Goal: Task Accomplishment & Management: Manage account settings

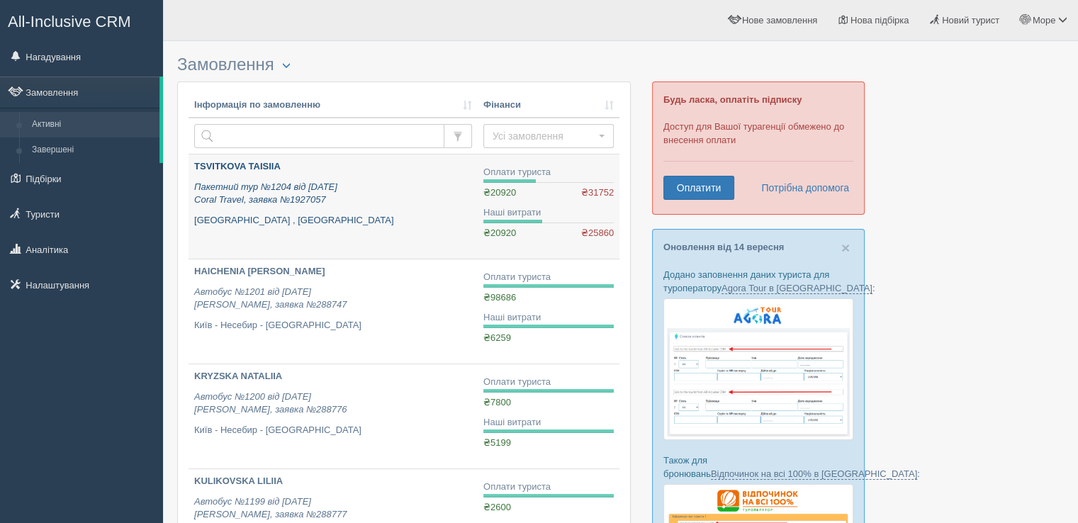
click at [247, 168] on b "TSVITKOVA TAISIIA" at bounding box center [237, 166] width 86 height 11
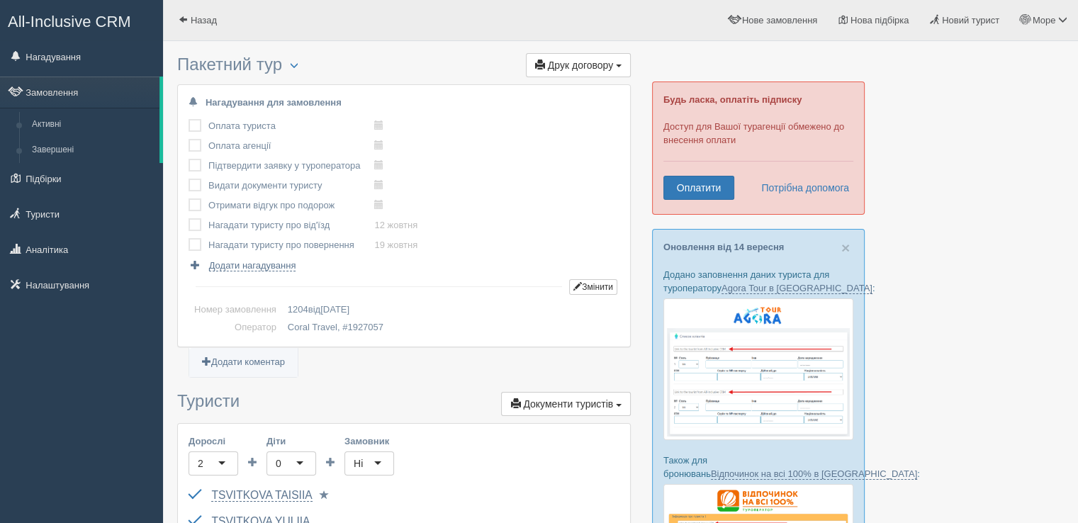
click at [188, 119] on label at bounding box center [188, 119] width 0 height 0
click at [0, 0] on input "checkbox" at bounding box center [0, 0] width 0 height 0
click at [188, 139] on label at bounding box center [188, 139] width 0 height 0
click at [0, 0] on input "checkbox" at bounding box center [0, 0] width 0 height 0
click at [187, 168] on div "Нагадування для замовлення Оплата туриста виконано! Оплата агенції виконано! Пі…" at bounding box center [404, 215] width 452 height 261
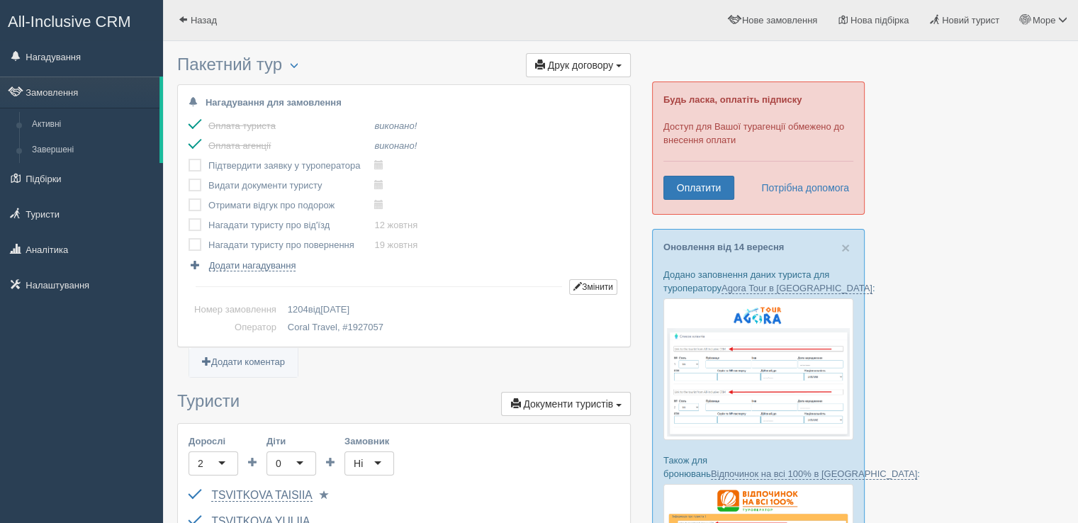
click at [188, 159] on label at bounding box center [188, 159] width 0 height 0
click at [0, 0] on input "checkbox" at bounding box center [0, 0] width 0 height 0
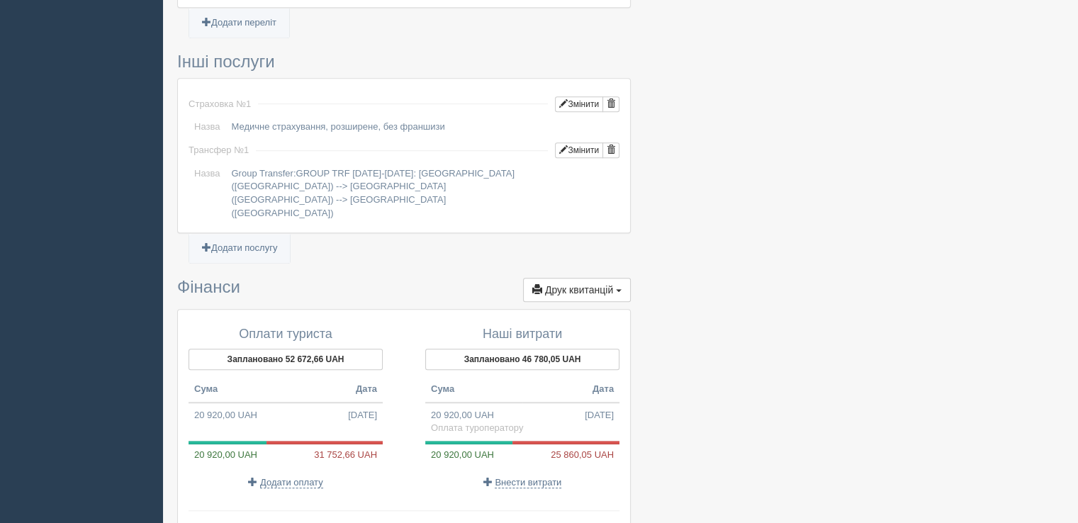
scroll to position [1063, 0]
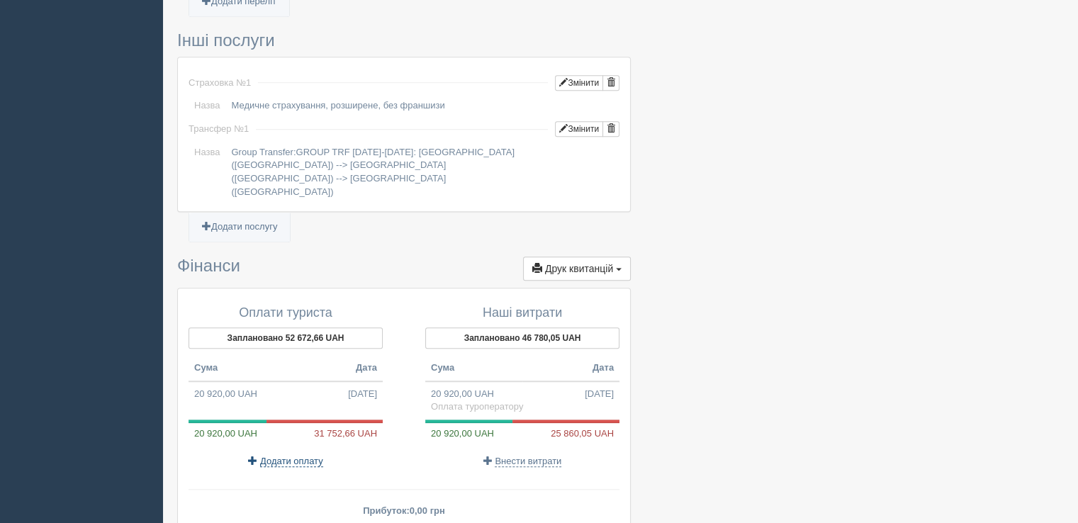
click at [283, 456] on span "Додати оплату" at bounding box center [291, 461] width 63 height 11
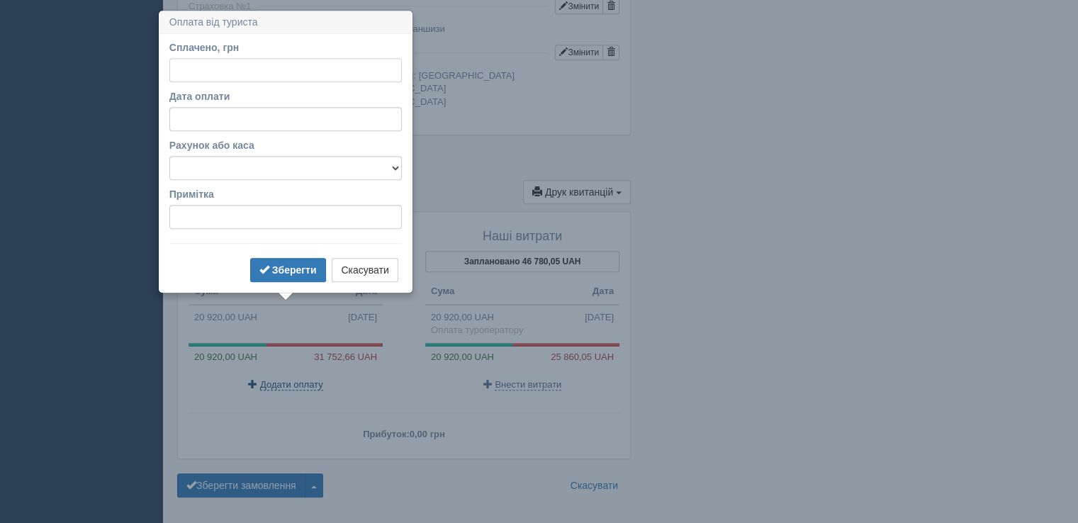
scroll to position [1149, 0]
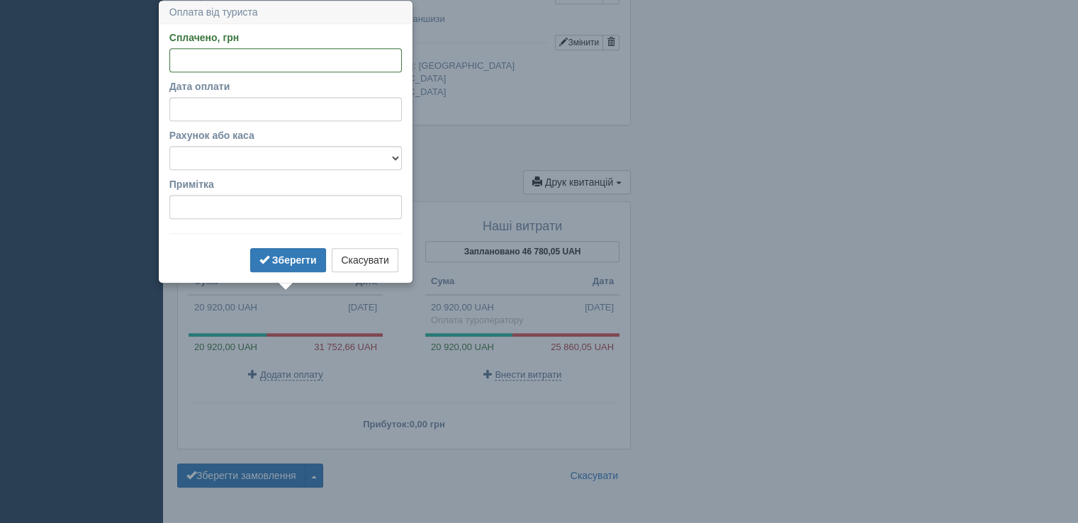
click at [179, 255] on div "Зберегти Скасувати" at bounding box center [285, 262] width 232 height 28
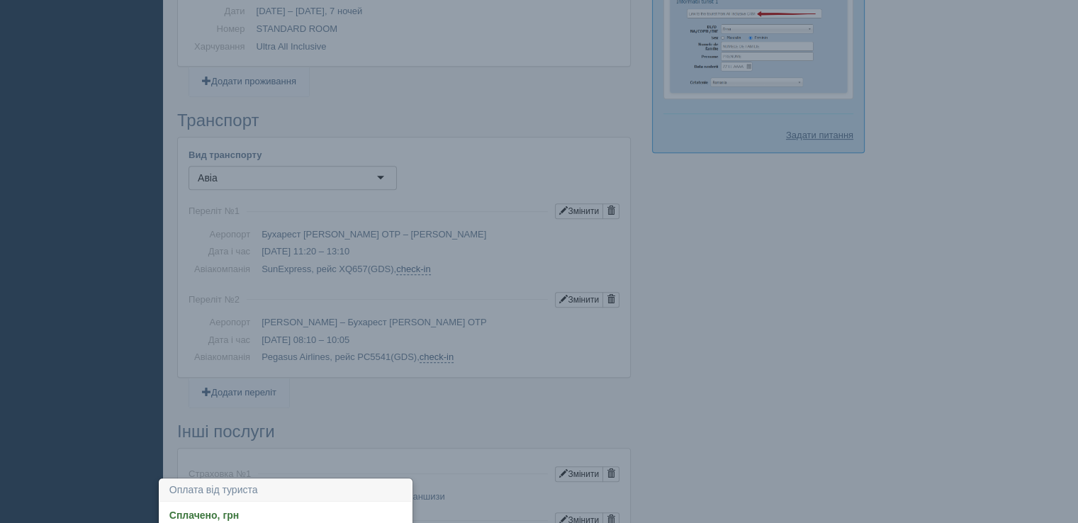
scroll to position [724, 0]
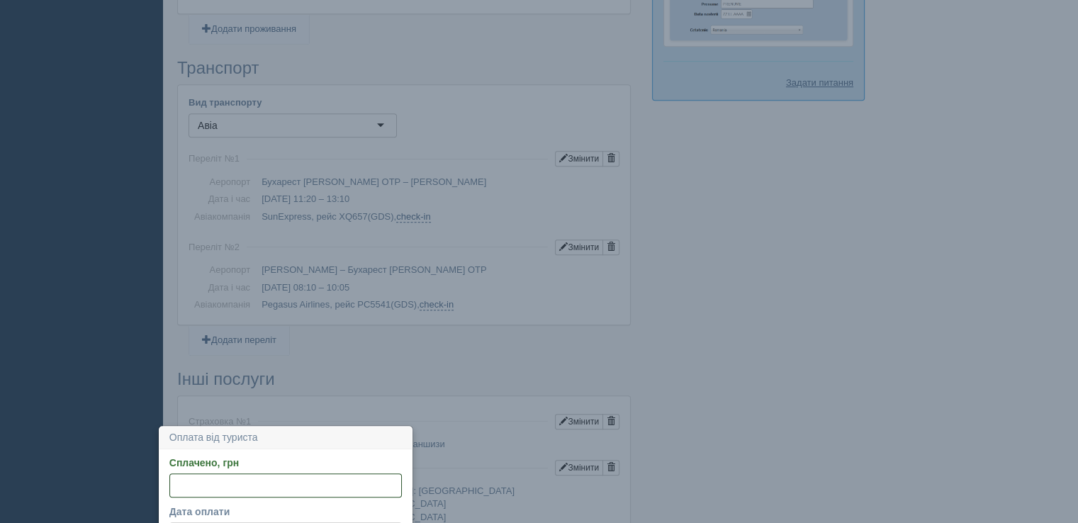
click at [196, 485] on input "Сплачено, грн" at bounding box center [285, 485] width 232 height 24
type input "1"
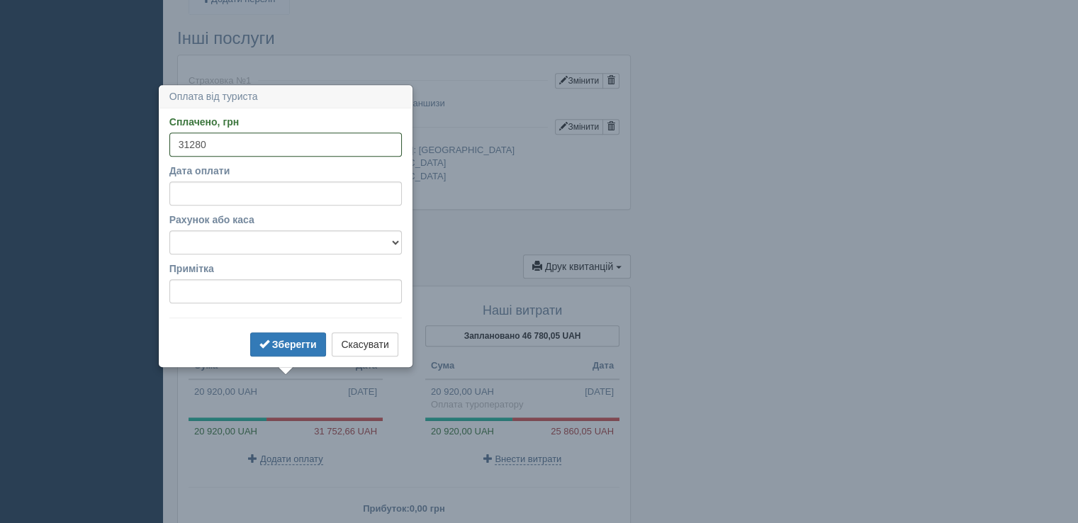
scroll to position [1078, 0]
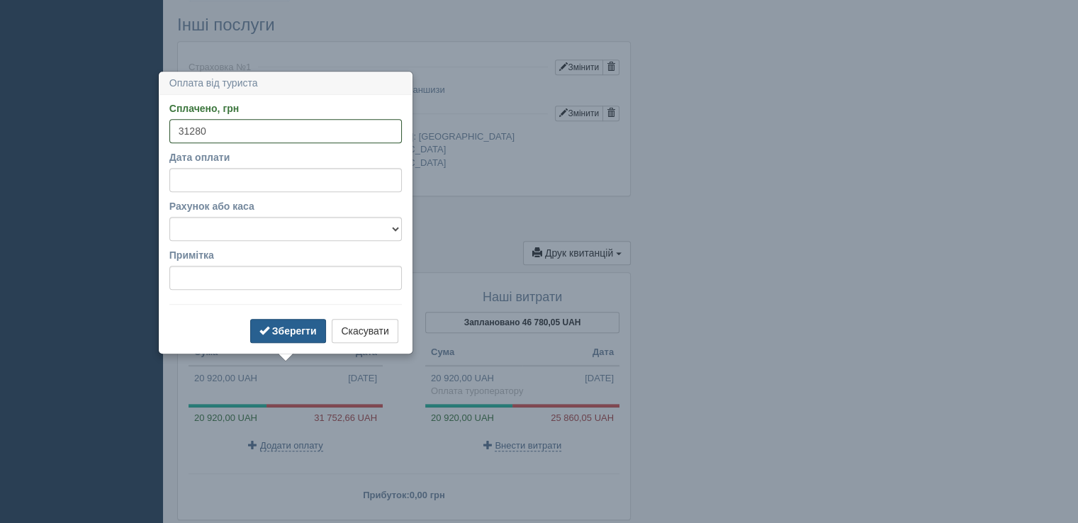
type input "31280"
click at [299, 330] on b "Зберегти" at bounding box center [294, 330] width 45 height 11
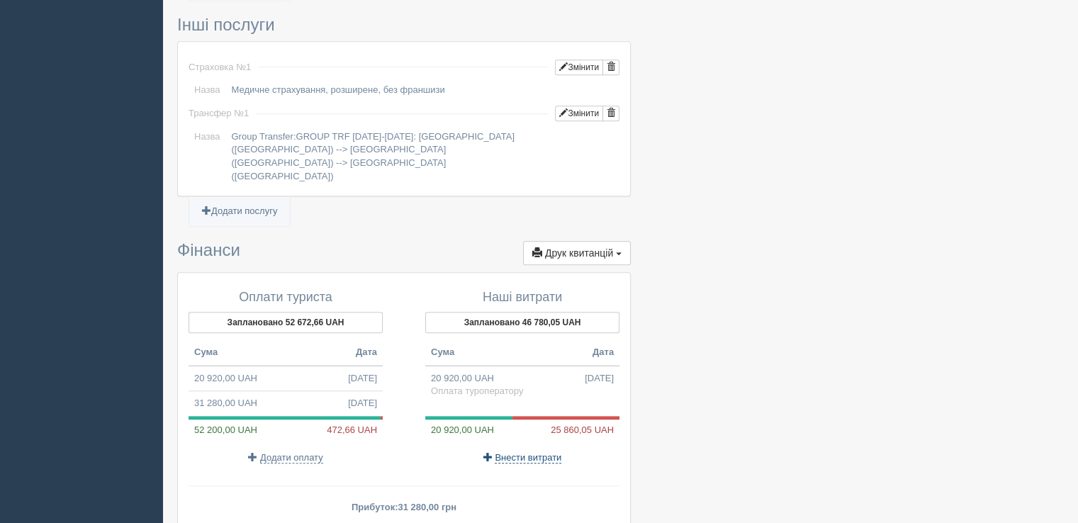
click at [526, 452] on span "Внести витрати" at bounding box center [528, 457] width 67 height 11
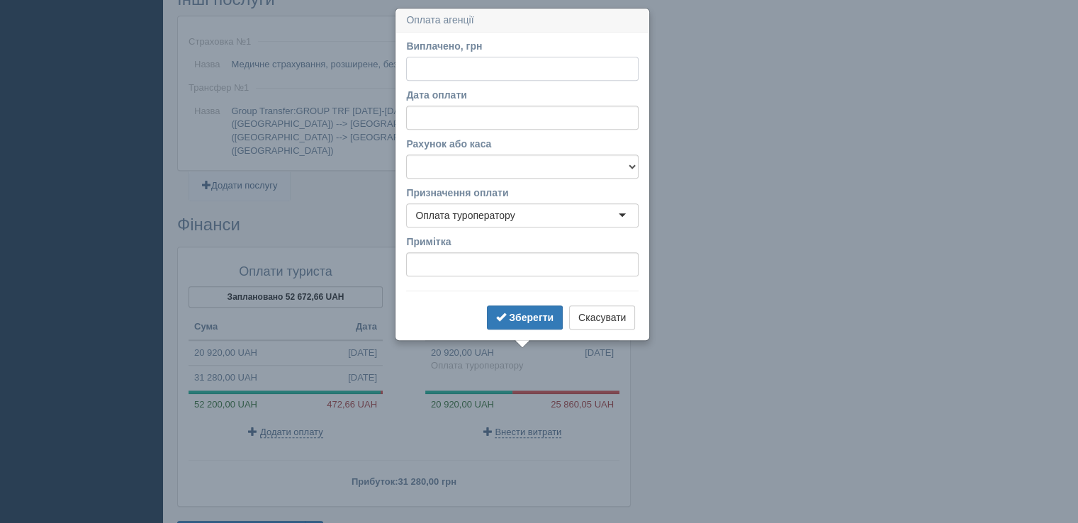
scroll to position [1111, 0]
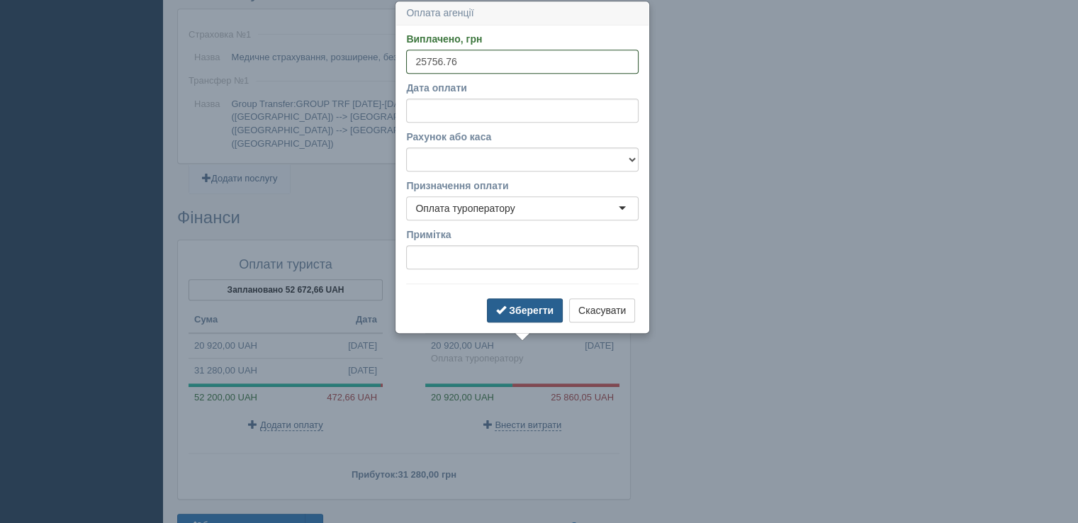
type input "25756.76"
click at [543, 305] on b "Зберегти" at bounding box center [531, 310] width 45 height 11
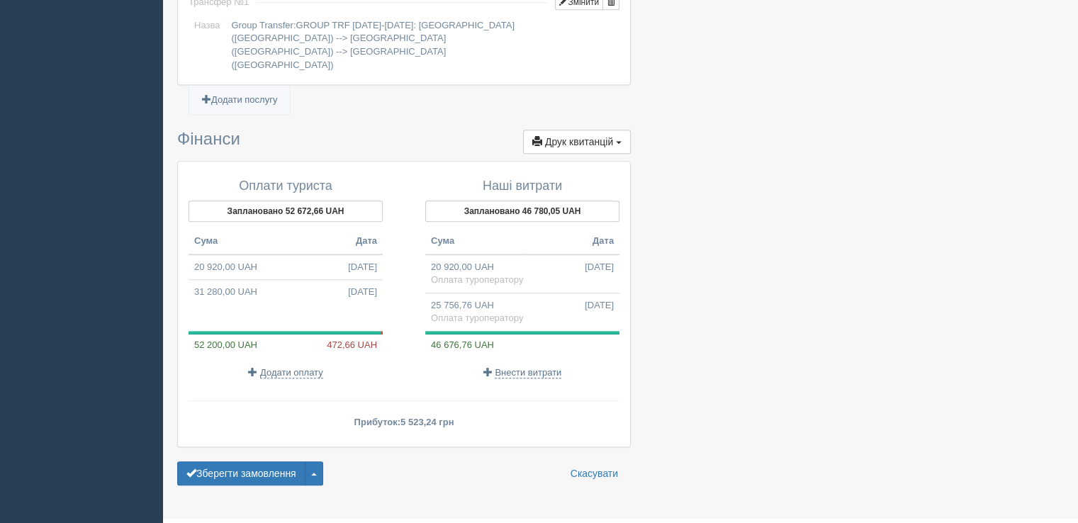
scroll to position [1193, 0]
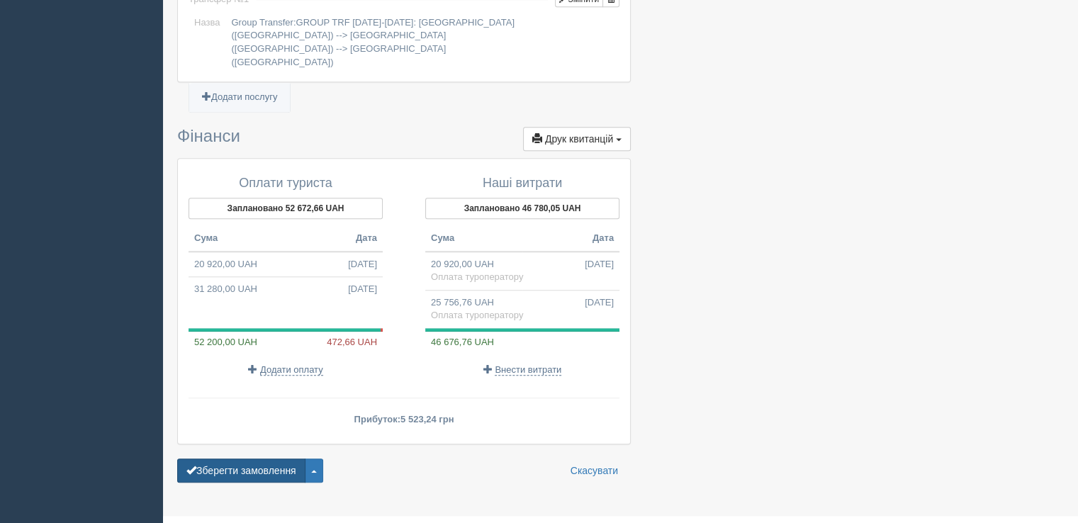
click at [303, 458] on button "Зберегти замовлення" at bounding box center [241, 470] width 128 height 24
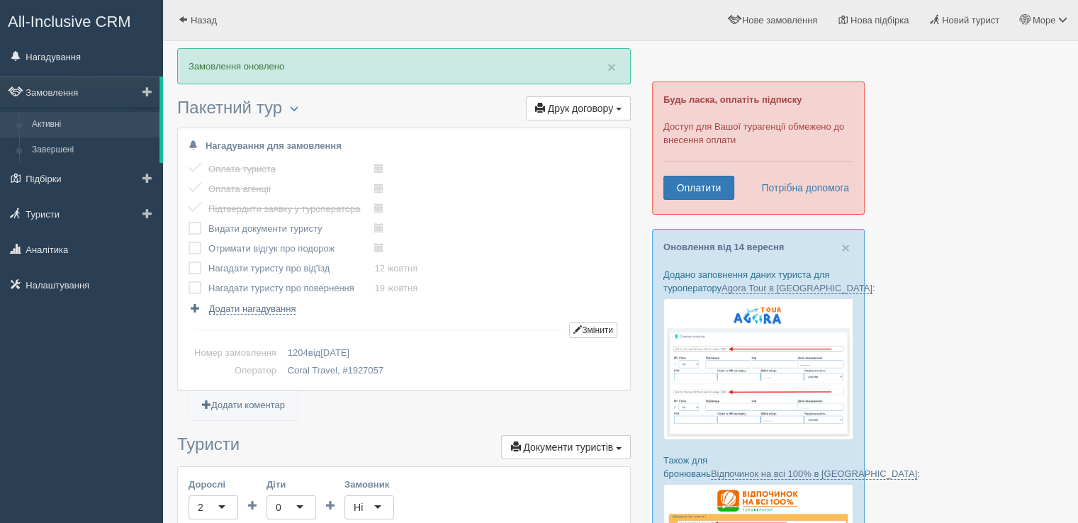
click at [43, 123] on link "Активні" at bounding box center [93, 125] width 134 height 26
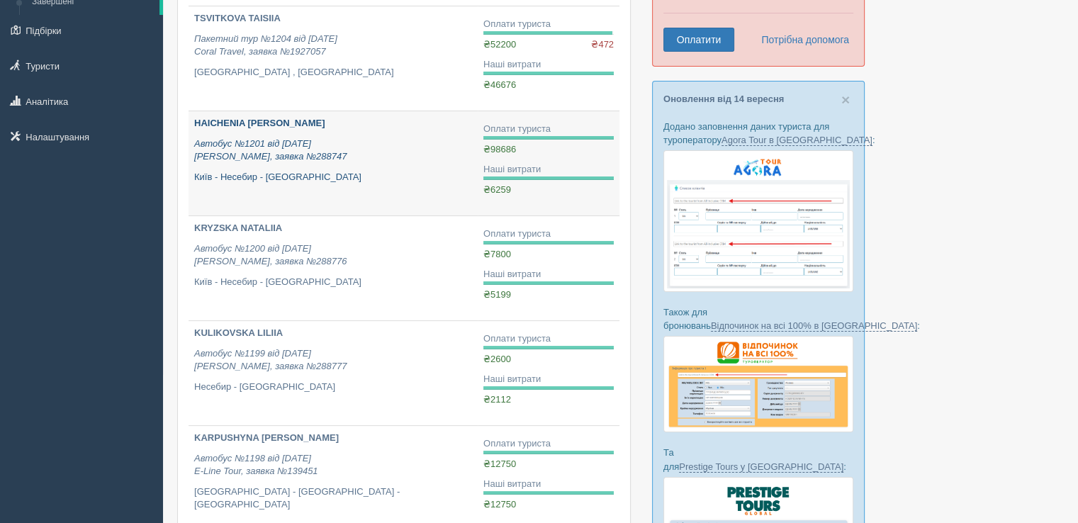
scroll to position [142, 0]
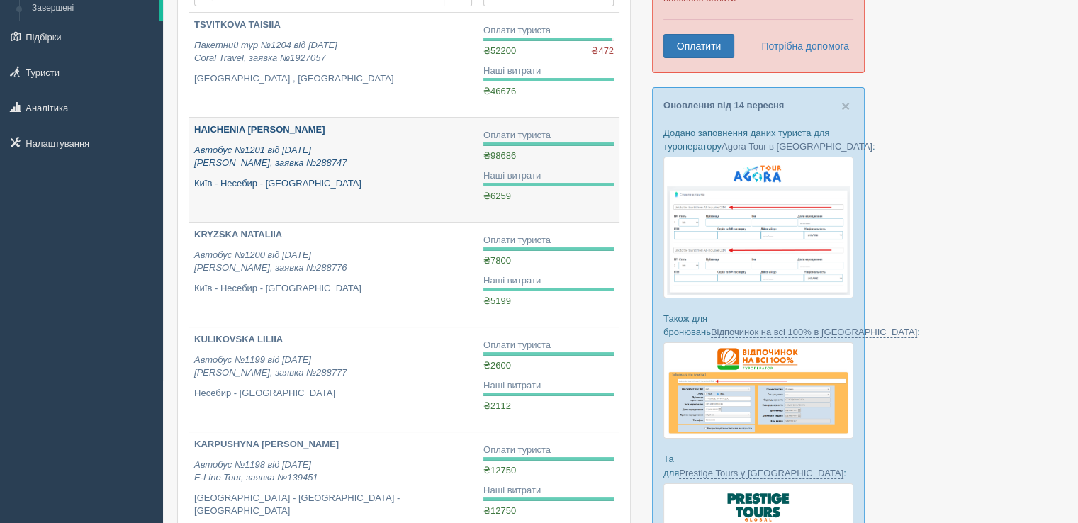
click at [283, 124] on b "HAICHENIA DMYTRO" at bounding box center [259, 129] width 130 height 11
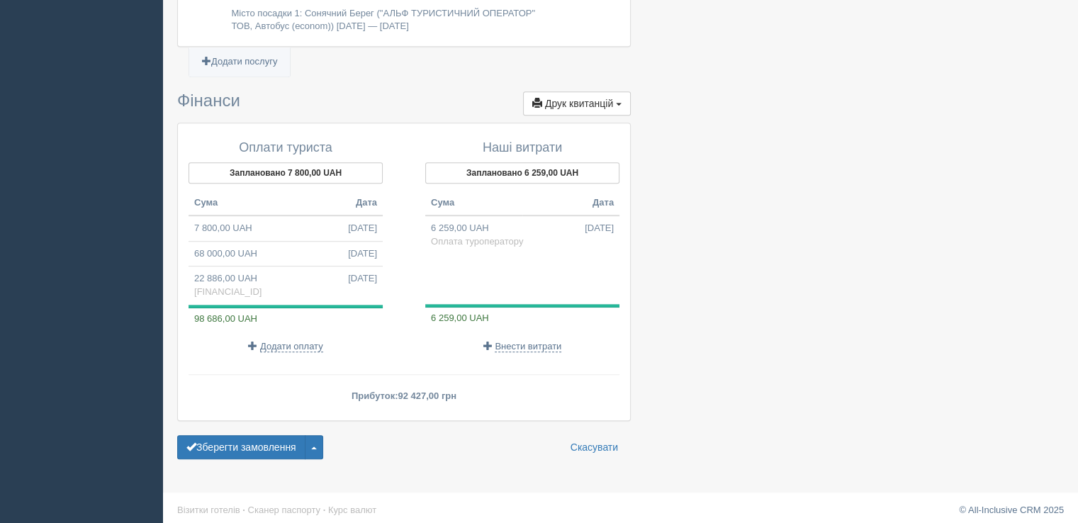
scroll to position [903, 0]
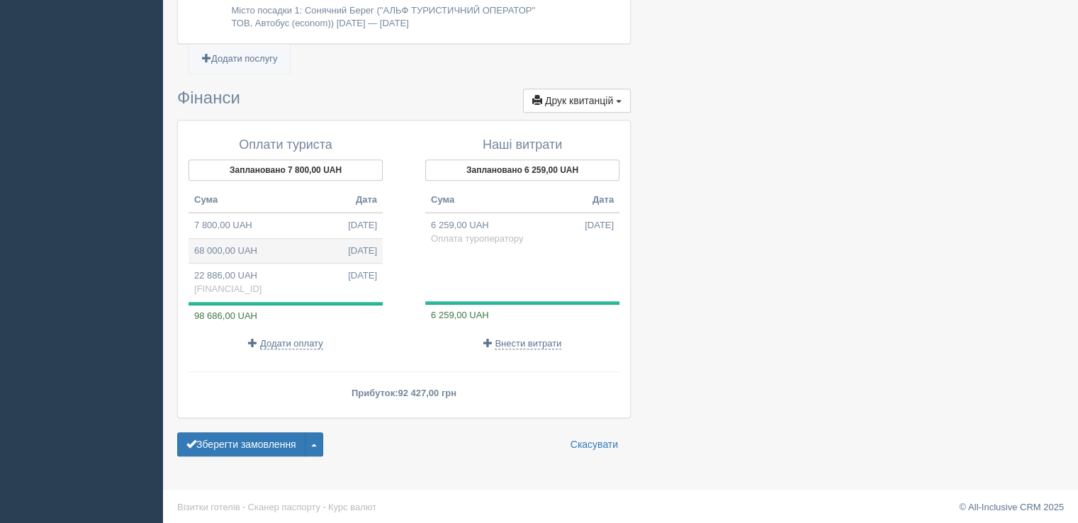
click at [258, 251] on td "68 000,00 UAH 14.09.2025" at bounding box center [285, 251] width 194 height 26
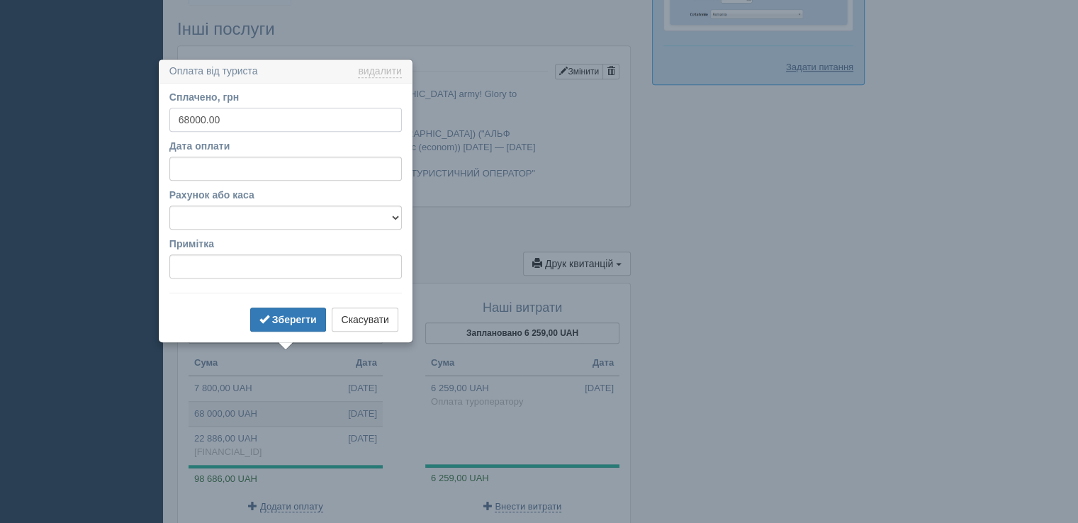
scroll to position [657, 0]
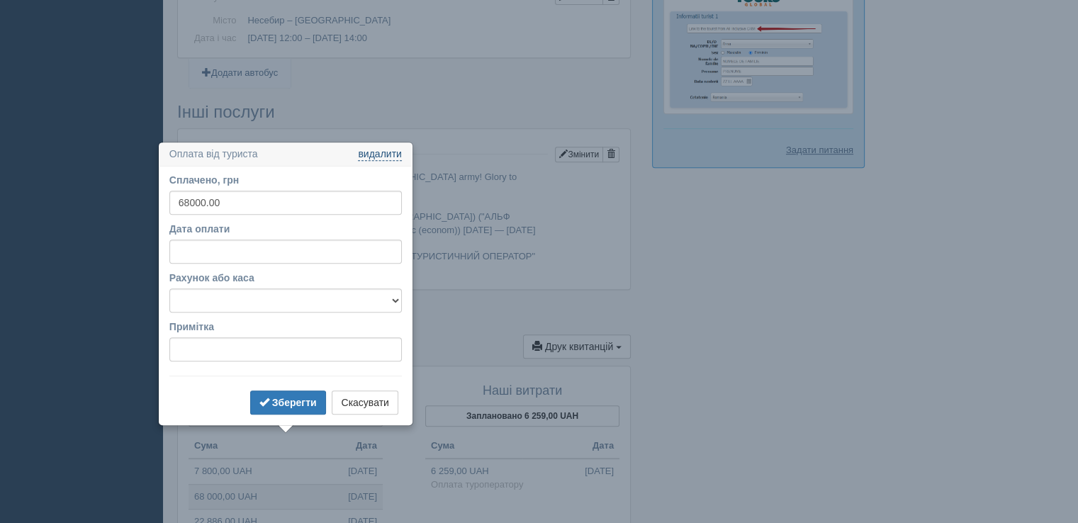
click at [389, 151] on link "видалити" at bounding box center [379, 154] width 43 height 11
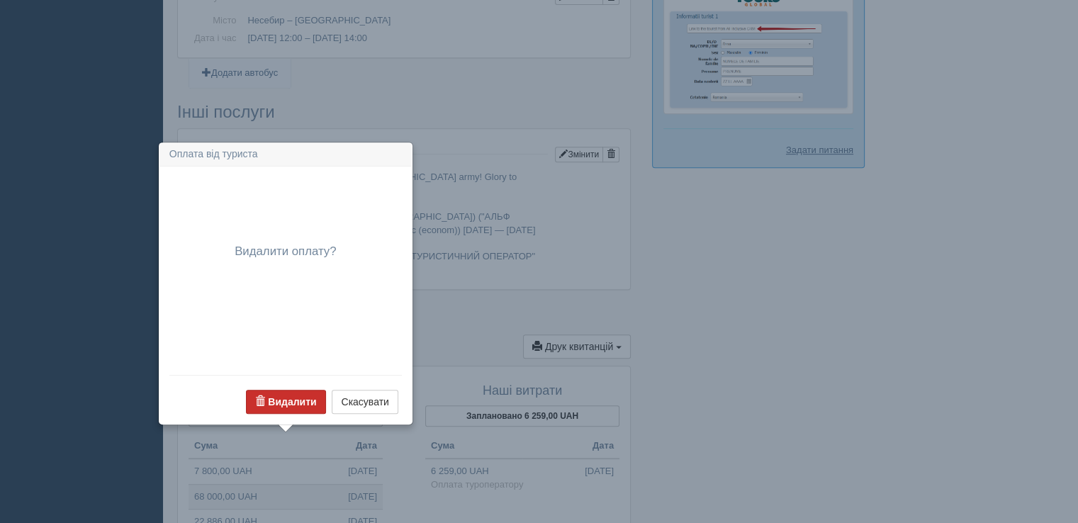
click at [278, 402] on b "Видалити" at bounding box center [292, 401] width 48 height 11
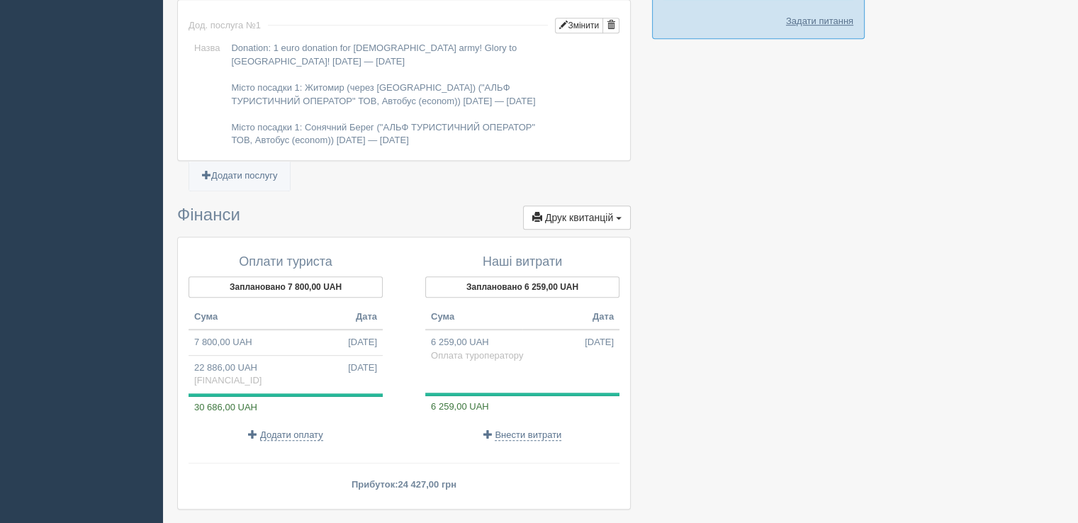
scroll to position [799, 0]
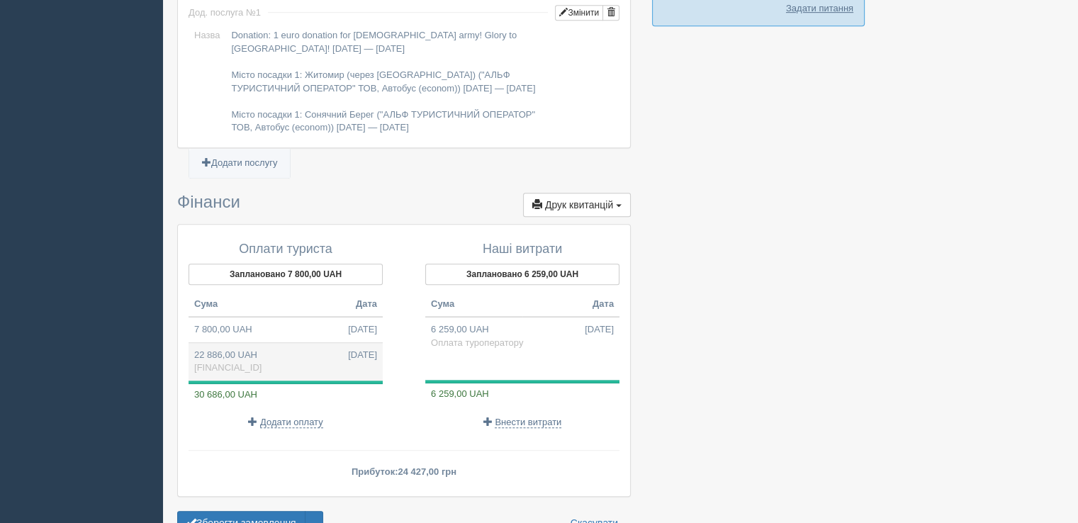
click at [317, 348] on td "22 886,00 UAH 18.09.2025 UA093515330000026009052105724" at bounding box center [285, 361] width 194 height 38
type input "22886.00"
select select "339"
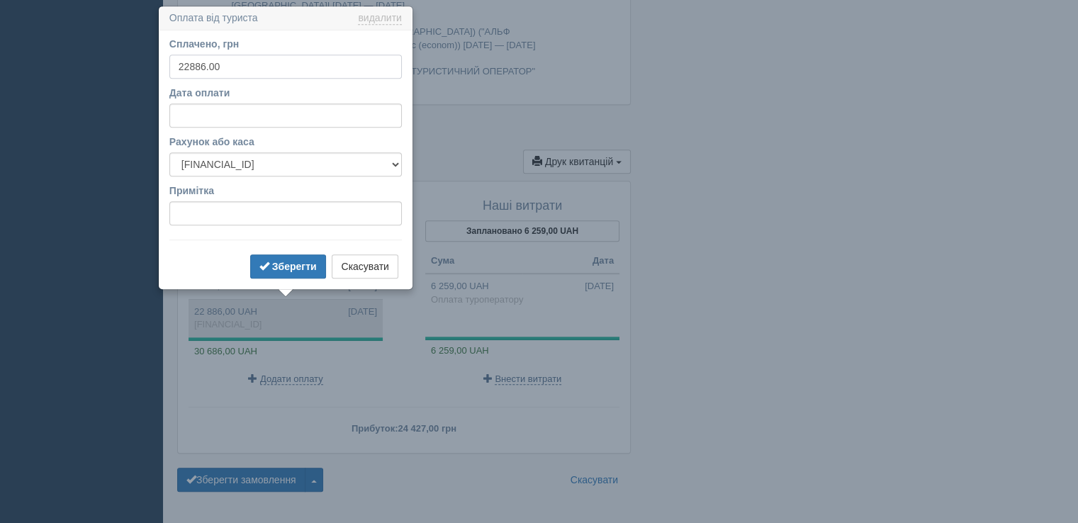
scroll to position [847, 0]
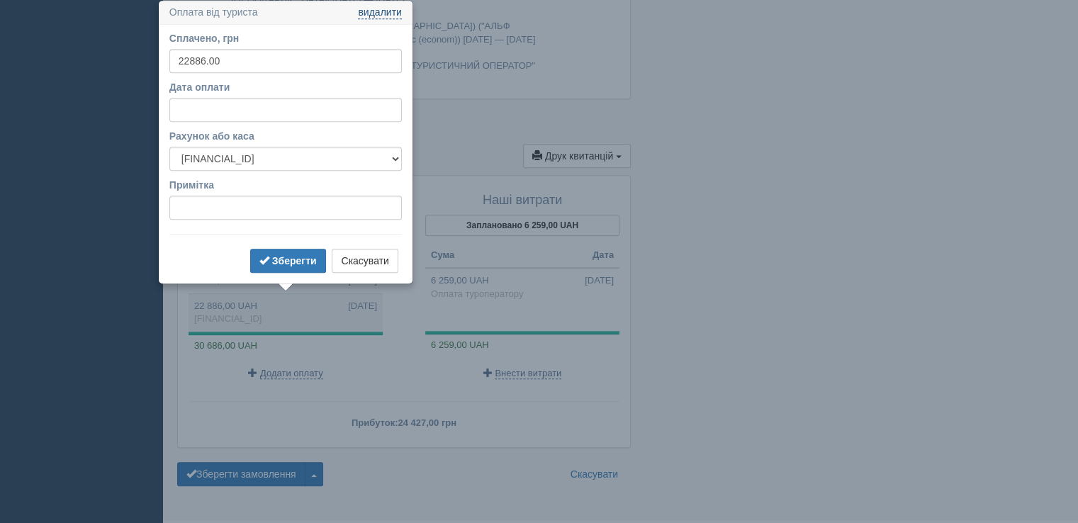
click at [385, 9] on link "видалити" at bounding box center [379, 12] width 43 height 11
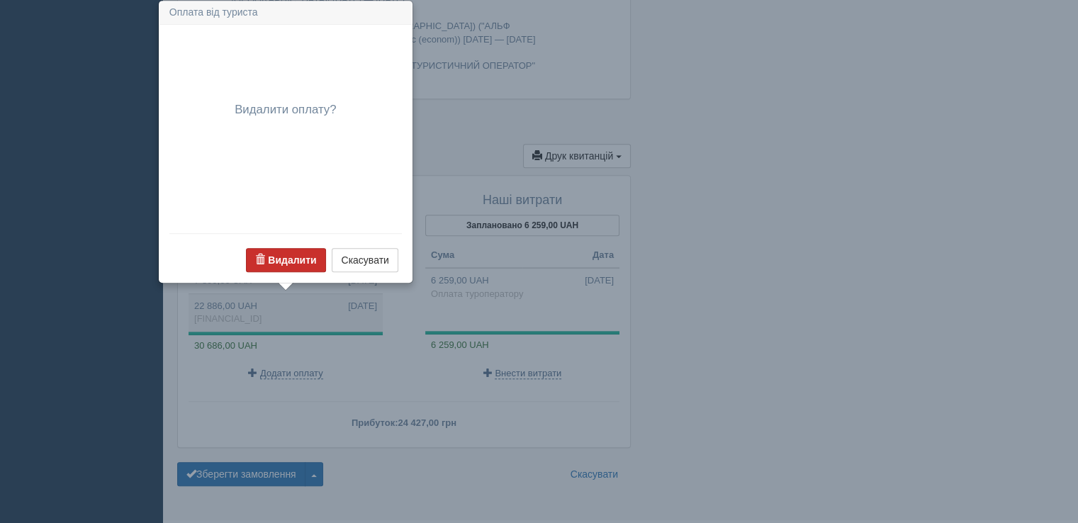
click at [301, 259] on b "Видалити" at bounding box center [292, 259] width 48 height 11
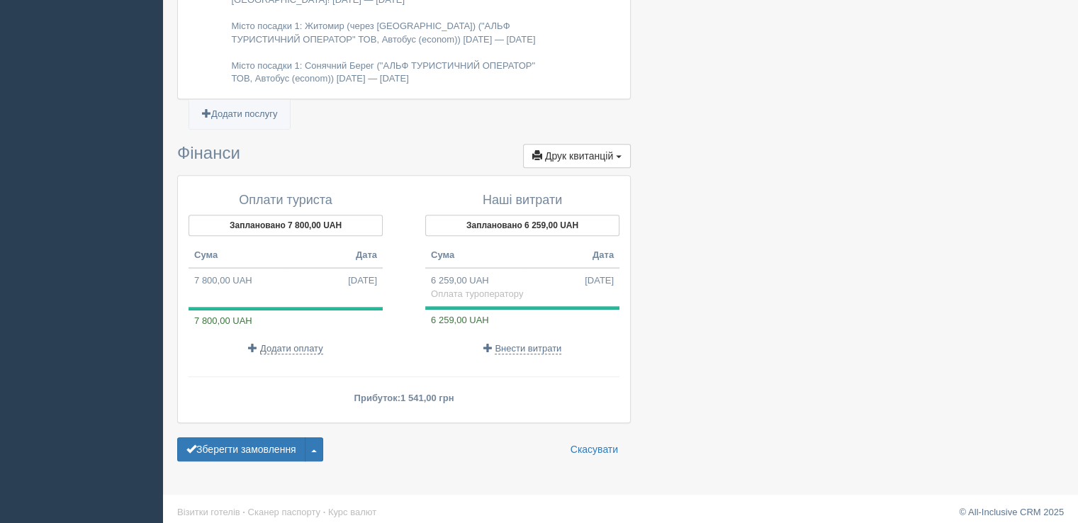
click at [266, 446] on button "Зберегти замовлення" at bounding box center [241, 449] width 128 height 24
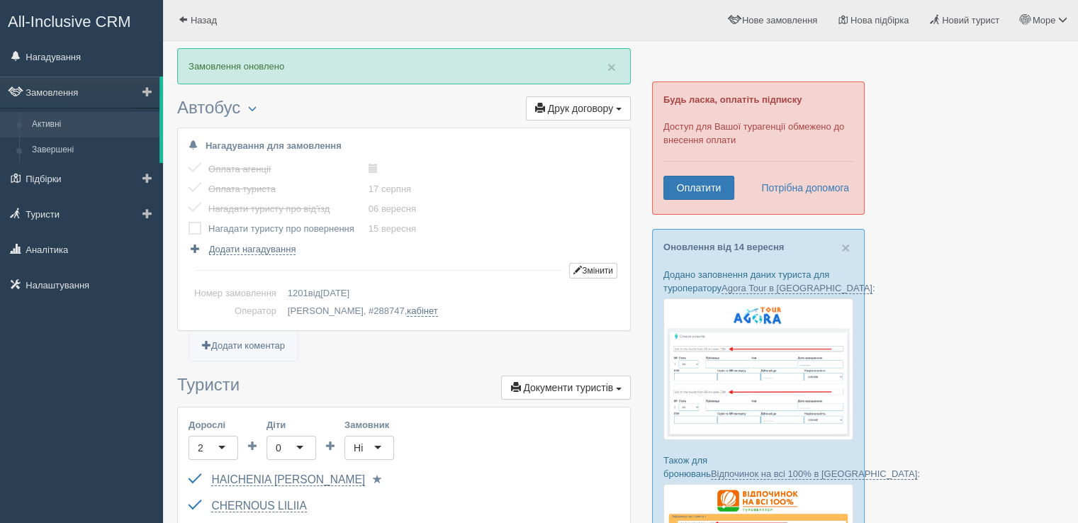
click at [52, 124] on link "Активні" at bounding box center [93, 125] width 134 height 26
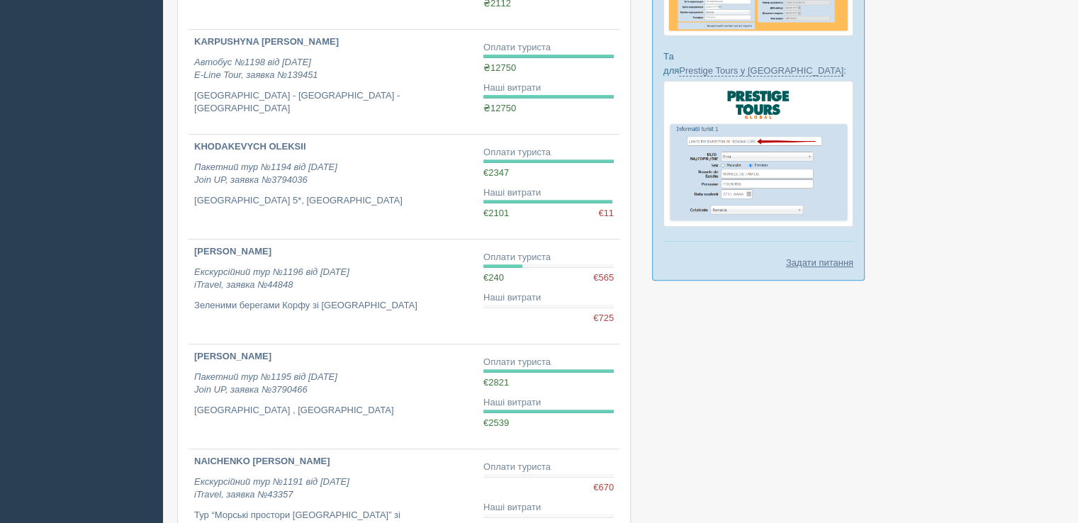
scroll to position [567, 0]
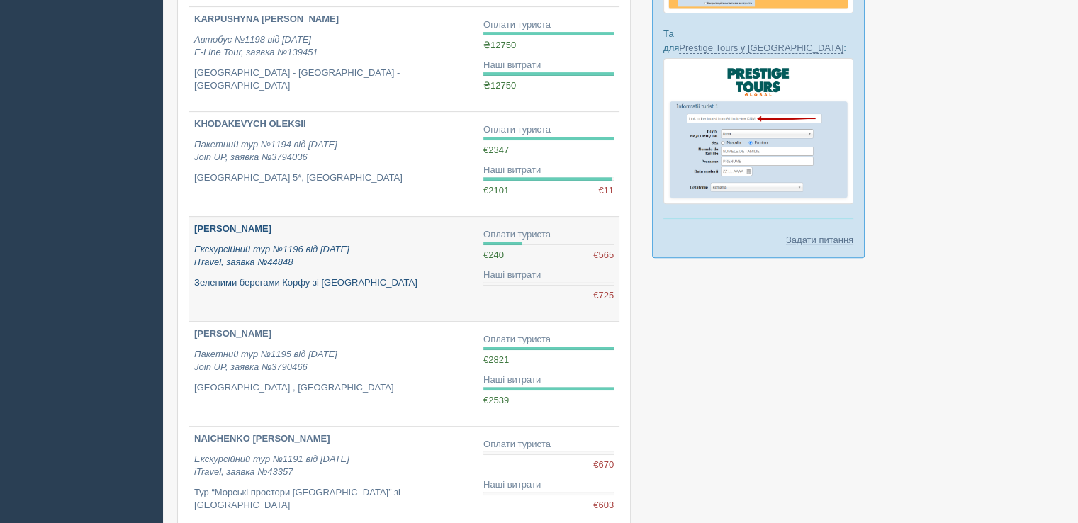
click at [312, 232] on p "[PERSON_NAME]" at bounding box center [333, 228] width 278 height 13
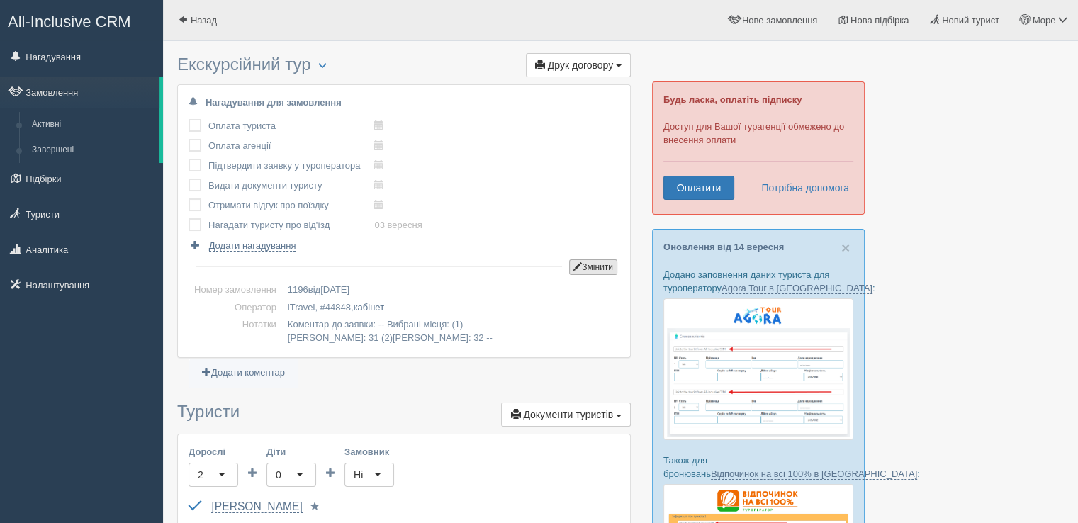
click at [602, 266] on button "Змінити" at bounding box center [593, 267] width 48 height 16
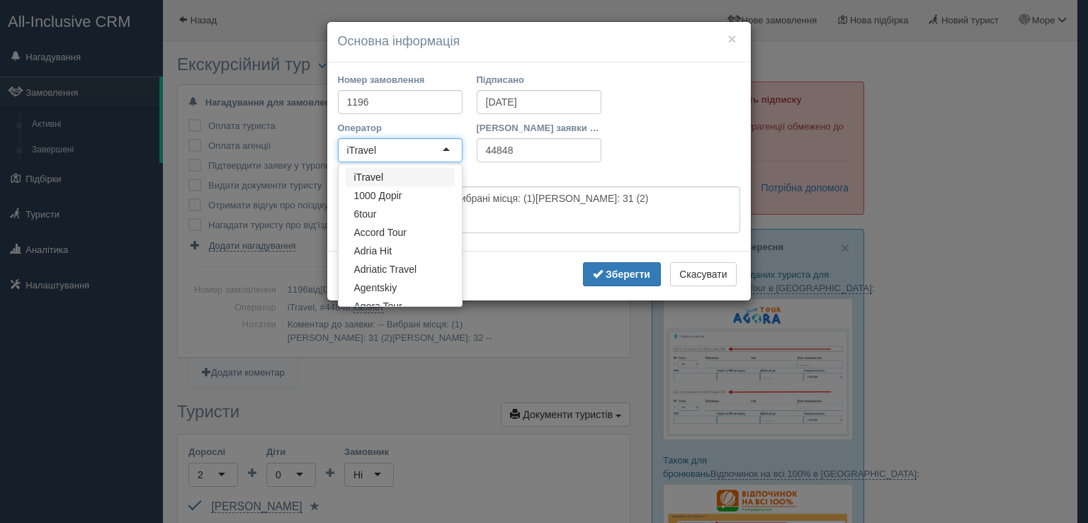
click at [442, 154] on div "iTravel" at bounding box center [400, 150] width 125 height 24
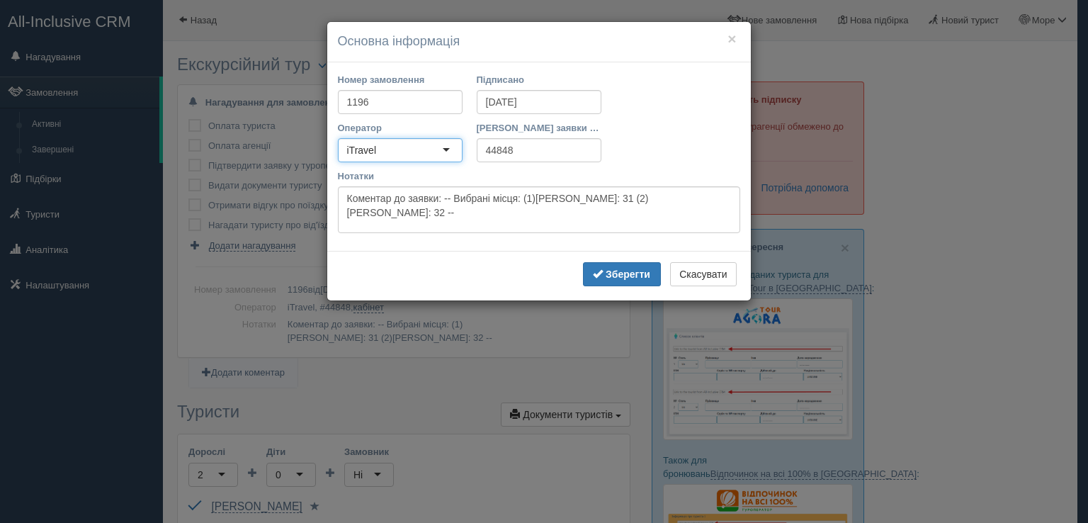
drag, startPoint x: 391, startPoint y: 145, endPoint x: 305, endPoint y: 148, distance: 85.8
click at [305, 148] on div "× Основна інформація Номер замовлення 1196 Підписано [DATE] Оператор iTravel iT…" at bounding box center [544, 261] width 1088 height 523
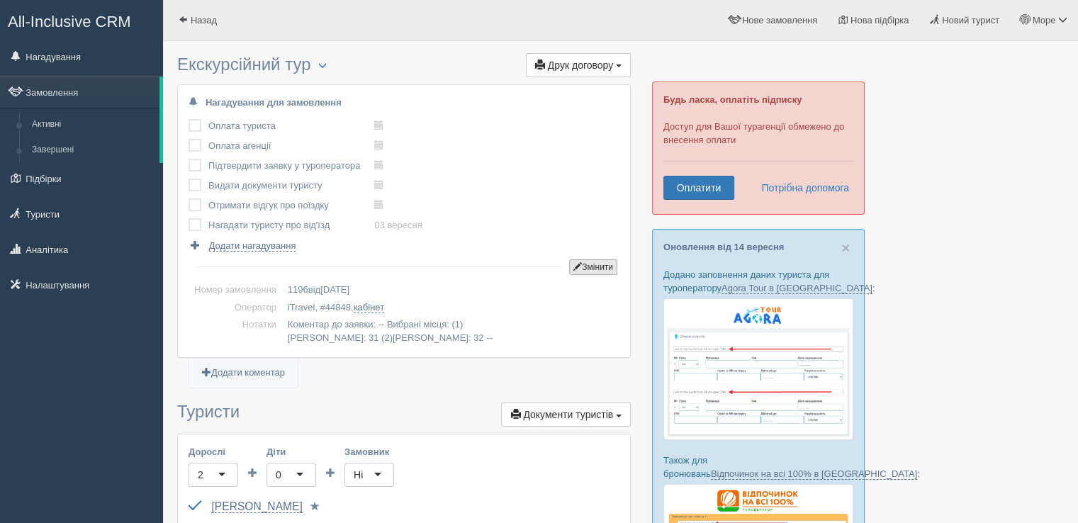
click at [596, 264] on button "Змінити" at bounding box center [593, 267] width 48 height 16
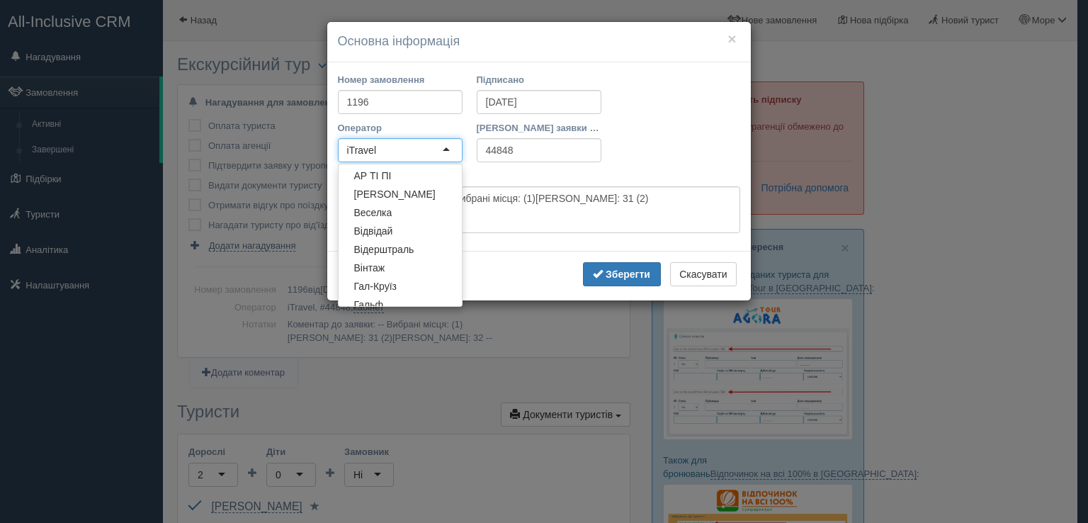
click at [390, 145] on div "iTravel" at bounding box center [400, 150] width 125 height 24
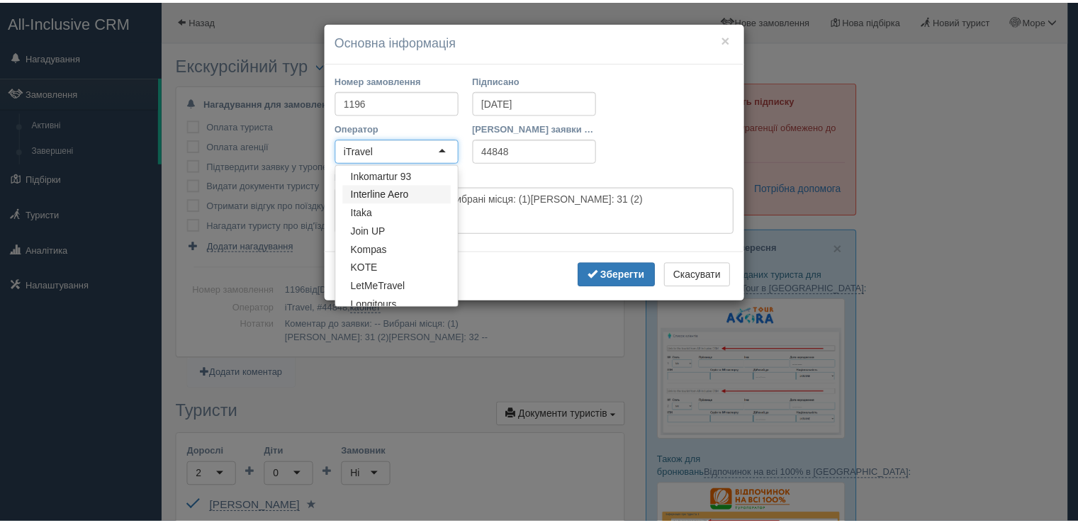
scroll to position [1134, 0]
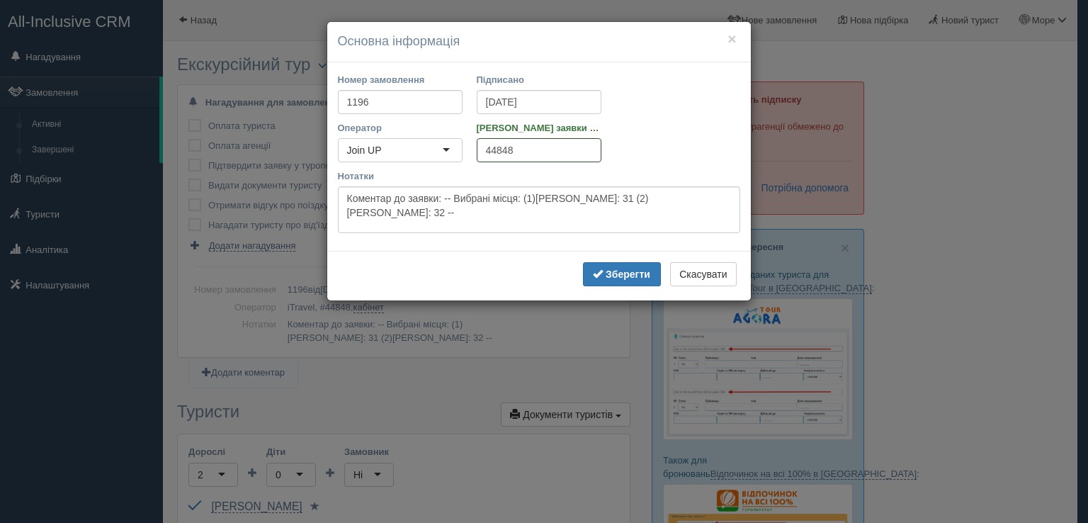
drag, startPoint x: 522, startPoint y: 148, endPoint x: 496, endPoint y: 153, distance: 26.0
click at [497, 153] on input "44848" at bounding box center [539, 150] width 125 height 24
click at [525, 154] on input "44848" at bounding box center [539, 150] width 125 height 24
click at [528, 147] on input "44848" at bounding box center [539, 150] width 125 height 24
drag, startPoint x: 524, startPoint y: 150, endPoint x: 476, endPoint y: 154, distance: 48.4
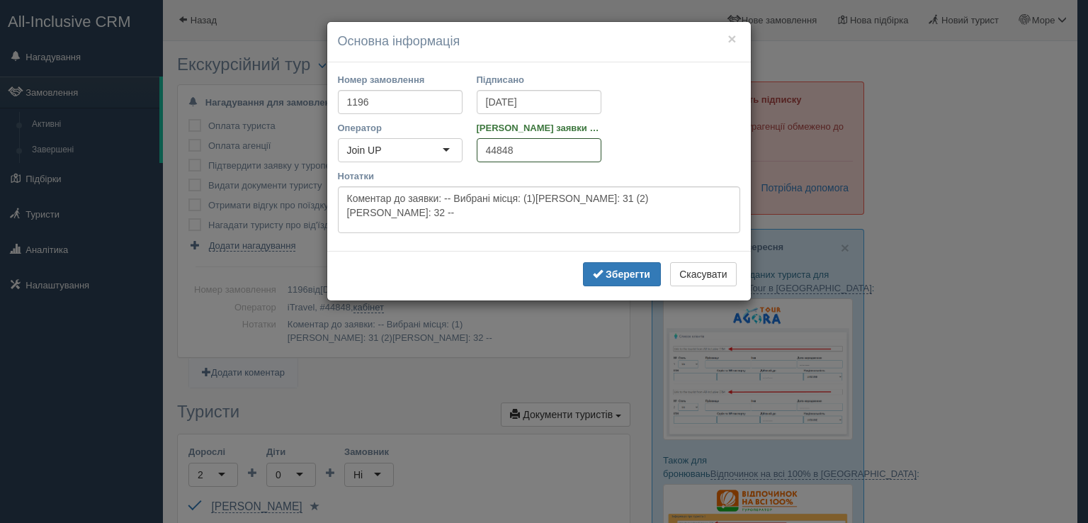
click at [477, 154] on input "44848" at bounding box center [539, 150] width 125 height 24
paste input "3837570"
type input "3837570"
click at [615, 277] on b "Зберегти" at bounding box center [628, 274] width 45 height 11
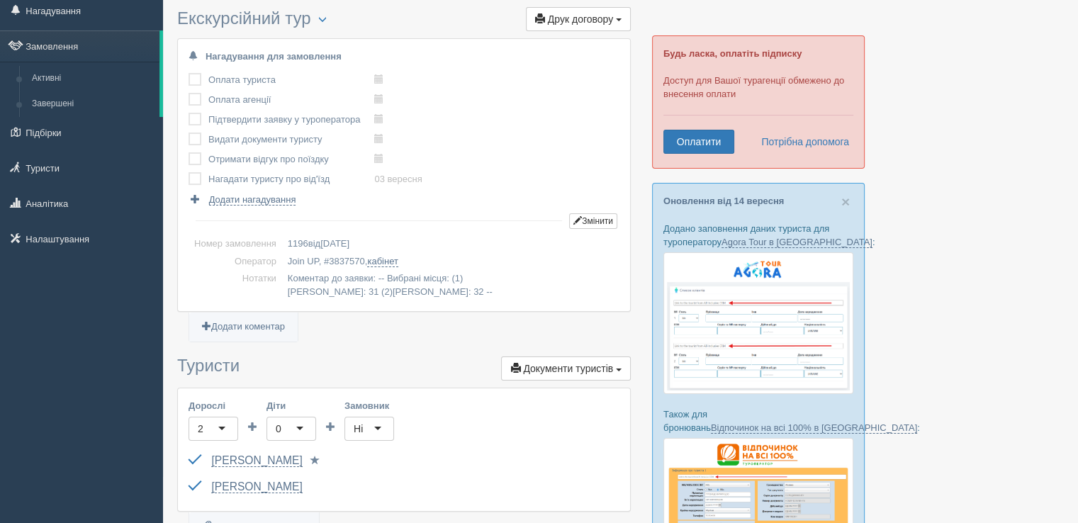
scroll to position [71, 0]
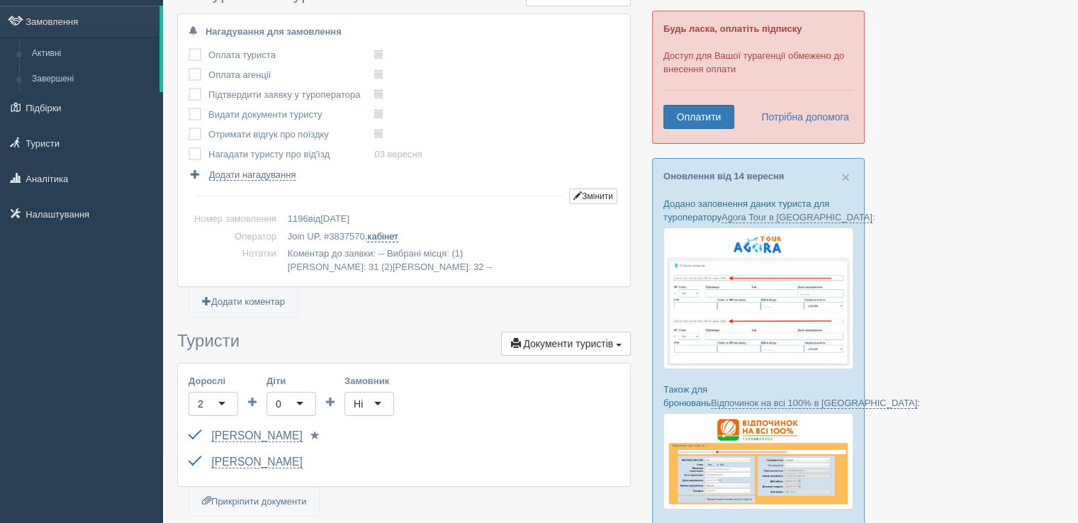
click at [390, 239] on link "кабінет" at bounding box center [382, 236] width 30 height 11
click at [587, 188] on button "Змінити" at bounding box center [593, 196] width 48 height 16
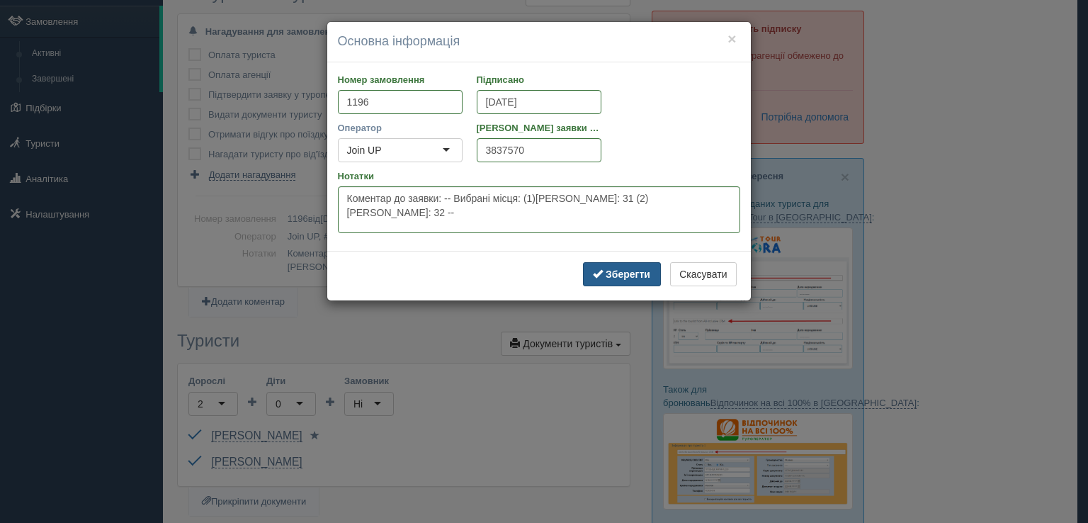
click at [609, 278] on b "Зберегти" at bounding box center [628, 274] width 45 height 11
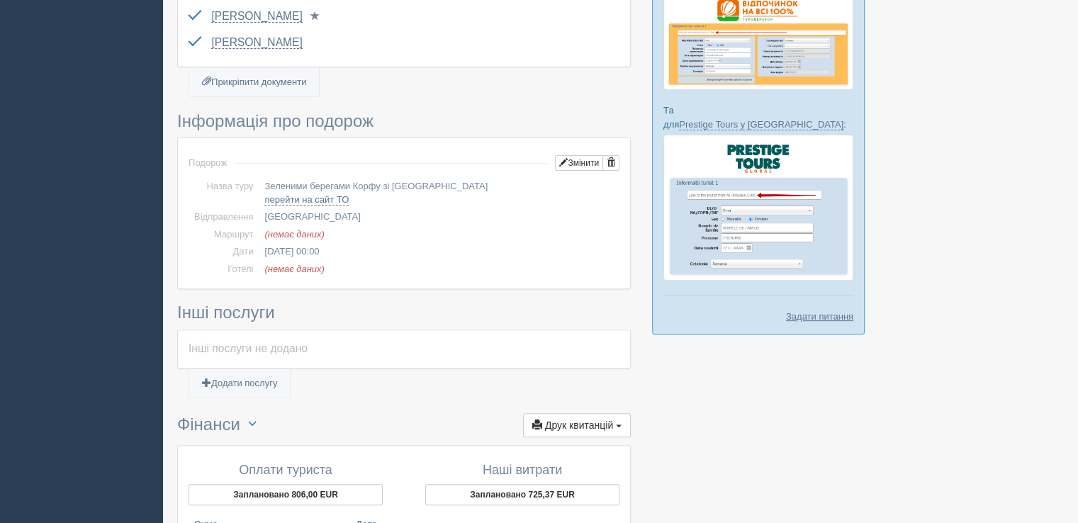
scroll to position [496, 0]
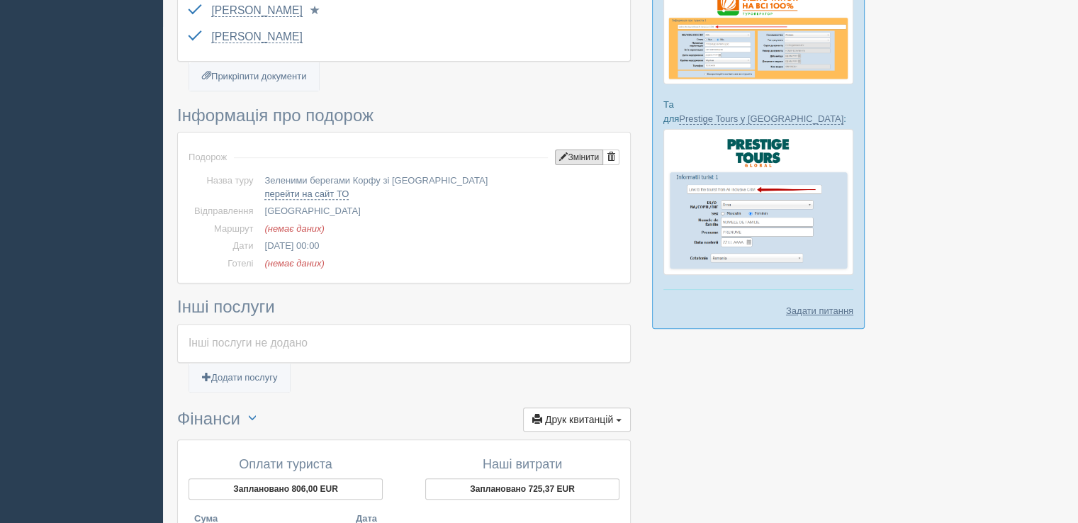
click at [579, 154] on button "Змінити" at bounding box center [579, 158] width 48 height 16
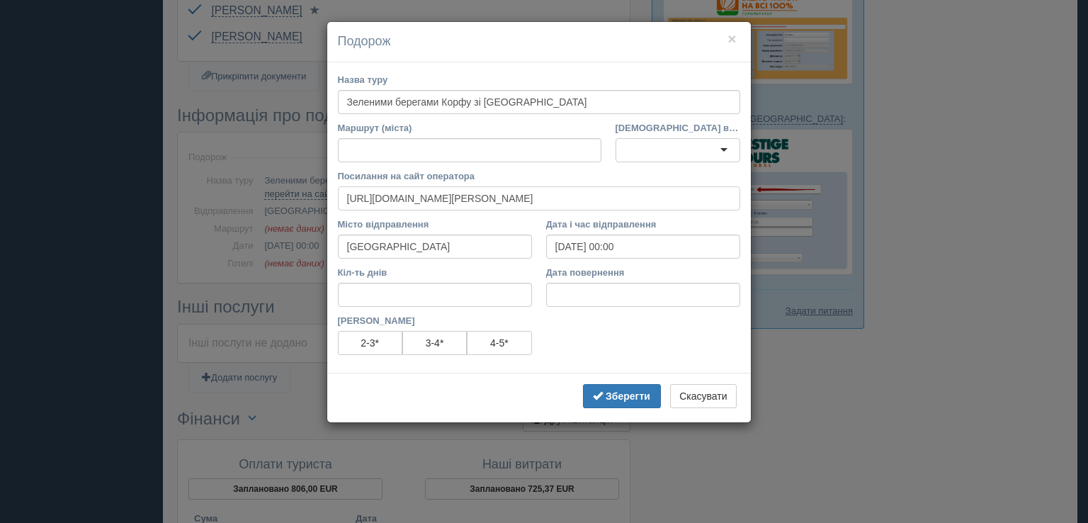
drag, startPoint x: 679, startPoint y: 203, endPoint x: 207, endPoint y: 201, distance: 471.9
click at [207, 201] on div "× Подорож Назва туру Зеленими берегами Корфу зі Львова Маршрут (міста) Країна в…" at bounding box center [544, 261] width 1088 height 523
paste input "online.joinup.ua/cl_refer"
type input "https://online.joinup.ua/cl_refer"
click at [409, 248] on input "Львів" at bounding box center [435, 247] width 194 height 24
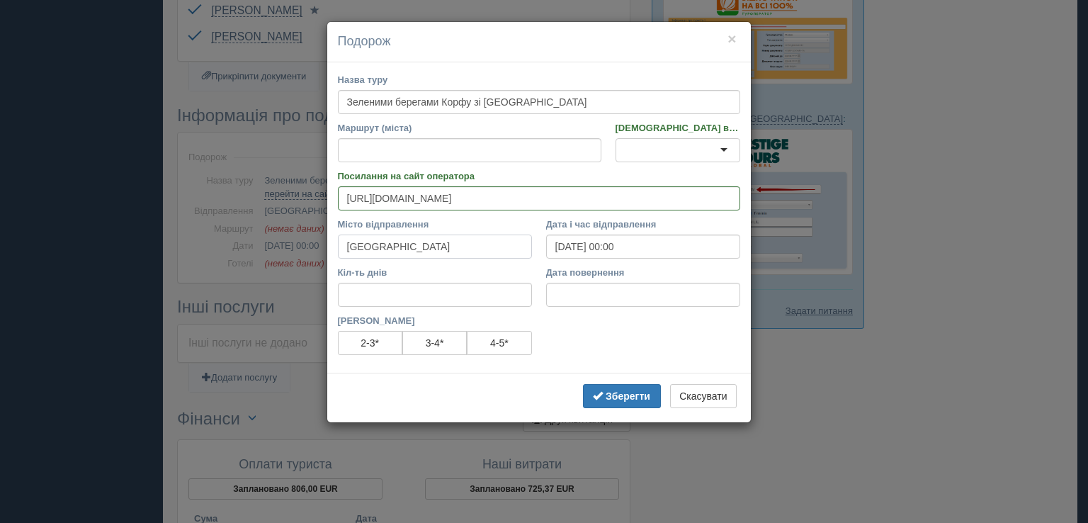
drag, startPoint x: 402, startPoint y: 241, endPoint x: 295, endPoint y: 240, distance: 107.0
click at [295, 240] on div "× Подорож Назва туру Зеленими берегами Корфу зі Львова Маршрут (міста) Країна в…" at bounding box center [544, 261] width 1088 height 523
type input "Т"
type input "Катовіце"
click at [608, 244] on input "04.09.2025 00:00" at bounding box center [643, 247] width 194 height 24
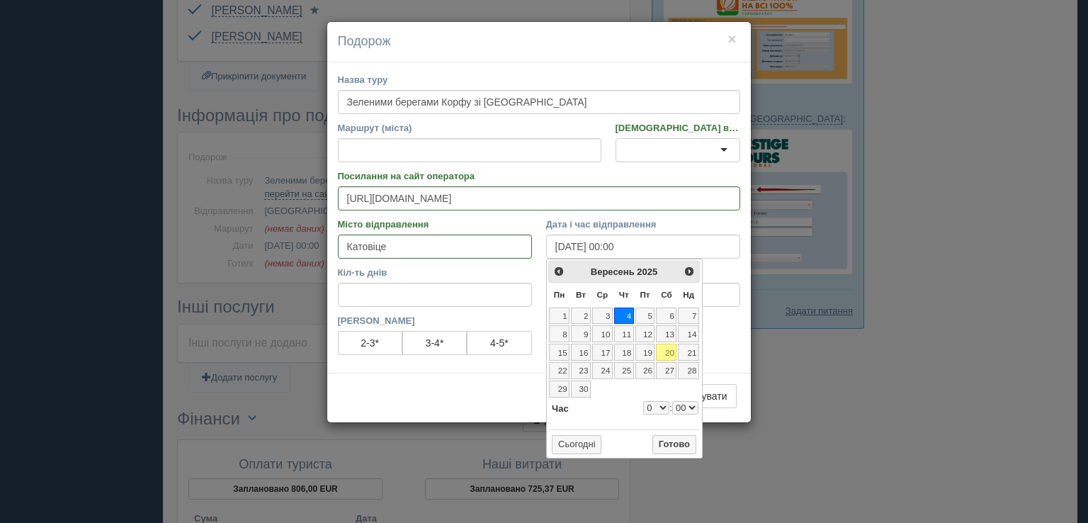
click at [655, 314] on tr "1 2 3 4 5 6 7" at bounding box center [624, 316] width 152 height 18
click at [649, 315] on link "5" at bounding box center [646, 316] width 20 height 17
type input "05.09.2025 00:00"
click at [393, 295] on input "Кіл-ть днів" at bounding box center [435, 295] width 194 height 24
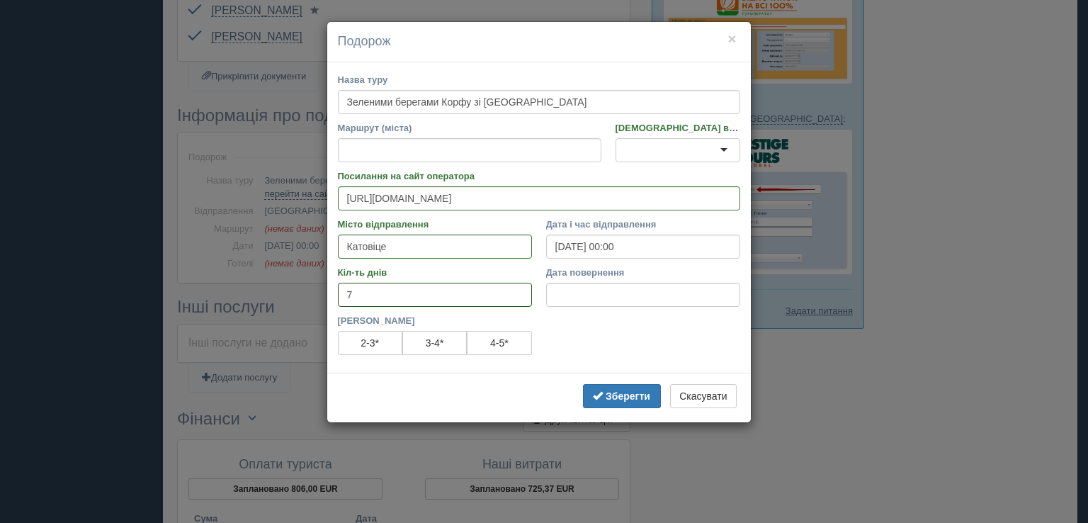
type input "7"
click at [599, 340] on div "Категорія готелів 2-3* 3-4* 4-5*" at bounding box center [539, 338] width 417 height 48
click at [604, 392] on button "Зберегти" at bounding box center [622, 396] width 78 height 24
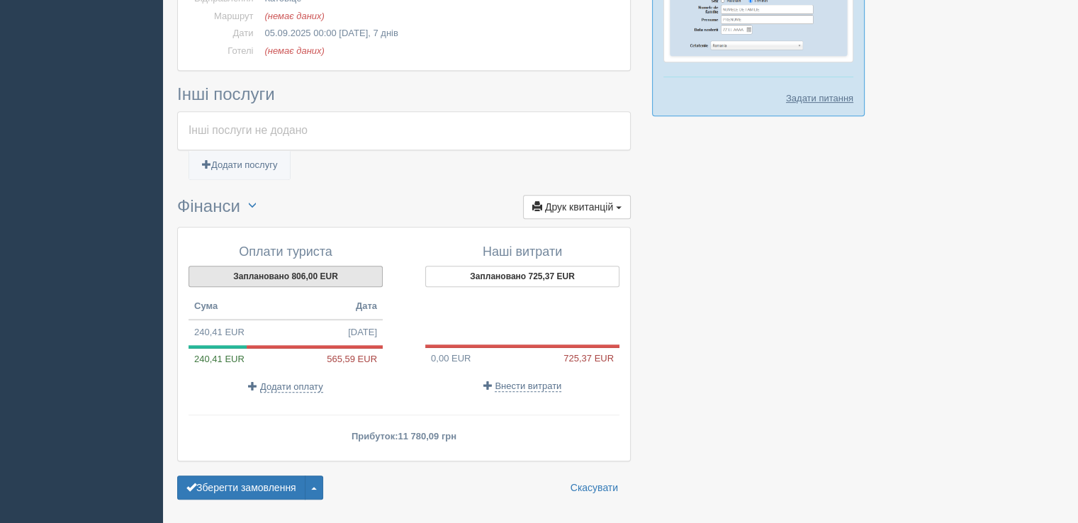
click at [303, 280] on button "Заплановано 806,00 EUR" at bounding box center [285, 276] width 194 height 21
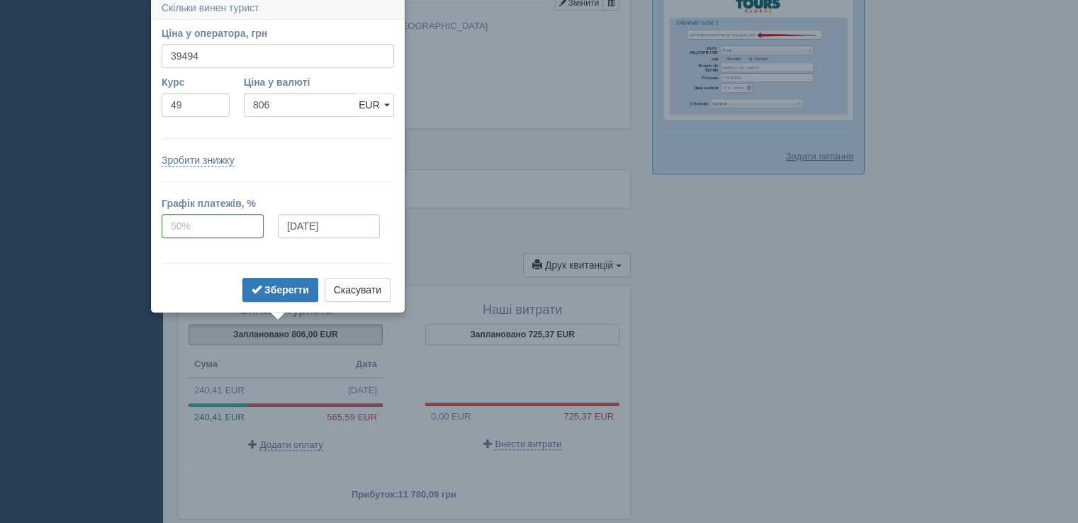
scroll to position [646, 0]
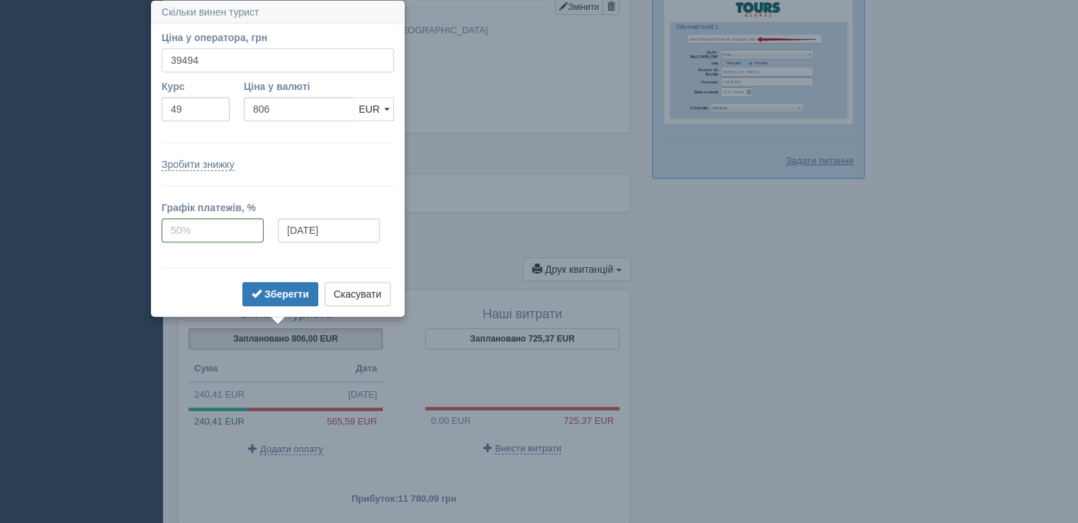
drag, startPoint x: 218, startPoint y: 60, endPoint x: 181, endPoint y: 57, distance: 37.0
click at [181, 57] on input "39494" at bounding box center [278, 60] width 232 height 24
type input "39364"
type input "803.35"
click at [281, 288] on b "Зберегти" at bounding box center [286, 293] width 45 height 11
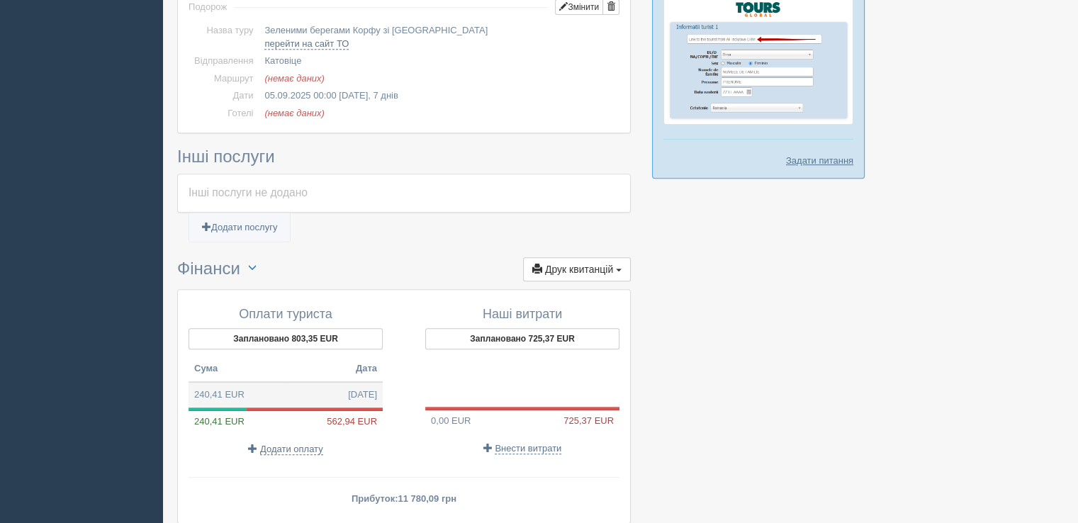
click at [307, 392] on td "240,41 EUR 04.08.2025" at bounding box center [285, 395] width 194 height 26
type input "11780.09"
type input "49.00"
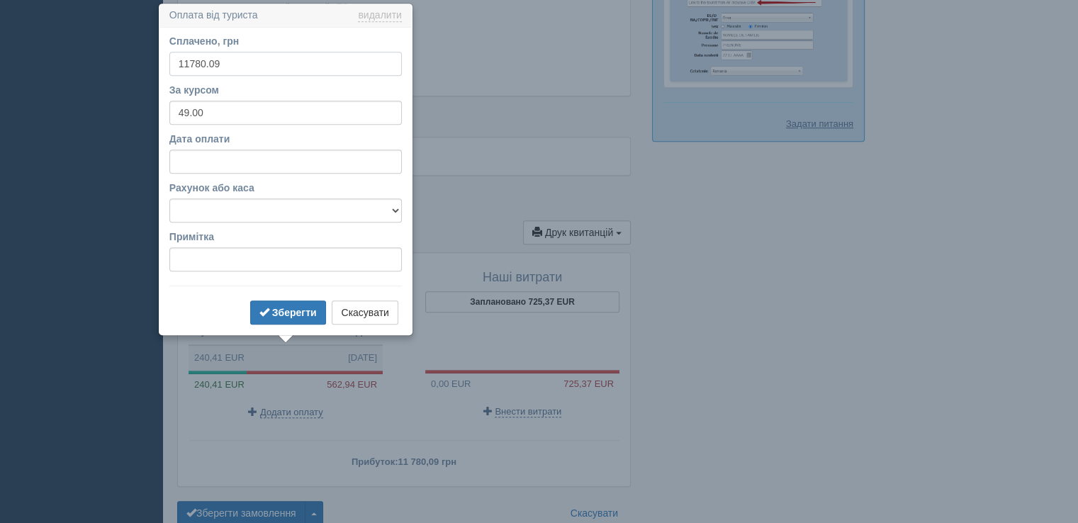
scroll to position [686, 0]
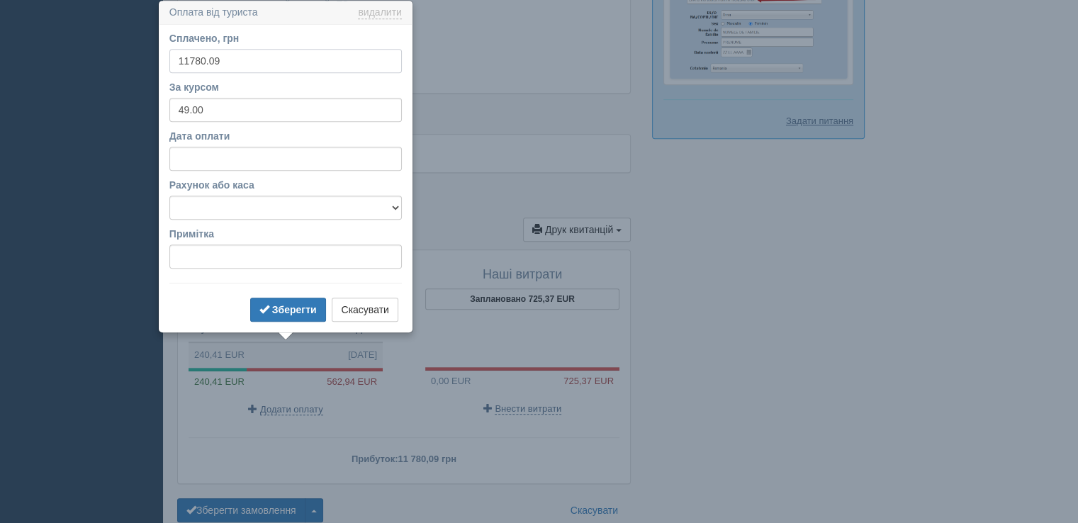
drag, startPoint x: 230, startPoint y: 59, endPoint x: 140, endPoint y: 63, distance: 90.1
click at [290, 305] on b "Зберегти" at bounding box center [294, 309] width 45 height 11
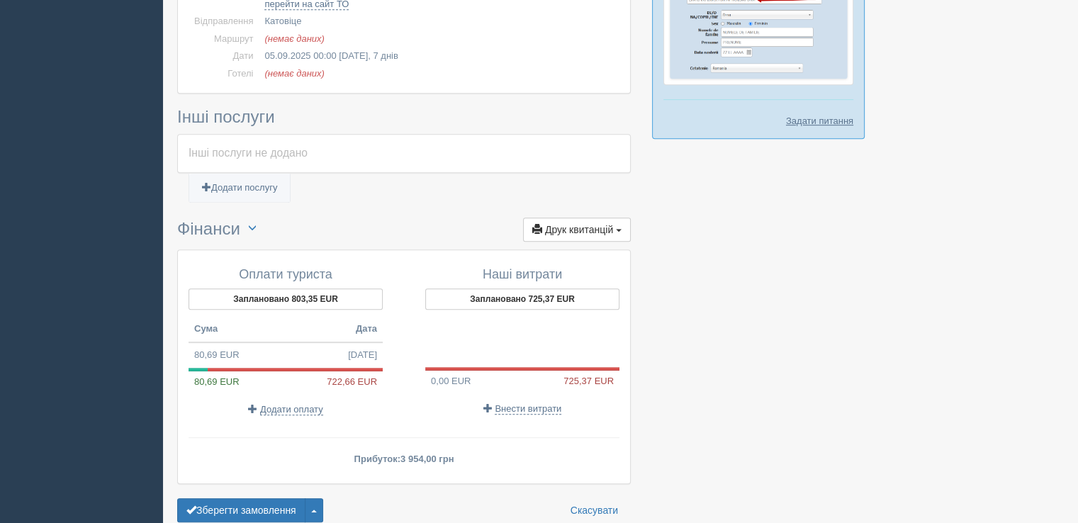
click at [266, 375] on div "80,69 EUR 722,66 EUR" at bounding box center [285, 381] width 194 height 13
click at [262, 346] on td "80,69 EUR 04.08.2025" at bounding box center [285, 355] width 194 height 26
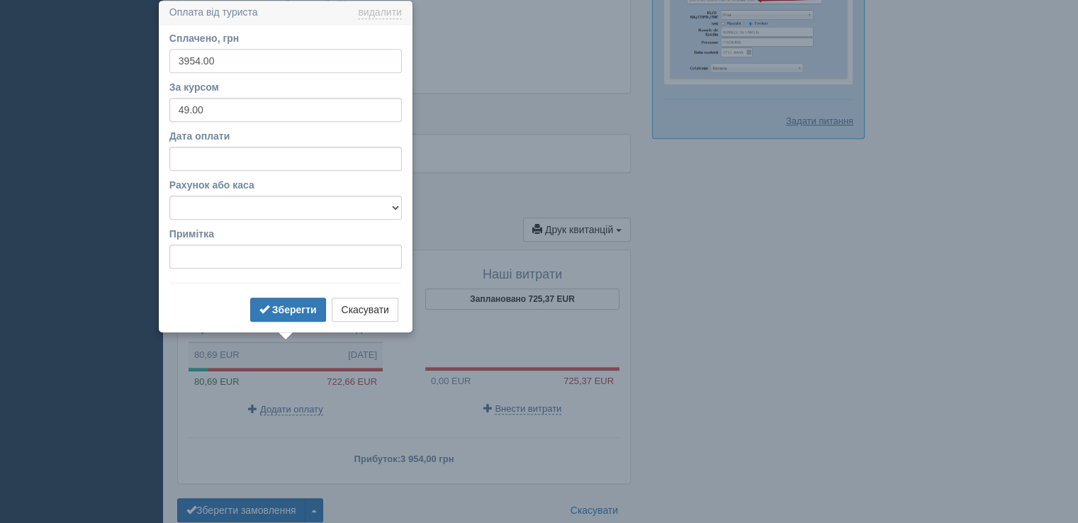
click at [188, 58] on input "3954.00" at bounding box center [285, 61] width 232 height 24
type input "39354.00"
click at [295, 312] on b "Зберегти" at bounding box center [294, 309] width 45 height 11
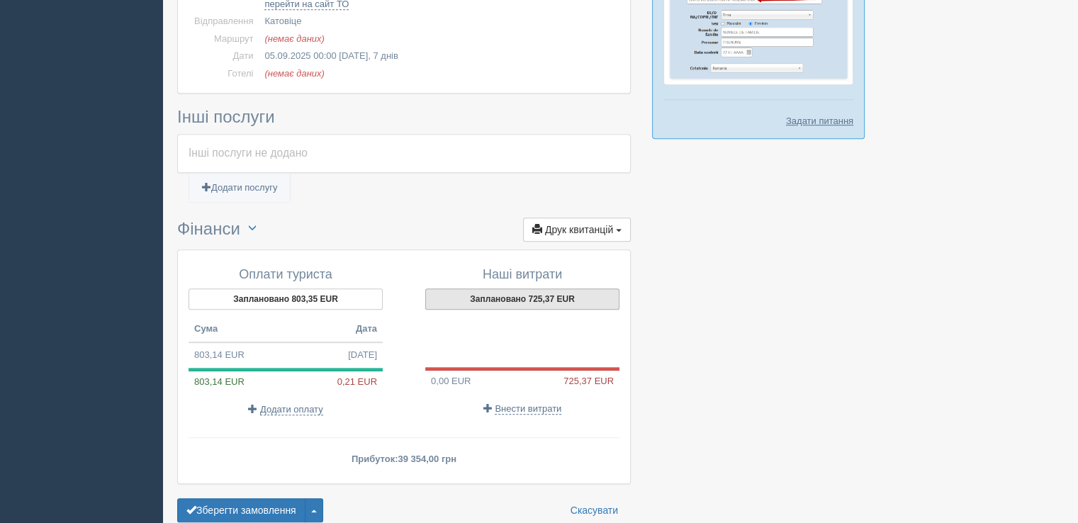
click at [542, 298] on button "Заплановано 725,37 EUR" at bounding box center [522, 298] width 194 height 21
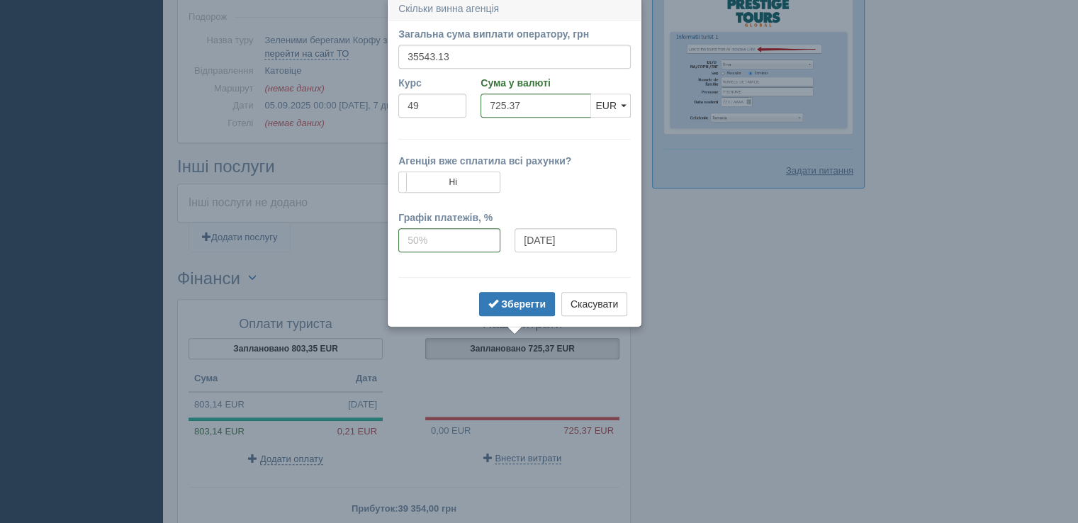
scroll to position [632, 0]
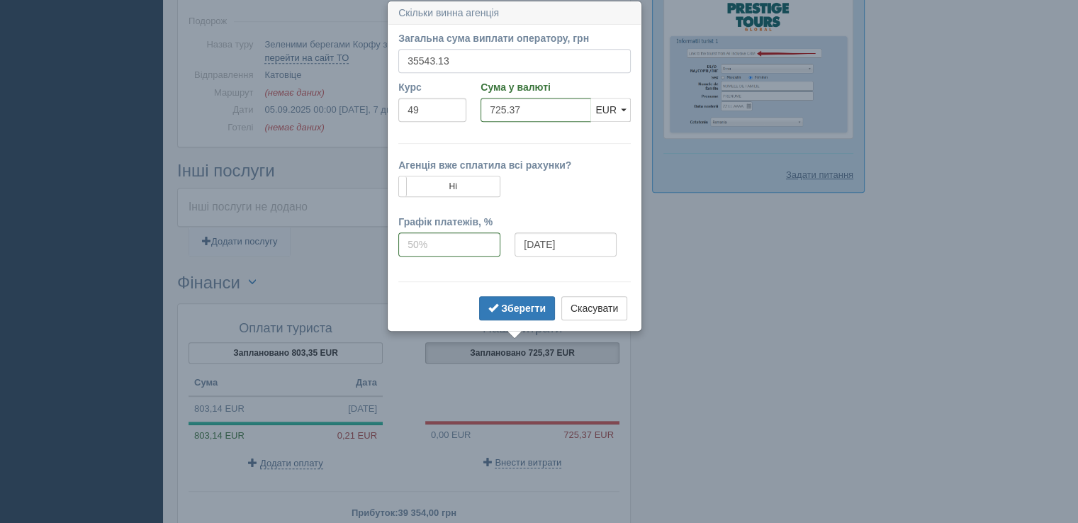
drag, startPoint x: 453, startPoint y: 60, endPoint x: 422, endPoint y: 57, distance: 32.1
click at [422, 57] on input "35543.13" at bounding box center [514, 61] width 232 height 24
drag, startPoint x: 453, startPoint y: 58, endPoint x: 371, endPoint y: 57, distance: 82.2
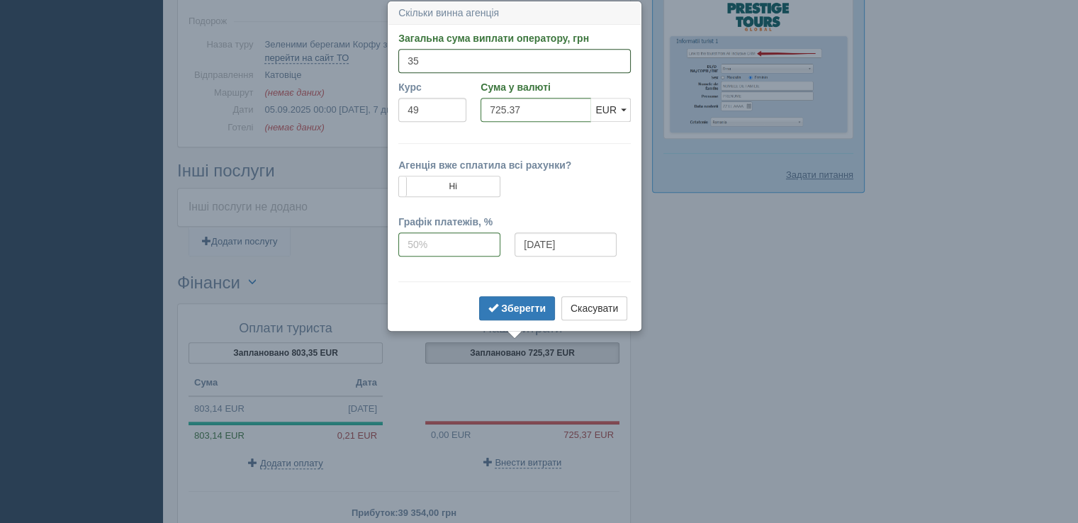
type input "35"
type input "0.71"
click at [428, 55] on input "35" at bounding box center [514, 61] width 232 height 24
type input "35364"
type input "721.71"
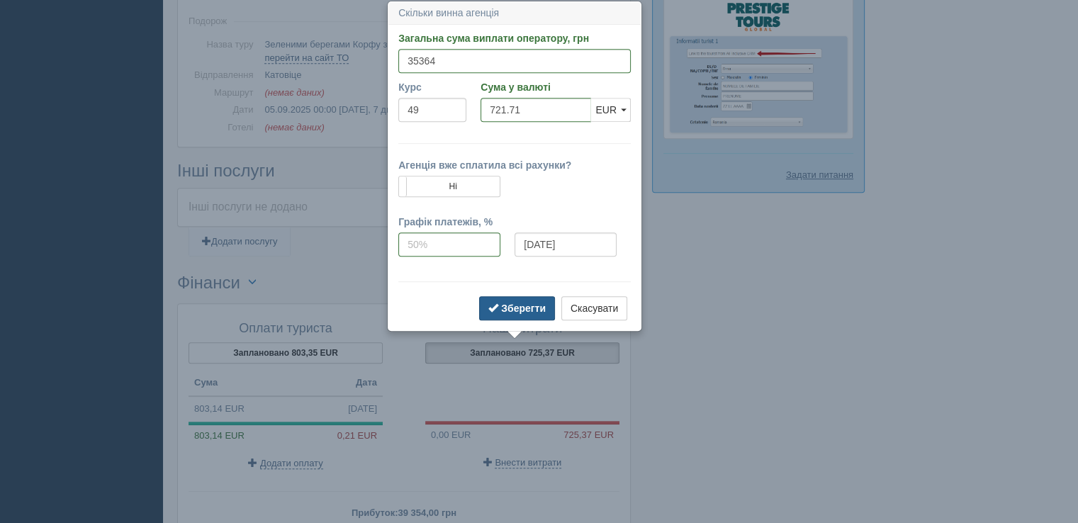
click at [521, 305] on b "Зберегти" at bounding box center [523, 308] width 45 height 11
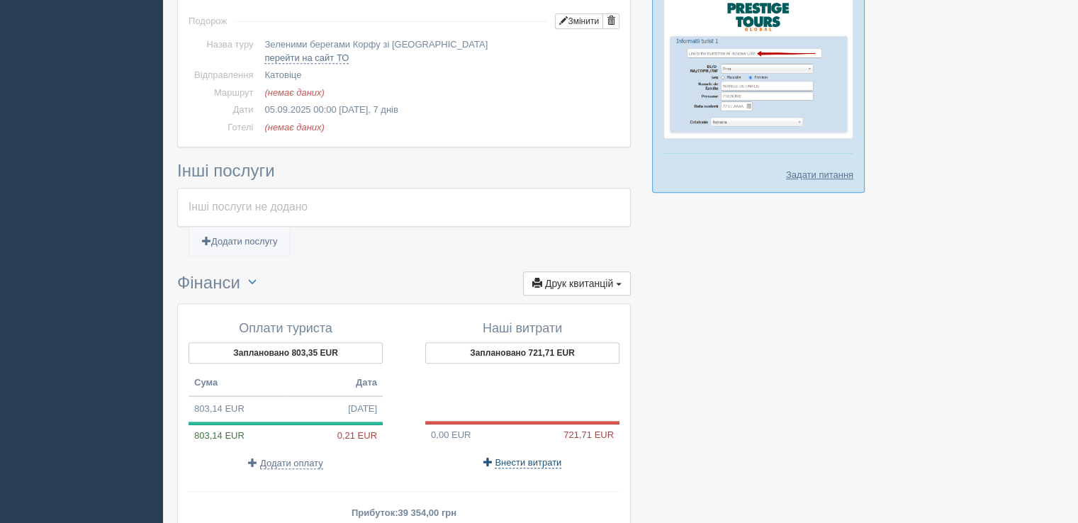
click at [527, 457] on span "Внести витрати" at bounding box center [528, 462] width 67 height 11
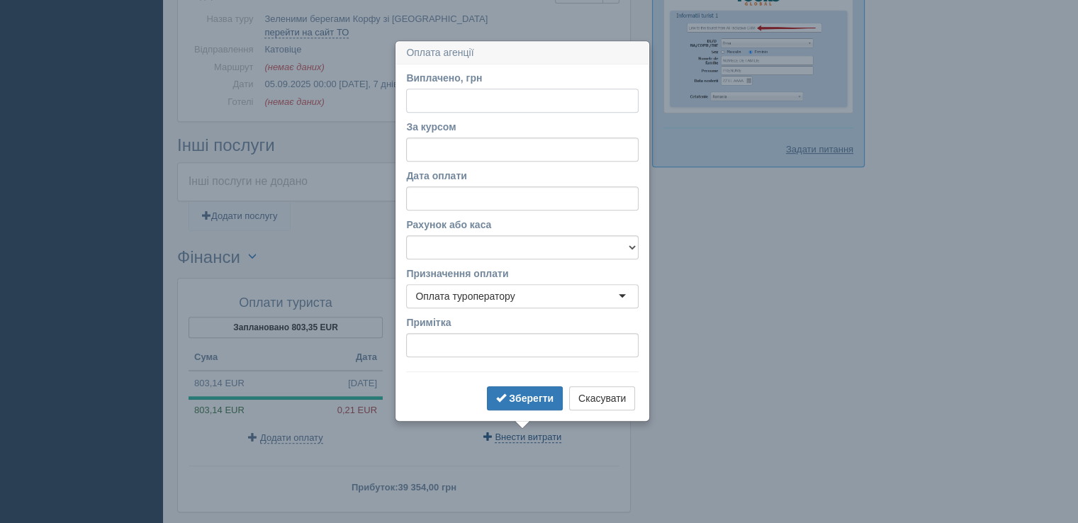
scroll to position [697, 0]
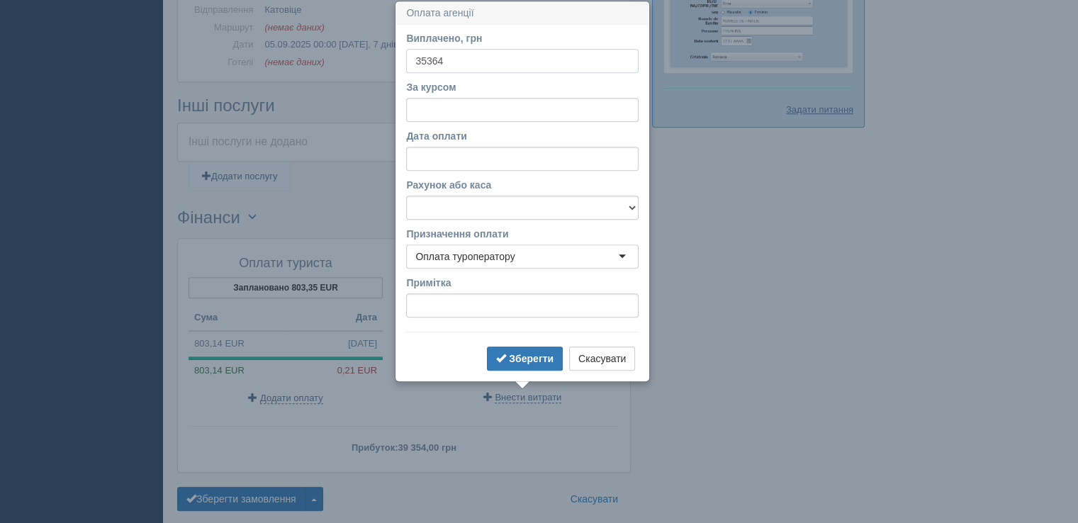
type input "35364"
click at [472, 157] on input "Дата оплати" at bounding box center [522, 159] width 232 height 24
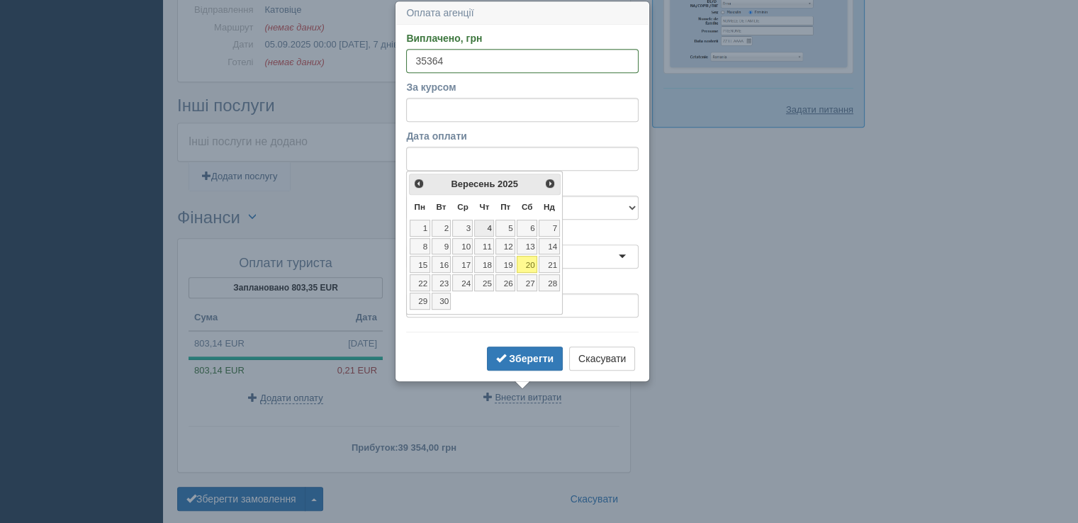
click at [487, 229] on link "4" at bounding box center [484, 228] width 20 height 17
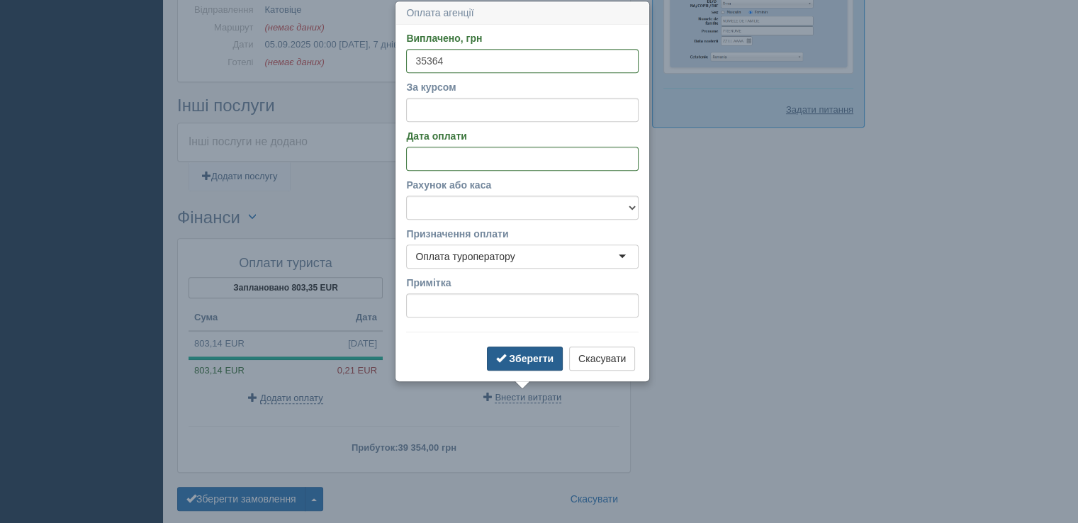
click at [528, 353] on b "Зберегти" at bounding box center [531, 358] width 45 height 11
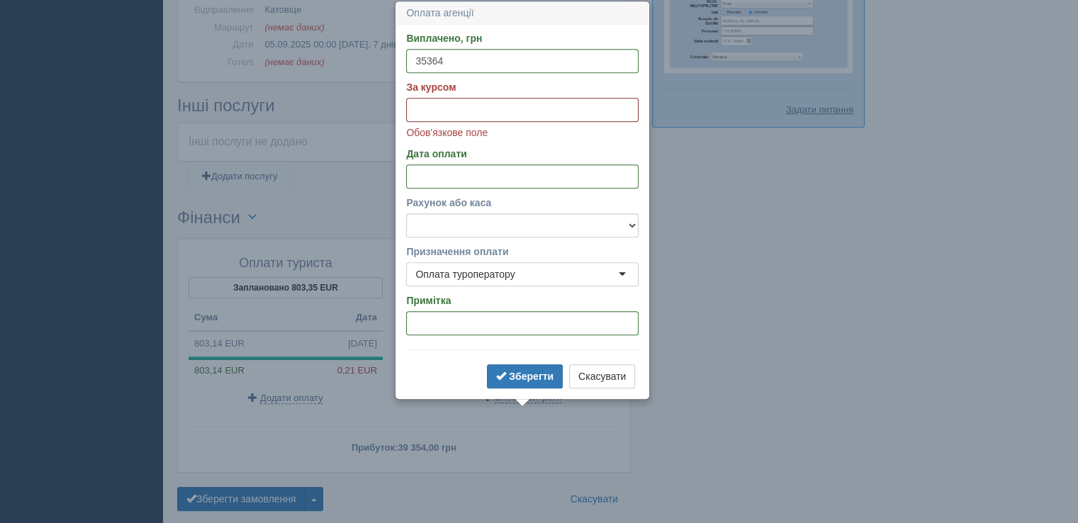
click at [462, 108] on input "За курсом" at bounding box center [522, 110] width 232 height 24
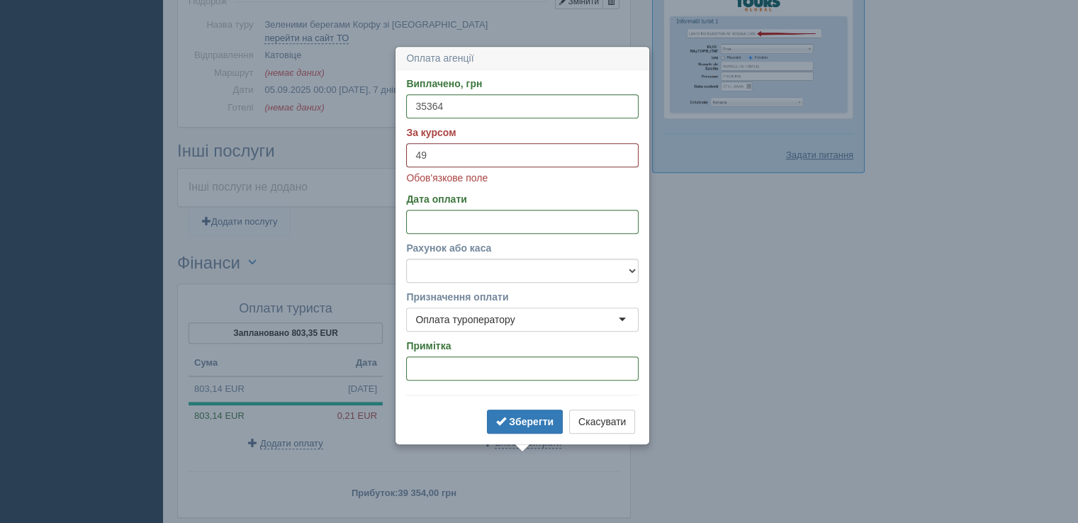
scroll to position [626, 0]
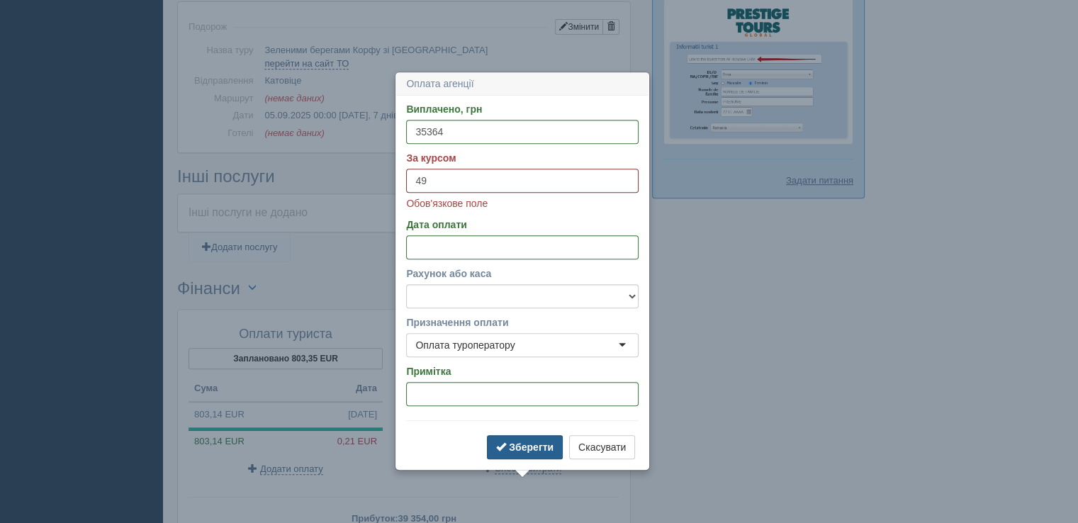
type input "49"
click at [537, 449] on b "Зберегти" at bounding box center [531, 446] width 45 height 11
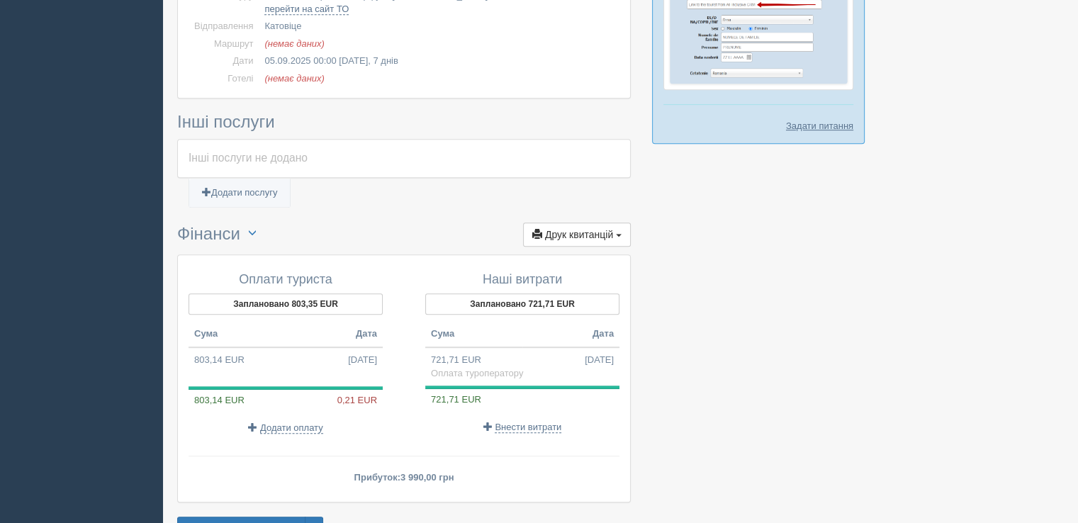
scroll to position [766, 0]
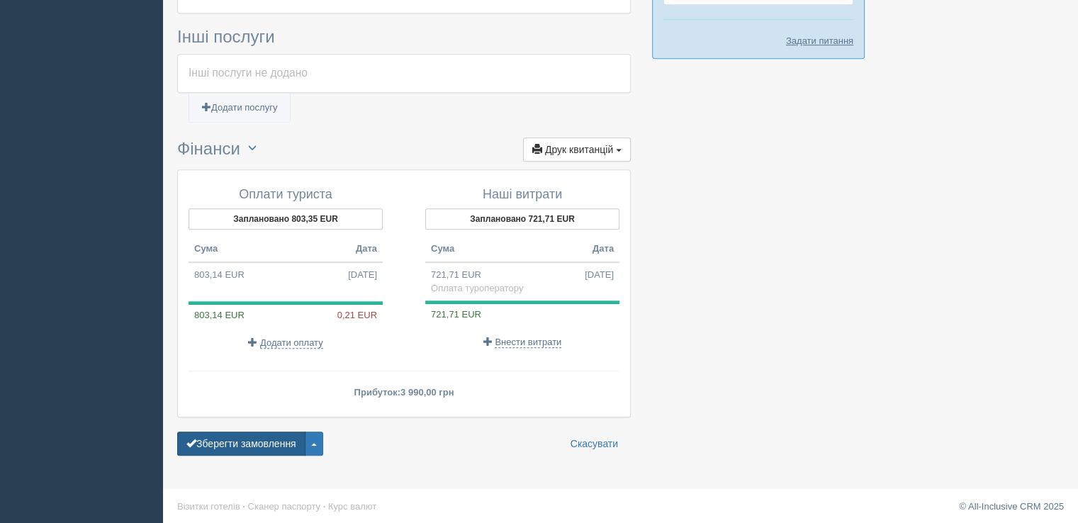
click at [274, 444] on button "Зберегти замовлення" at bounding box center [241, 444] width 128 height 24
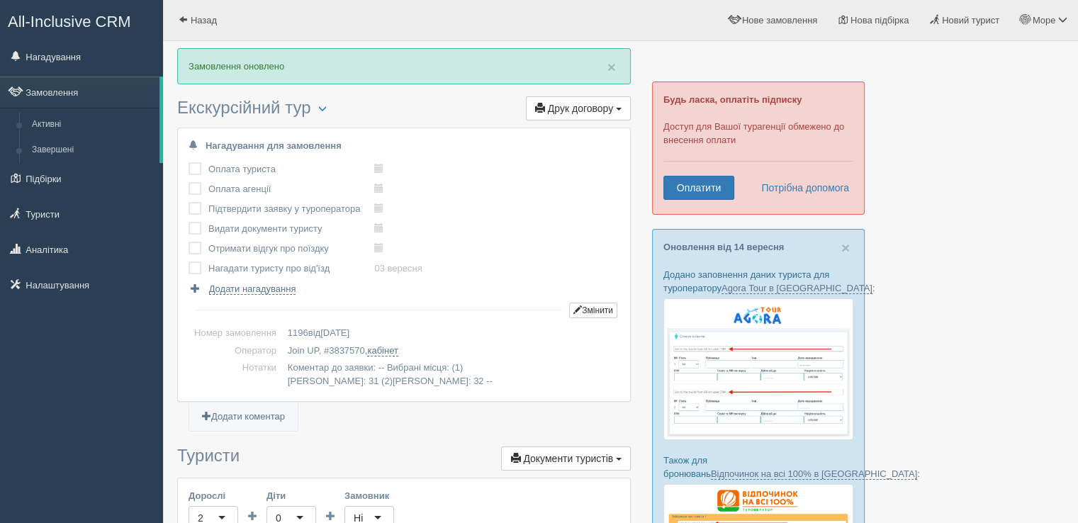
click at [196, 176] on td at bounding box center [198, 169] width 20 height 20
click at [188, 162] on label at bounding box center [188, 162] width 0 height 0
click at [0, 0] on input "checkbox" at bounding box center [0, 0] width 0 height 0
click at [188, 182] on label at bounding box center [188, 182] width 0 height 0
click at [0, 0] on input "checkbox" at bounding box center [0, 0] width 0 height 0
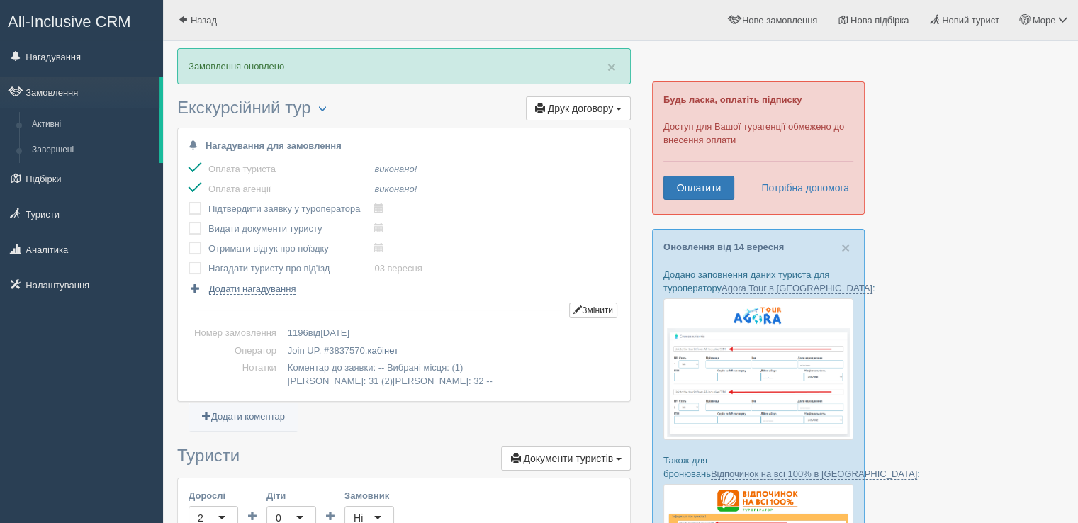
click at [188, 202] on label at bounding box center [188, 202] width 0 height 0
click at [0, 0] on input "checkbox" at bounding box center [0, 0] width 0 height 0
click at [196, 220] on td at bounding box center [198, 229] width 20 height 20
click at [188, 222] on label at bounding box center [188, 222] width 0 height 0
click at [0, 0] on input "checkbox" at bounding box center [0, 0] width 0 height 0
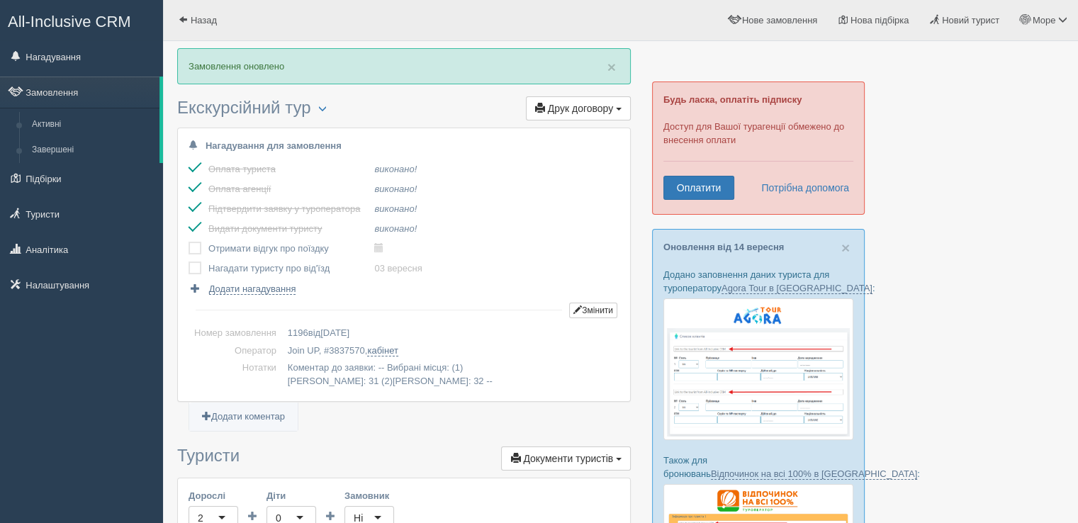
click at [193, 237] on td at bounding box center [198, 229] width 20 height 20
click at [196, 256] on td at bounding box center [198, 249] width 20 height 20
click at [188, 242] on label at bounding box center [188, 242] width 0 height 0
click at [0, 0] on input "checkbox" at bounding box center [0, 0] width 0 height 0
click at [188, 261] on label at bounding box center [188, 261] width 0 height 0
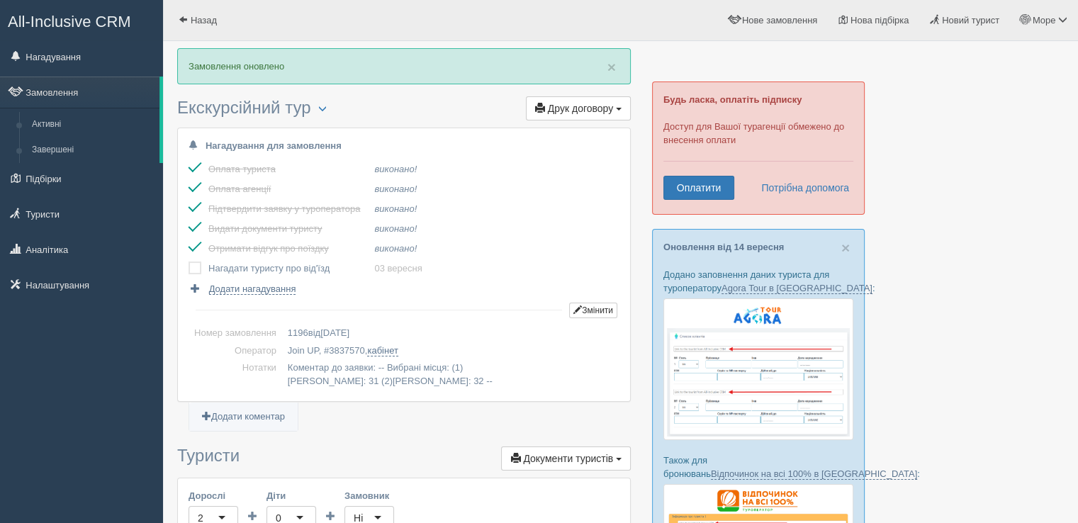
click at [0, 0] on input "checkbox" at bounding box center [0, 0] width 0 height 0
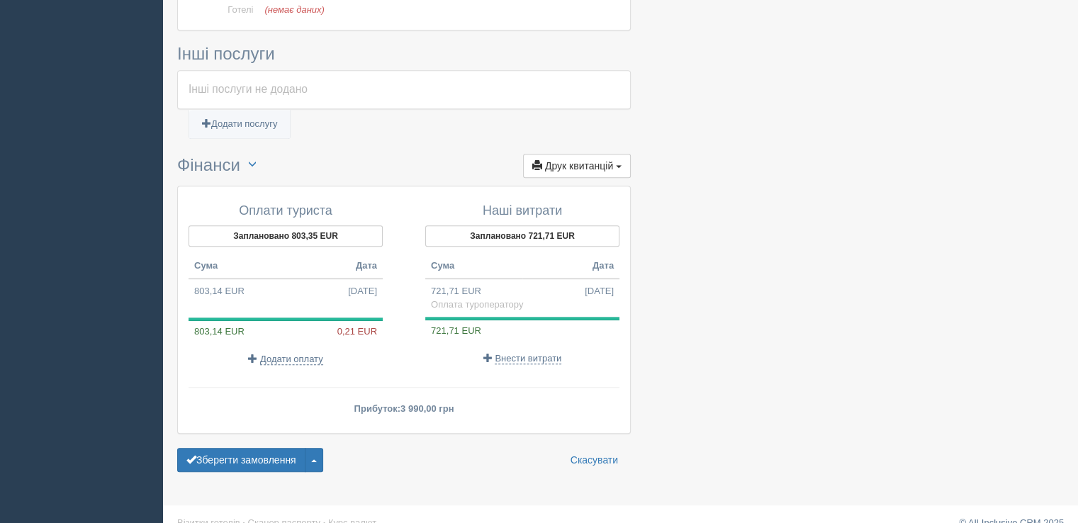
scroll to position [884, 0]
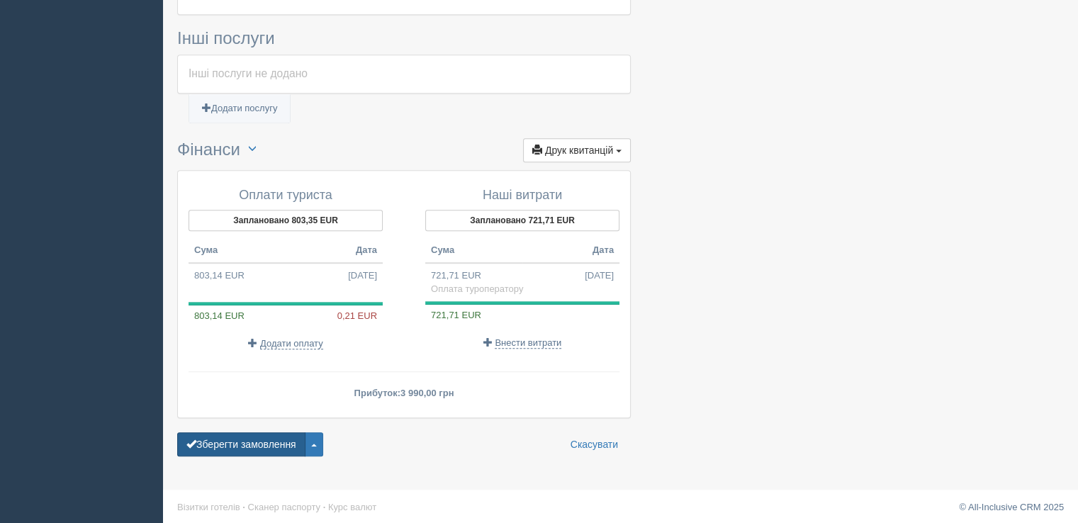
click at [280, 441] on button "Зберегти замовлення" at bounding box center [241, 444] width 128 height 24
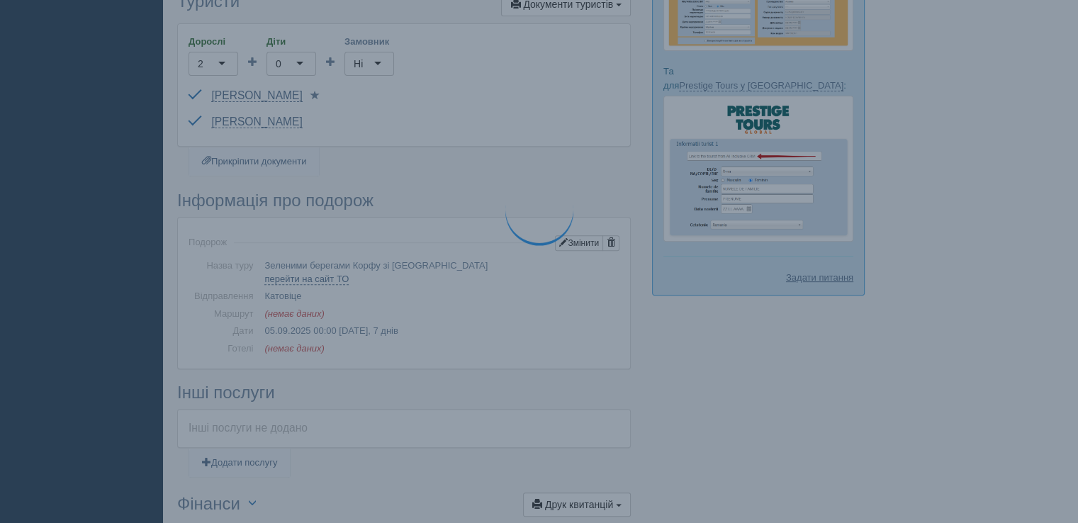
scroll to position [483, 0]
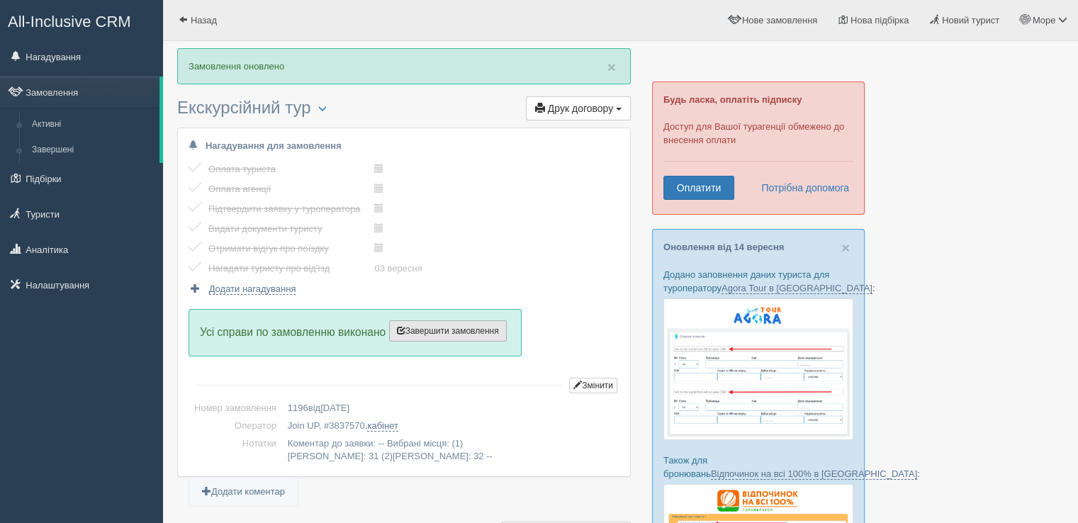
click at [485, 329] on span "Завершити замовлення" at bounding box center [448, 331] width 102 height 10
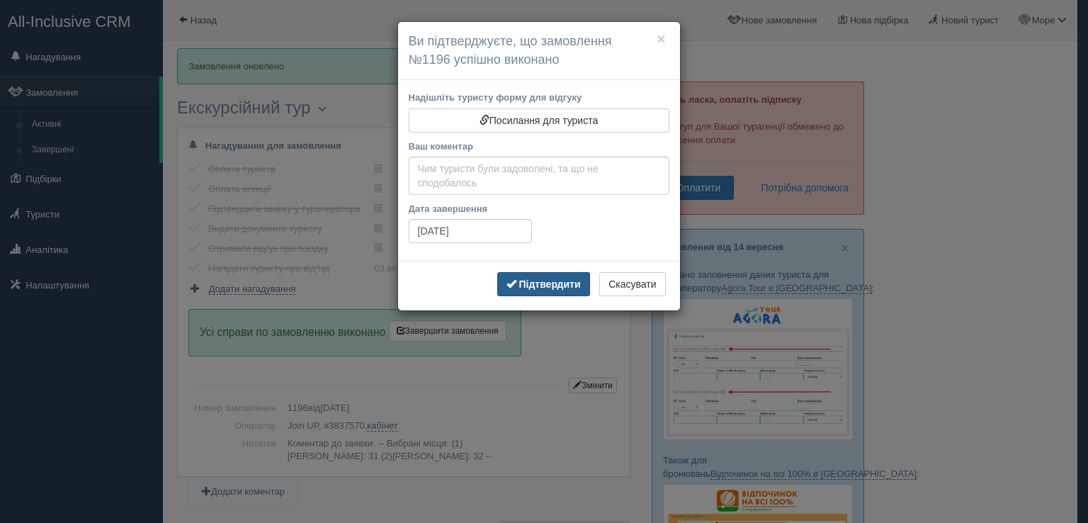
click at [541, 285] on b "Підтвердити" at bounding box center [550, 283] width 62 height 11
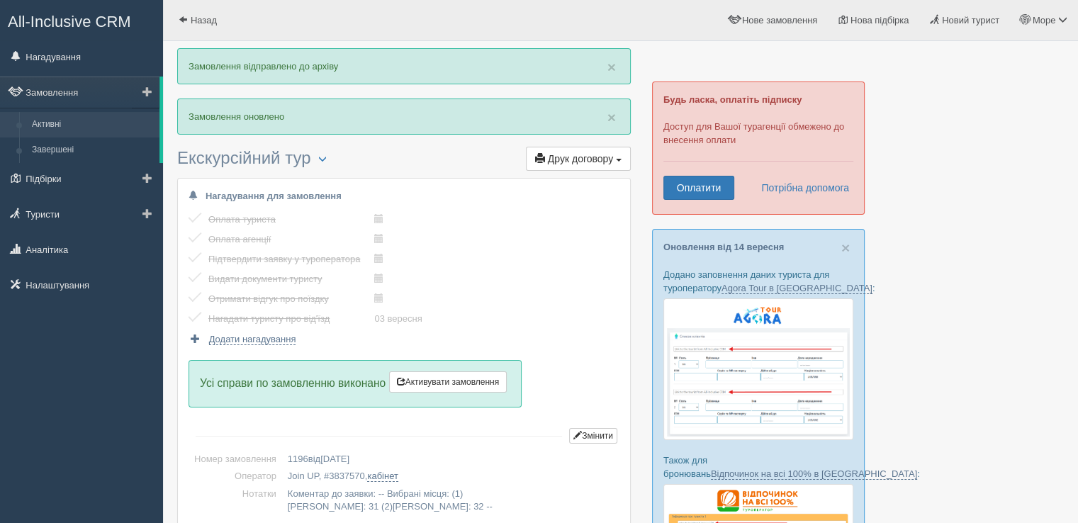
drag, startPoint x: 47, startPoint y: 121, endPoint x: 77, endPoint y: 129, distance: 30.8
click at [47, 121] on link "Активні" at bounding box center [93, 125] width 134 height 26
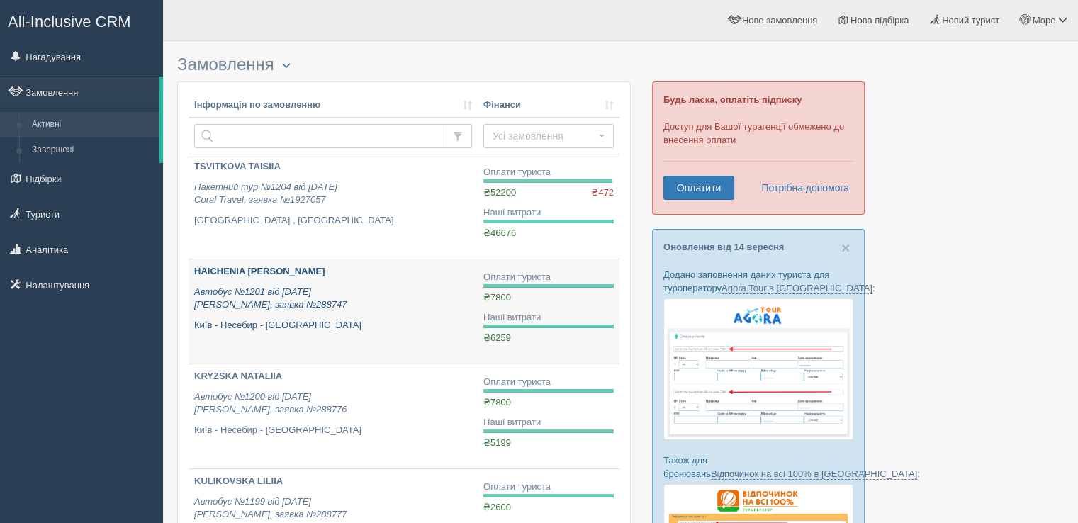
click at [278, 270] on b "HAICHENIA [PERSON_NAME]" at bounding box center [259, 271] width 130 height 11
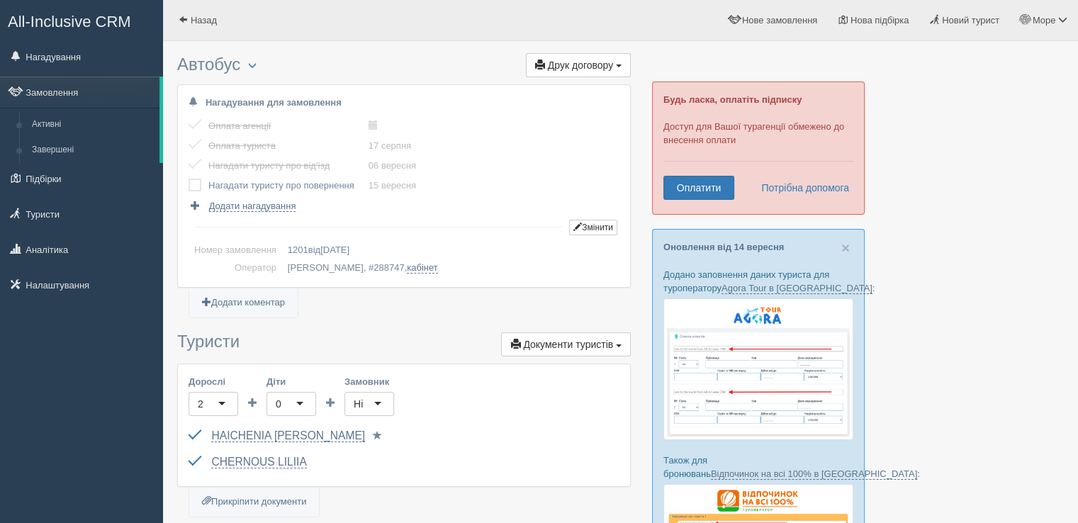
click at [188, 179] on label at bounding box center [188, 179] width 0 height 0
click at [0, 0] on input "checkbox" at bounding box center [0, 0] width 0 height 0
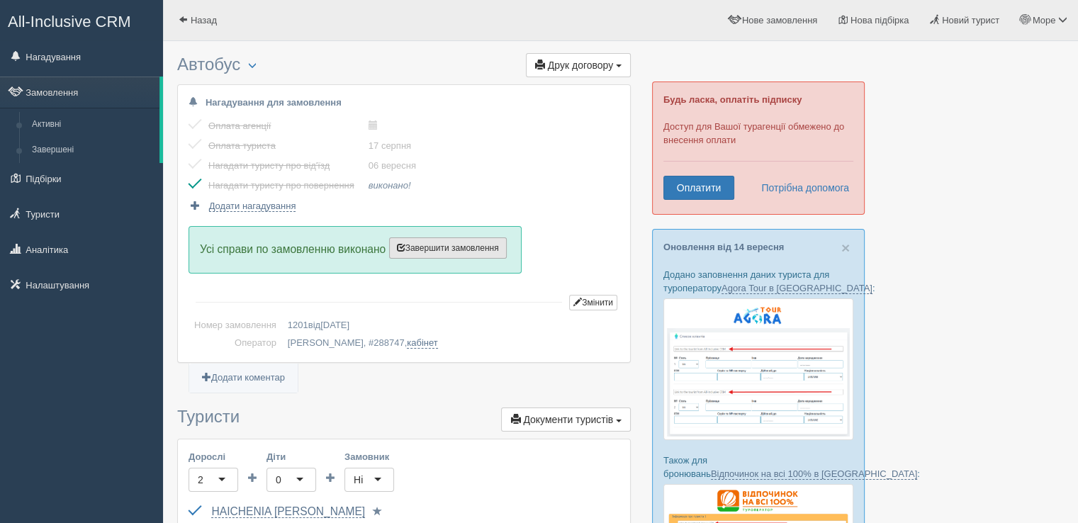
click at [484, 247] on span "Завершити замовлення" at bounding box center [448, 248] width 102 height 10
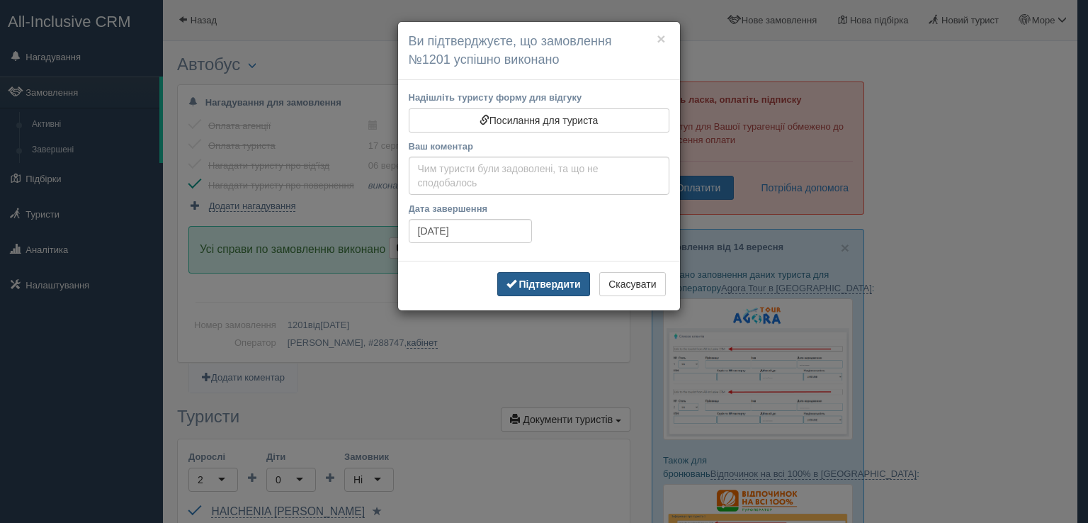
click at [535, 281] on b "Підтвердити" at bounding box center [550, 283] width 62 height 11
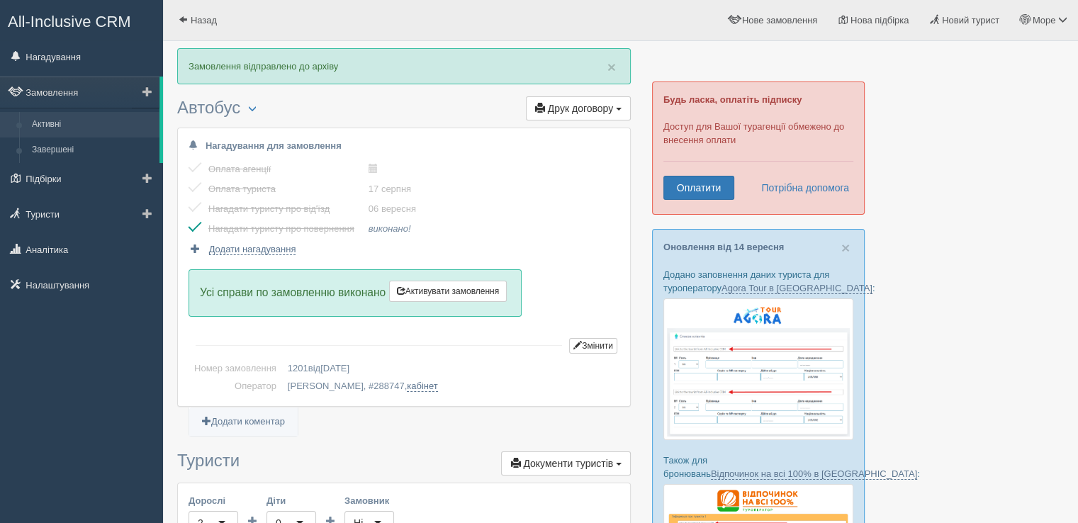
click at [54, 123] on link "Активні" at bounding box center [93, 125] width 134 height 26
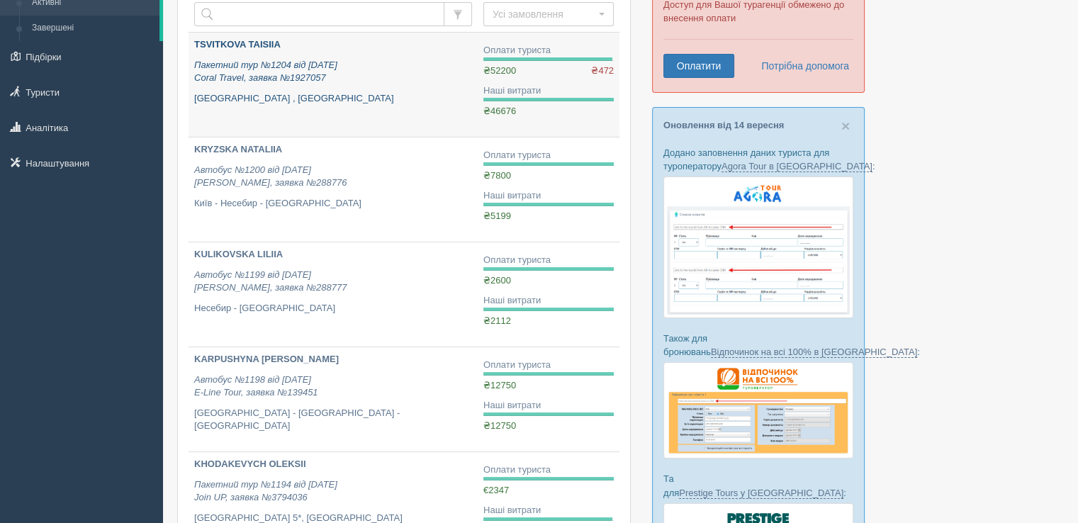
scroll to position [142, 0]
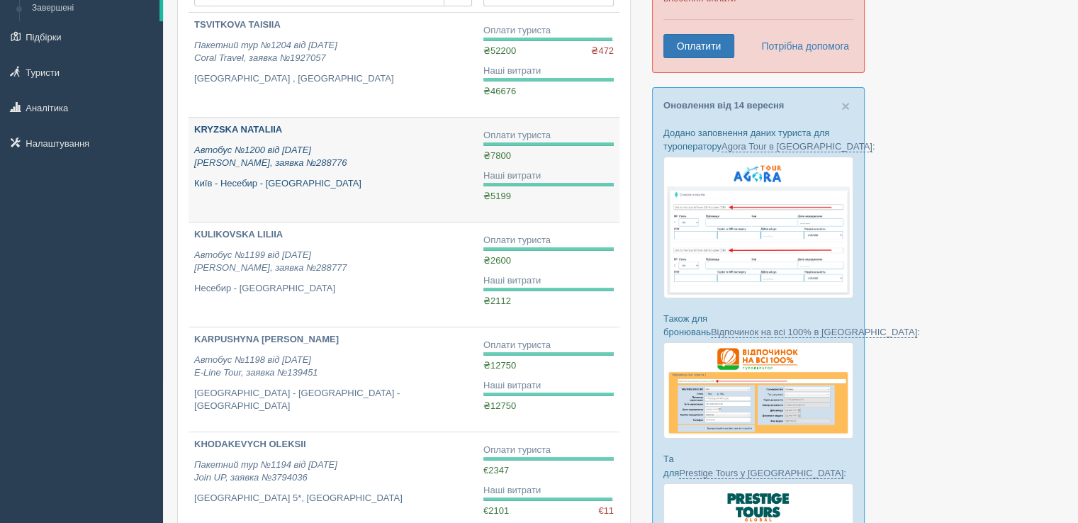
click at [247, 145] on icon "Автобус №1200 від [DATE] [PERSON_NAME], заявка №288776" at bounding box center [270, 157] width 152 height 24
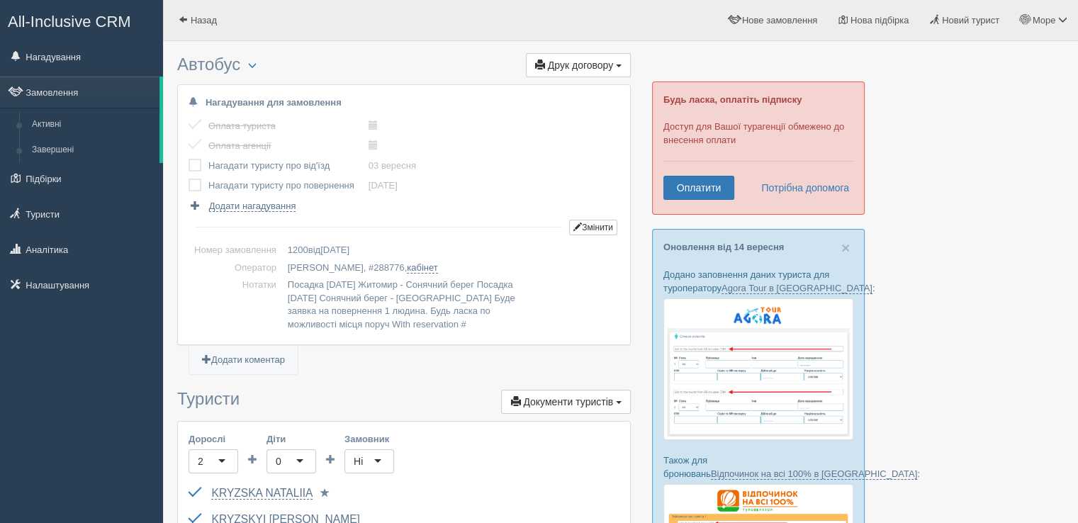
click at [188, 159] on label at bounding box center [188, 159] width 0 height 0
click at [0, 0] on input "checkbox" at bounding box center [0, 0] width 0 height 0
click at [188, 179] on label at bounding box center [188, 179] width 0 height 0
click at [0, 0] on input "checkbox" at bounding box center [0, 0] width 0 height 0
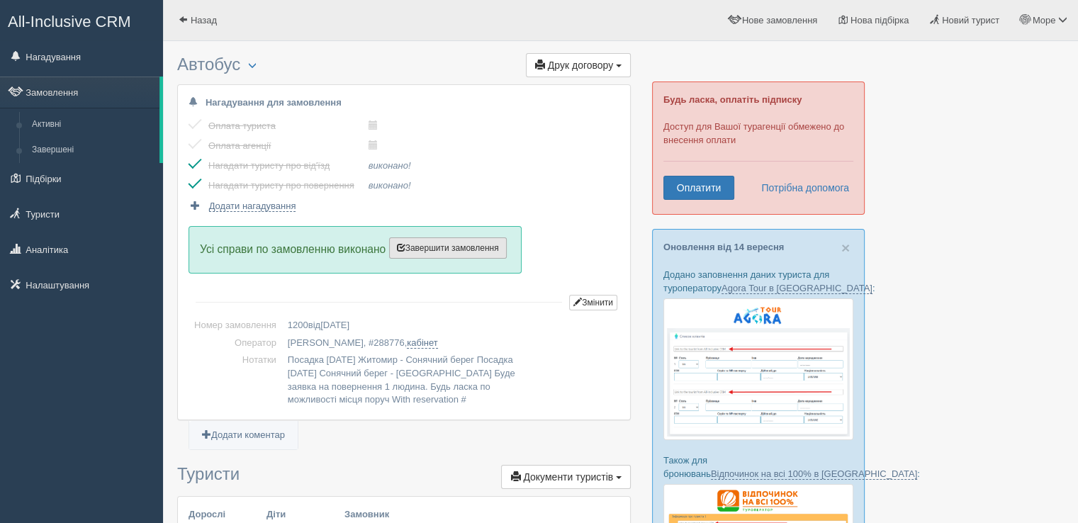
click at [441, 247] on span "Завершити замовлення" at bounding box center [448, 248] width 102 height 10
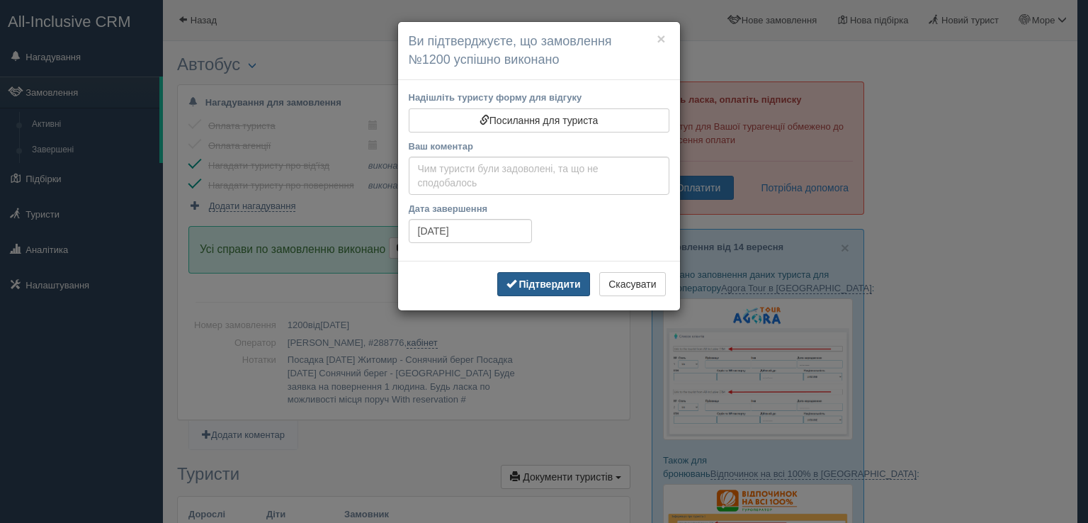
click at [539, 274] on button "Підтвердити" at bounding box center [543, 284] width 93 height 24
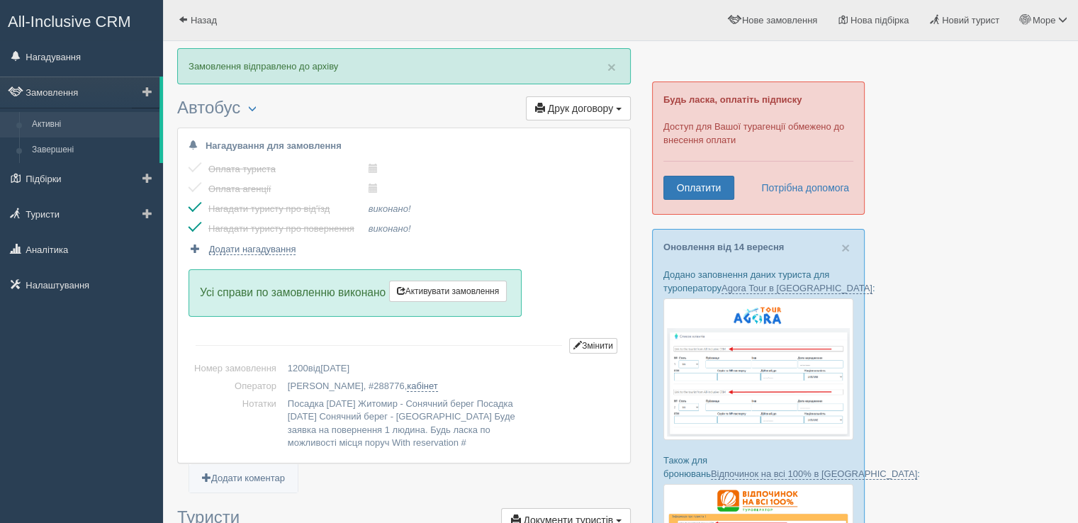
click at [38, 123] on link "Активні" at bounding box center [93, 125] width 134 height 26
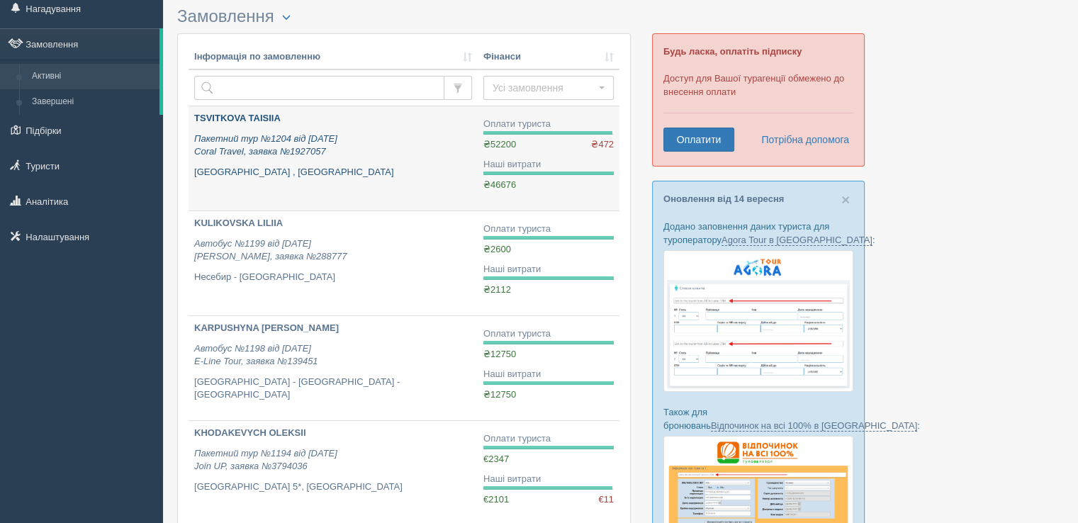
scroll to position [142, 0]
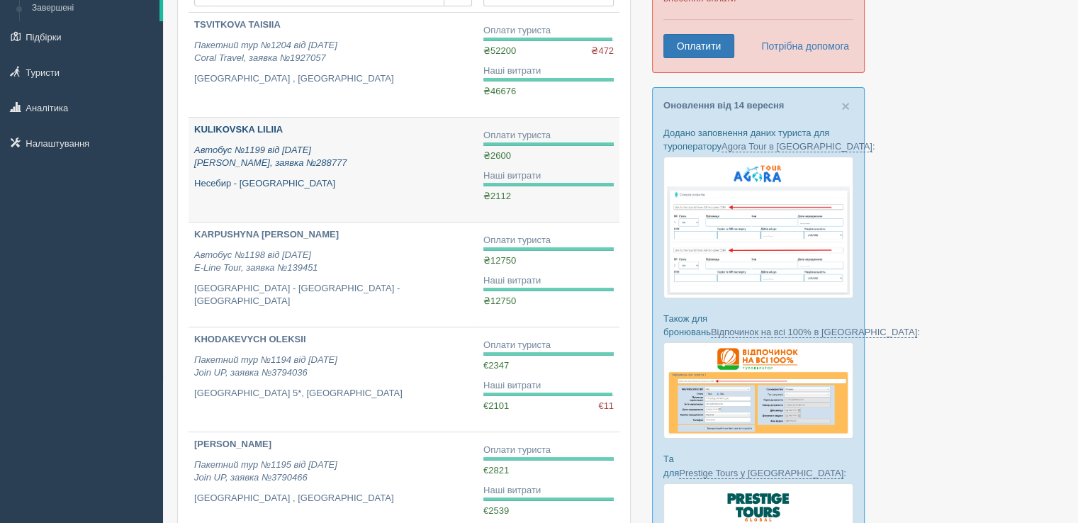
drag, startPoint x: 248, startPoint y: 128, endPoint x: 275, endPoint y: 150, distance: 34.3
click at [249, 128] on b "KULIKOVSKA LILIIA" at bounding box center [238, 129] width 89 height 11
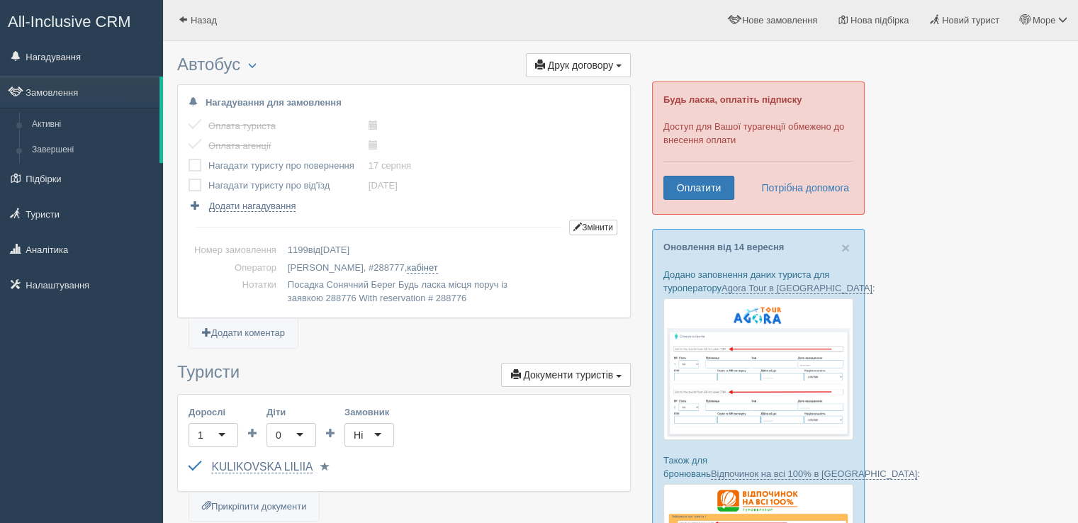
click at [188, 159] on label at bounding box center [188, 159] width 0 height 0
click at [0, 0] on input "checkbox" at bounding box center [0, 0] width 0 height 0
click at [188, 179] on label at bounding box center [188, 179] width 0 height 0
click at [0, 0] on input "checkbox" at bounding box center [0, 0] width 0 height 0
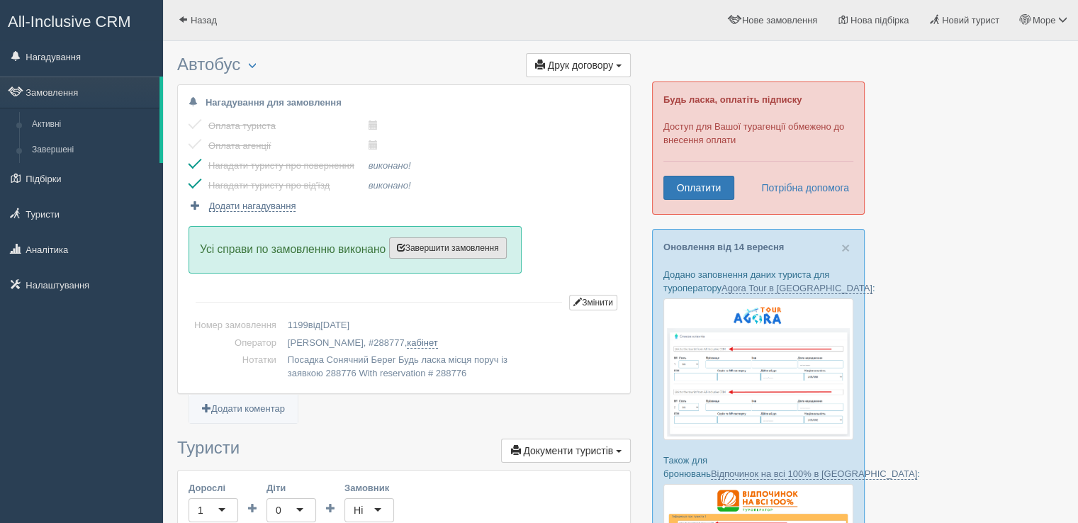
click at [461, 247] on span "Завершити замовлення" at bounding box center [448, 248] width 102 height 10
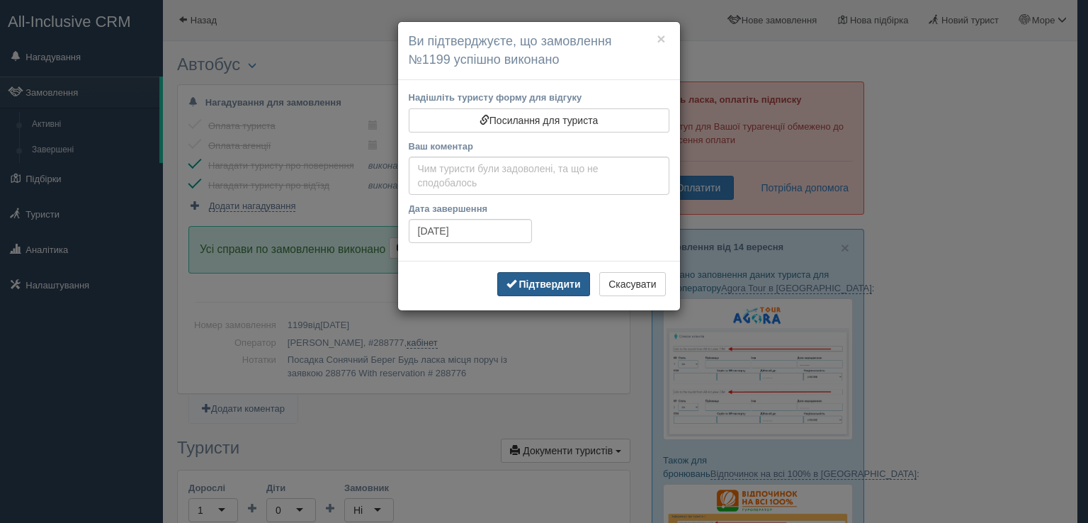
click at [519, 278] on b "Підтвердити" at bounding box center [550, 283] width 62 height 11
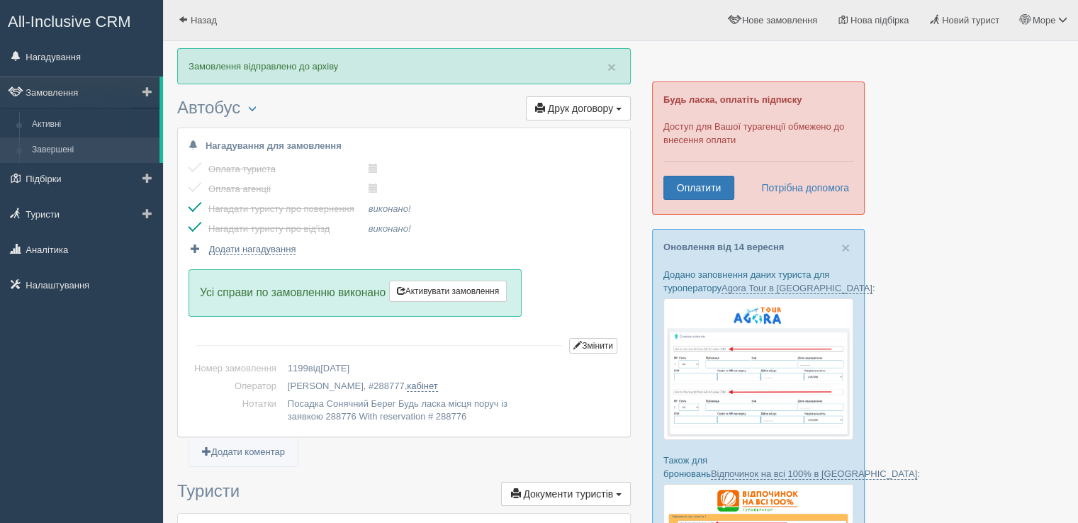
click at [62, 143] on link "Завершені" at bounding box center [93, 150] width 134 height 26
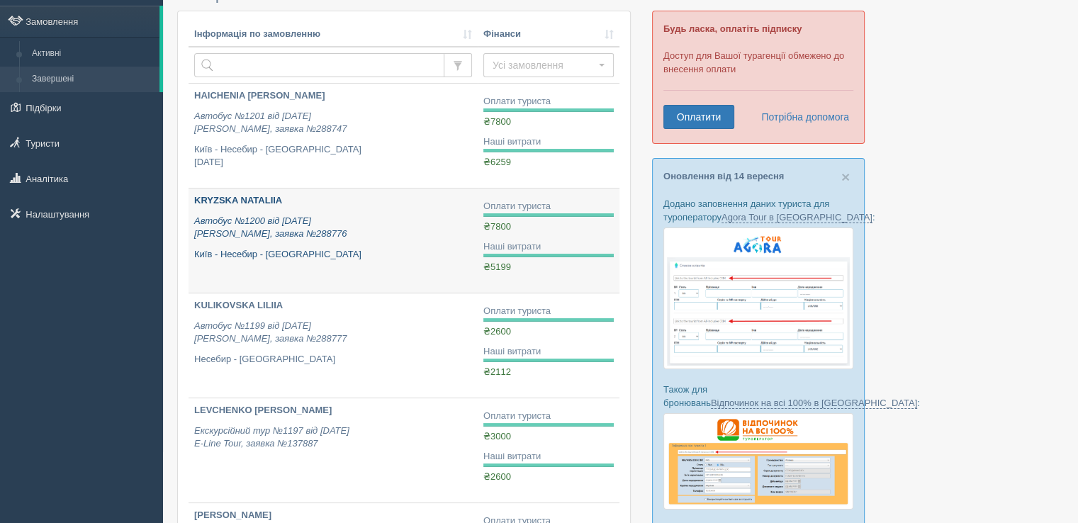
scroll to position [142, 0]
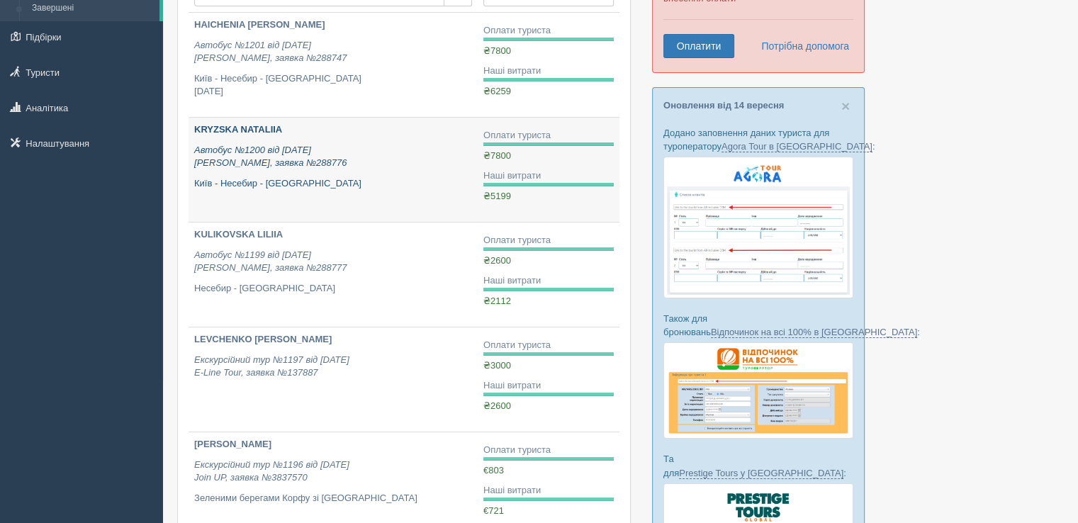
click at [225, 151] on icon "Автобус №1200 від [DATE] [PERSON_NAME], заявка №288776" at bounding box center [270, 157] width 152 height 24
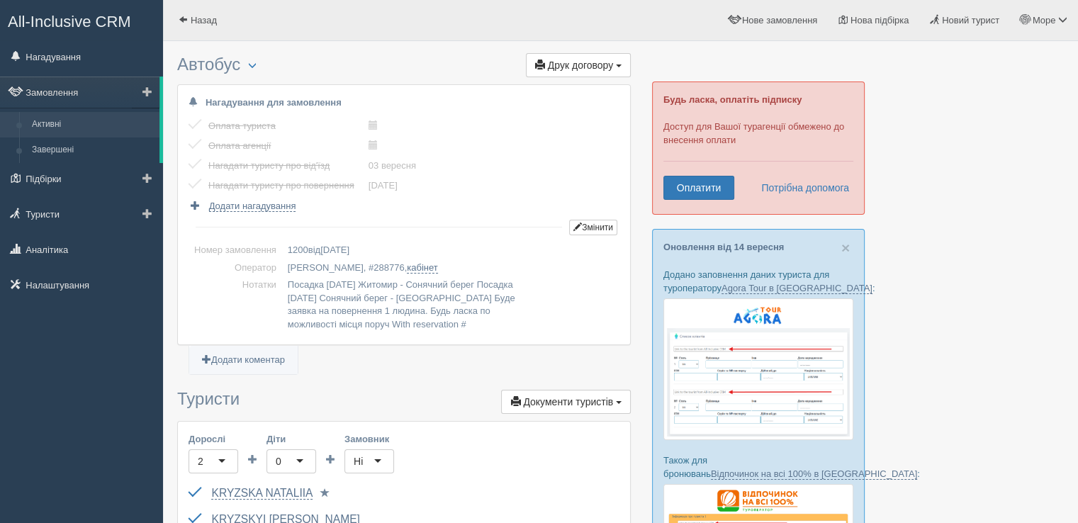
click at [51, 123] on link "Активні" at bounding box center [93, 125] width 134 height 26
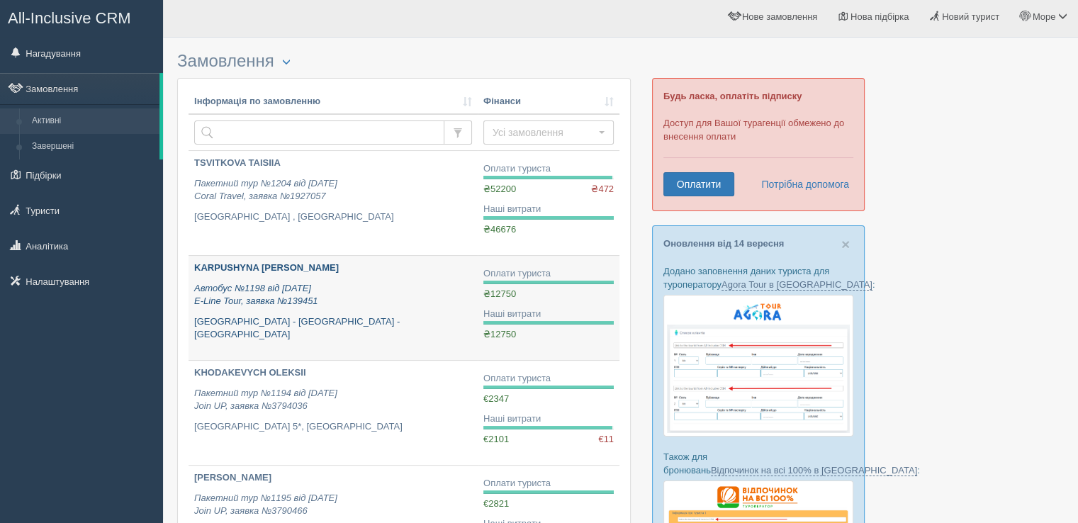
scroll to position [142, 0]
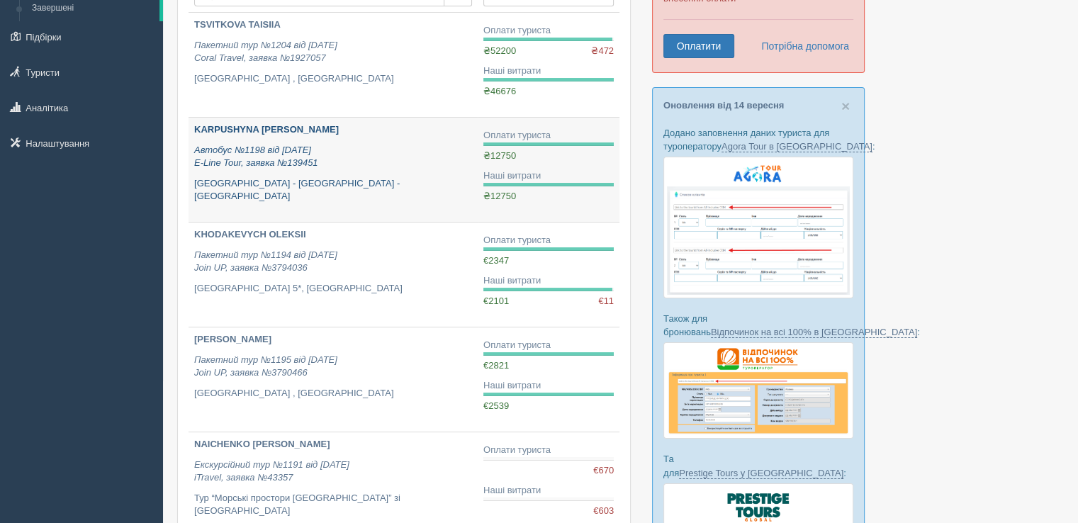
click at [254, 128] on b "KARPUSHYNA [PERSON_NAME]" at bounding box center [266, 129] width 145 height 11
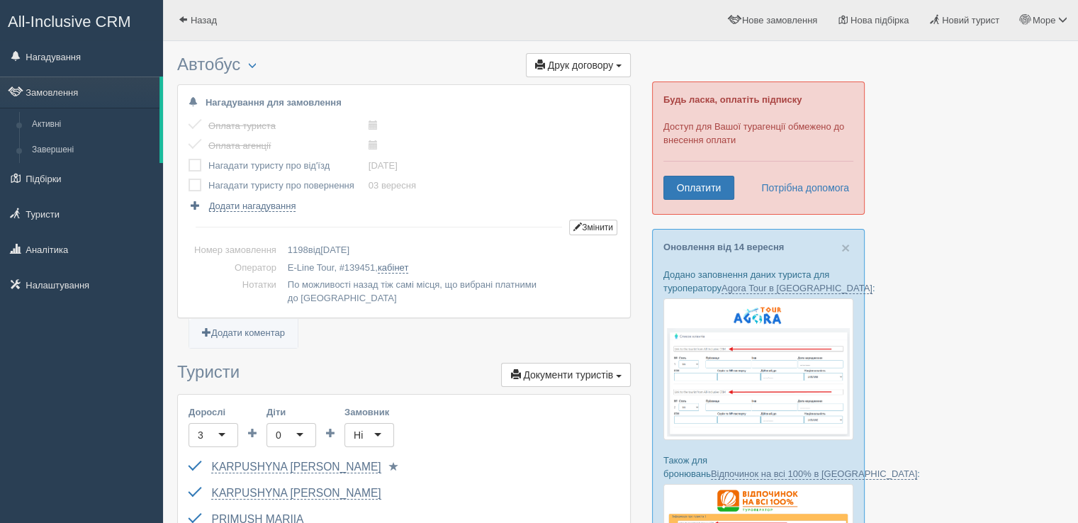
click at [201, 161] on td at bounding box center [198, 166] width 20 height 20
click at [188, 159] on label at bounding box center [188, 159] width 0 height 0
click at [0, 0] on input "checkbox" at bounding box center [0, 0] width 0 height 0
click at [188, 179] on label at bounding box center [188, 179] width 0 height 0
click at [0, 0] on input "checkbox" at bounding box center [0, 0] width 0 height 0
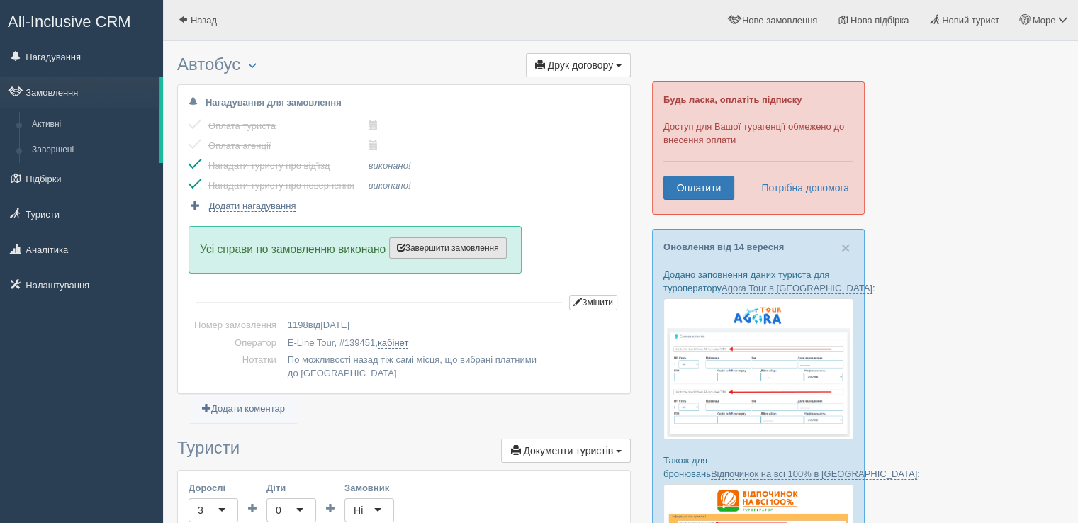
click at [499, 243] on span "Завершити замовлення" at bounding box center [448, 248] width 102 height 10
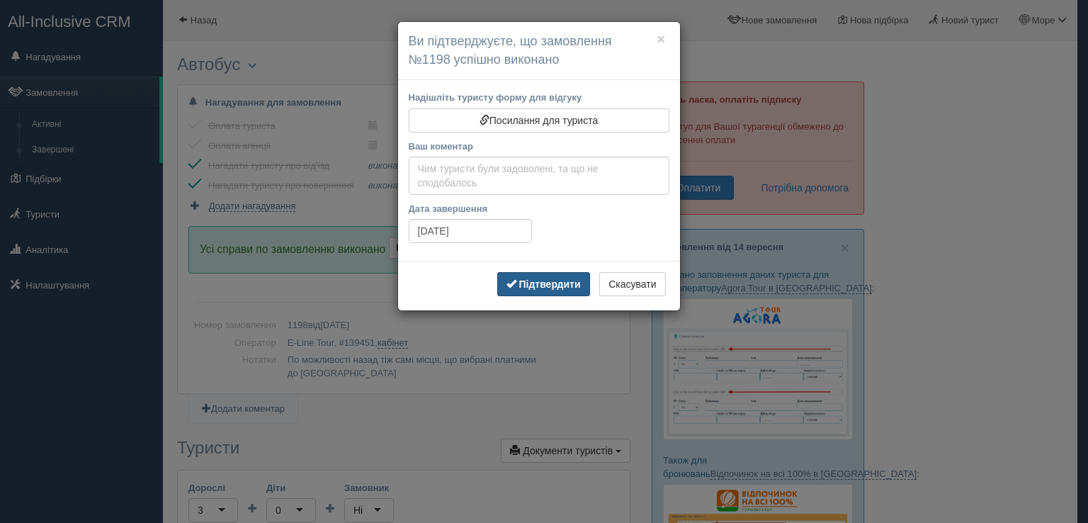
click at [541, 280] on b "Підтвердити" at bounding box center [550, 283] width 62 height 11
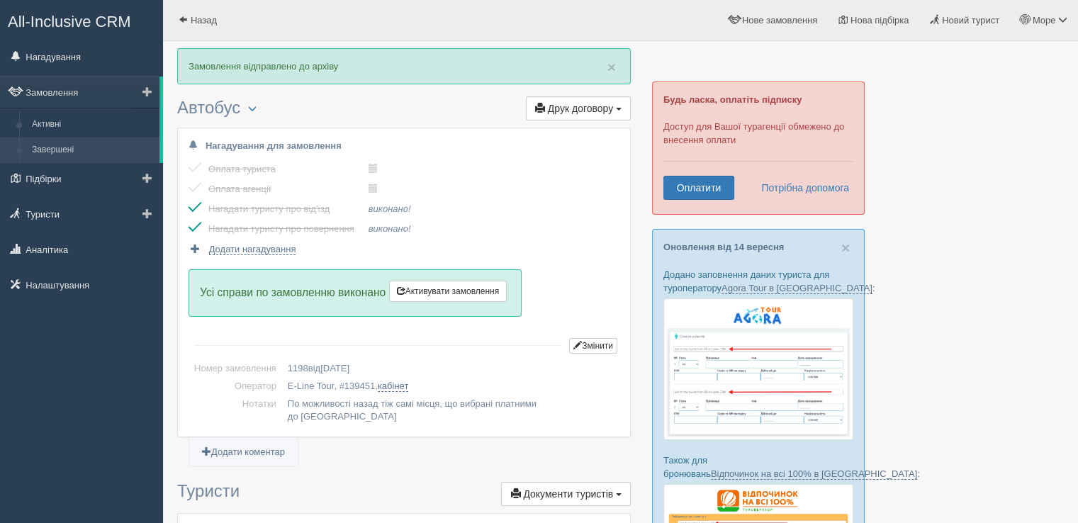
click at [62, 140] on link "Завершені" at bounding box center [93, 150] width 134 height 26
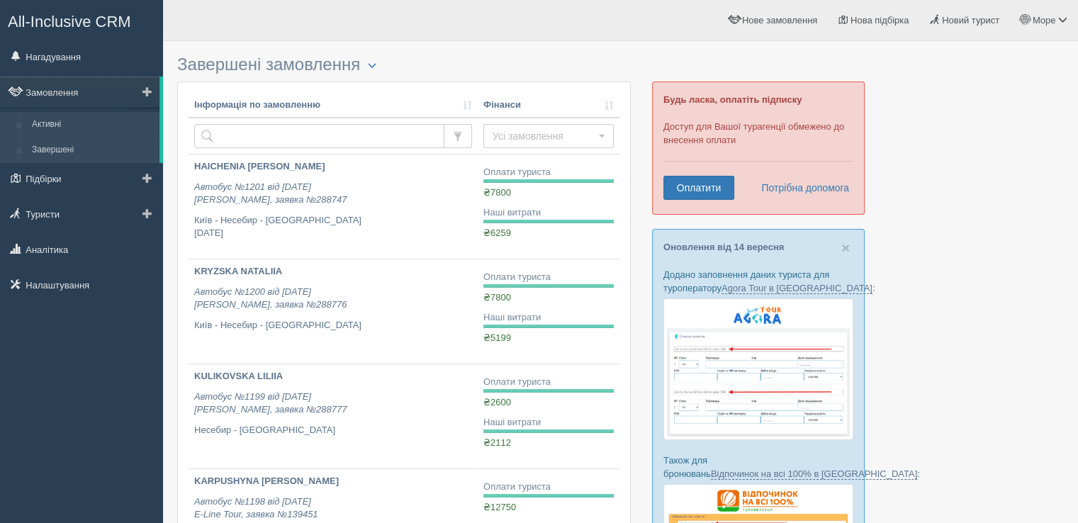
click at [60, 128] on link "Активні" at bounding box center [93, 125] width 134 height 26
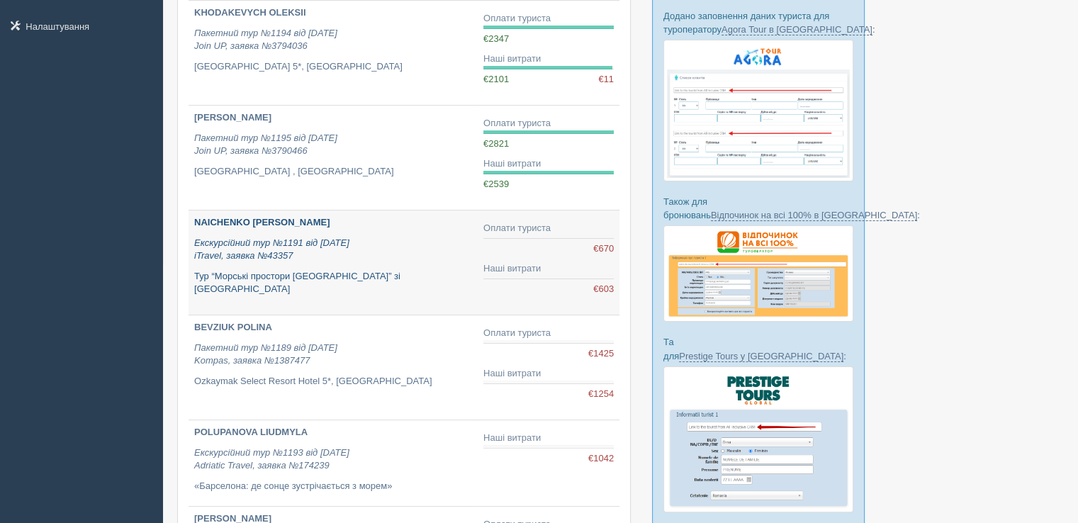
scroll to position [283, 0]
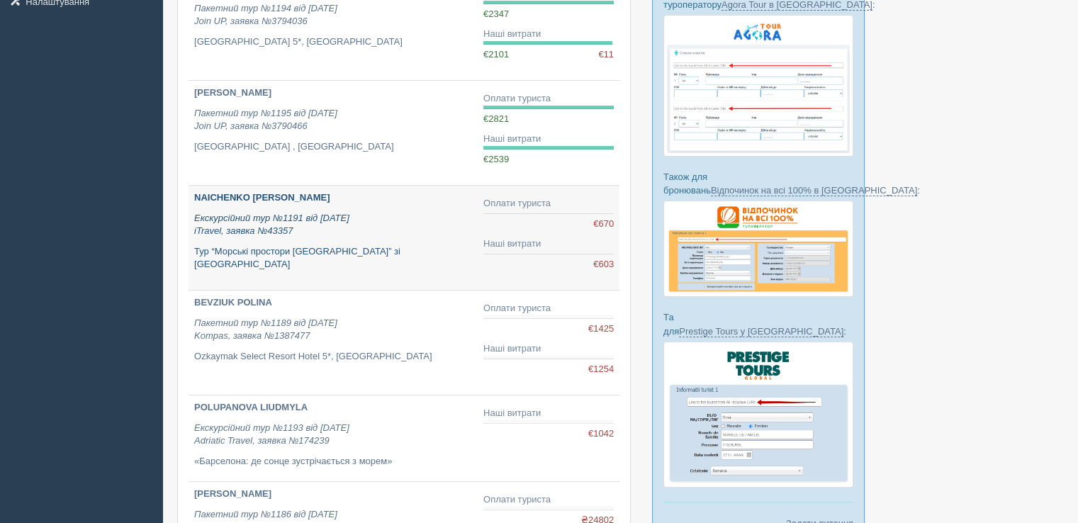
click at [231, 202] on p "NAICHENKO [PERSON_NAME]" at bounding box center [333, 197] width 278 height 13
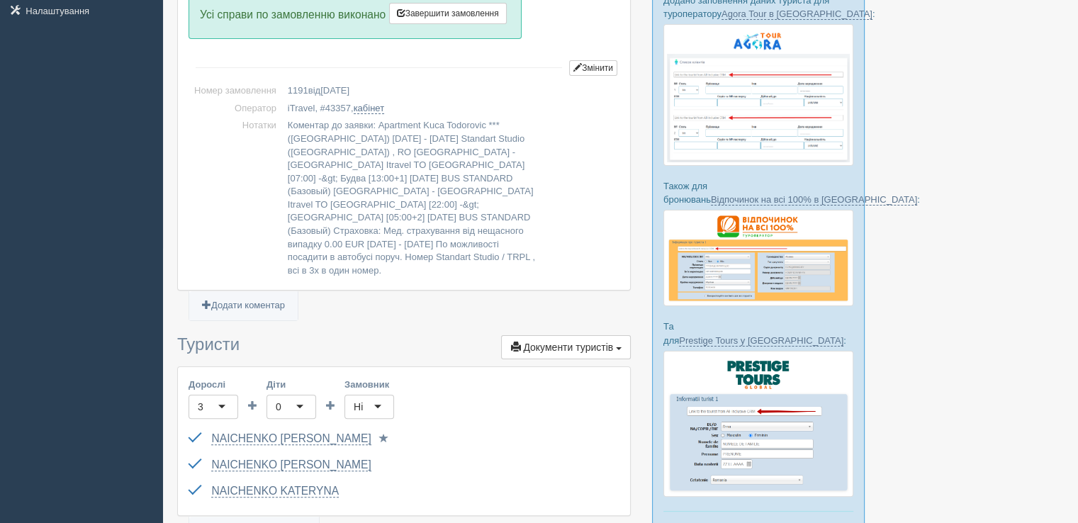
scroll to position [283, 0]
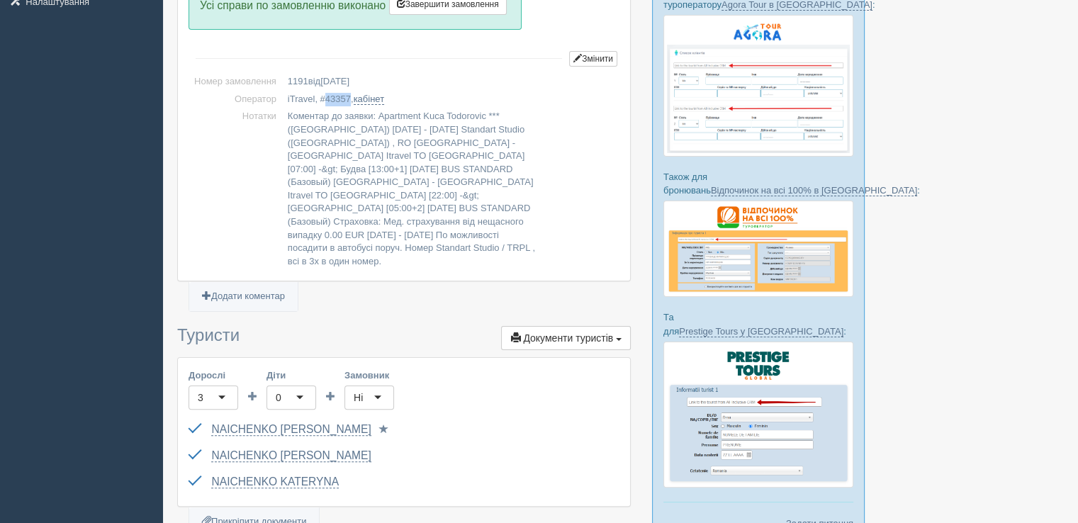
click at [330, 96] on span "43357" at bounding box center [338, 99] width 26 height 11
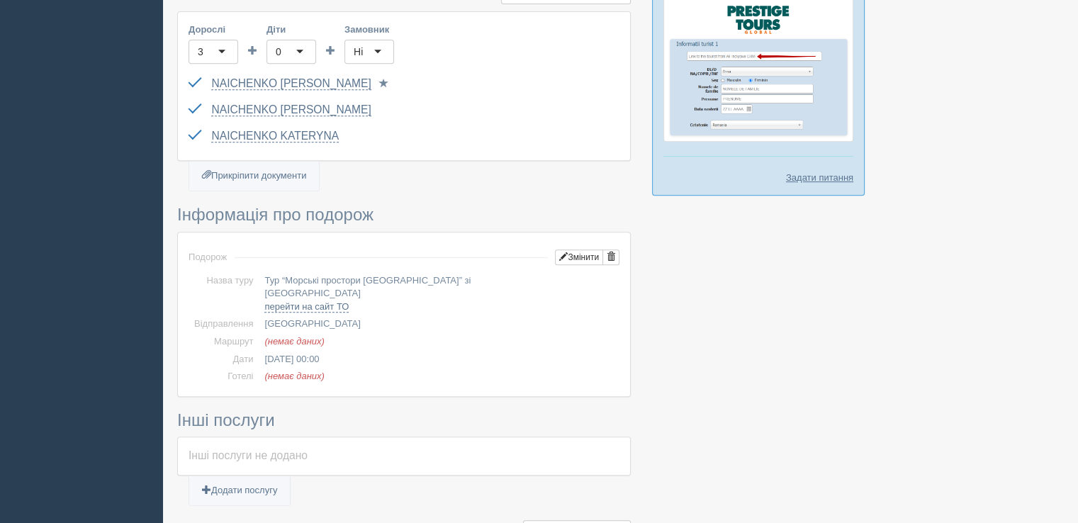
scroll to position [859, 0]
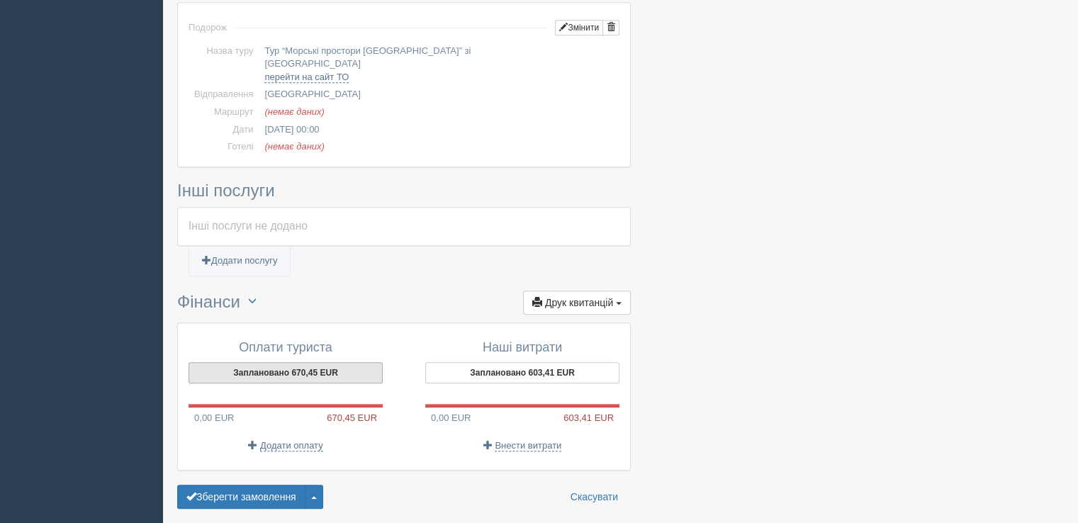
click at [306, 362] on button "Заплановано 670,45 EUR" at bounding box center [285, 372] width 194 height 21
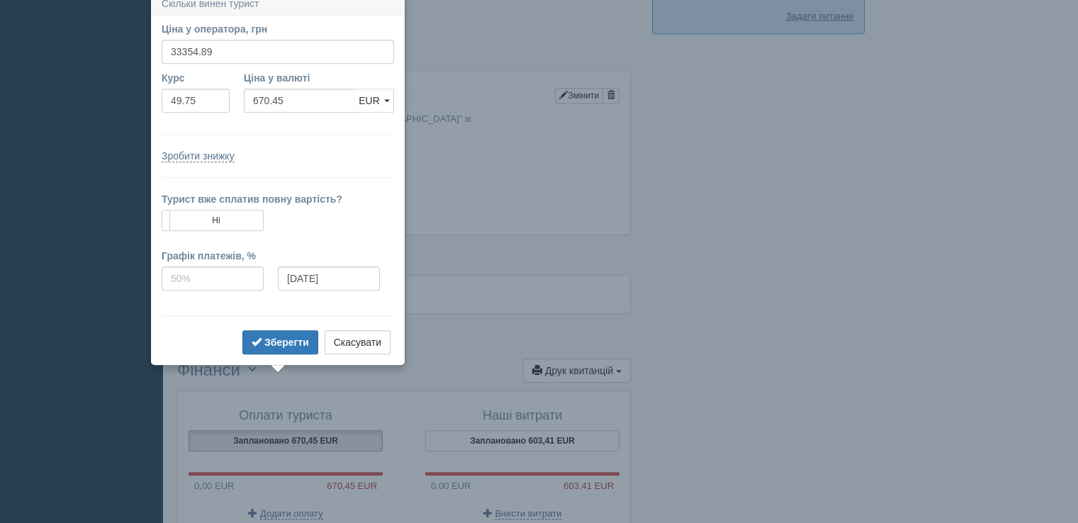
scroll to position [782, 0]
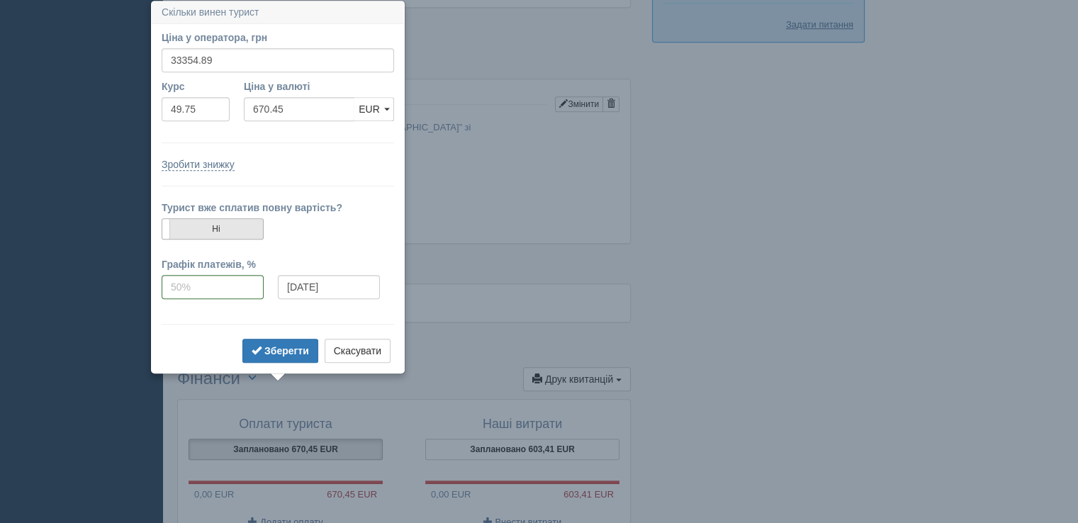
click at [232, 227] on label "Ні" at bounding box center [212, 229] width 101 height 20
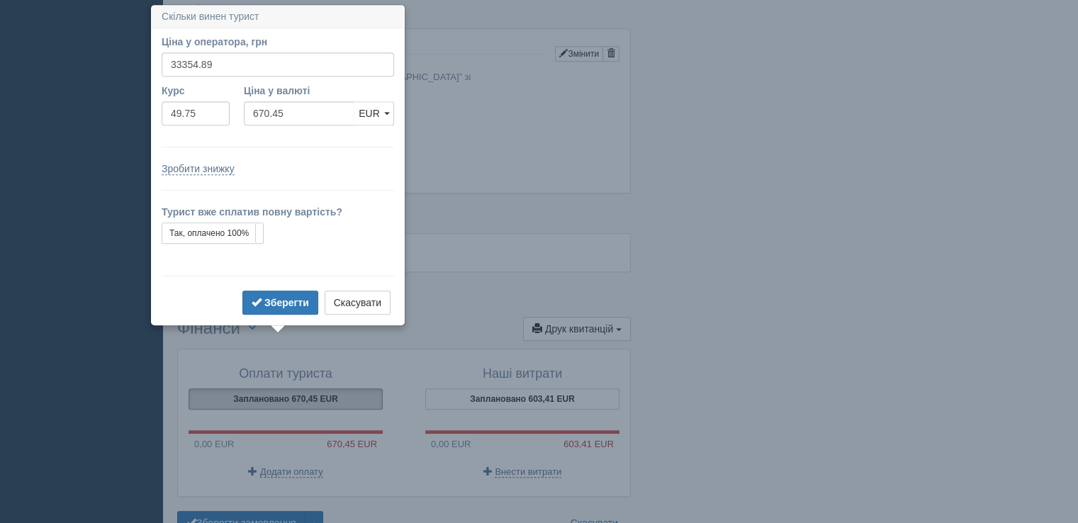
scroll to position [836, 0]
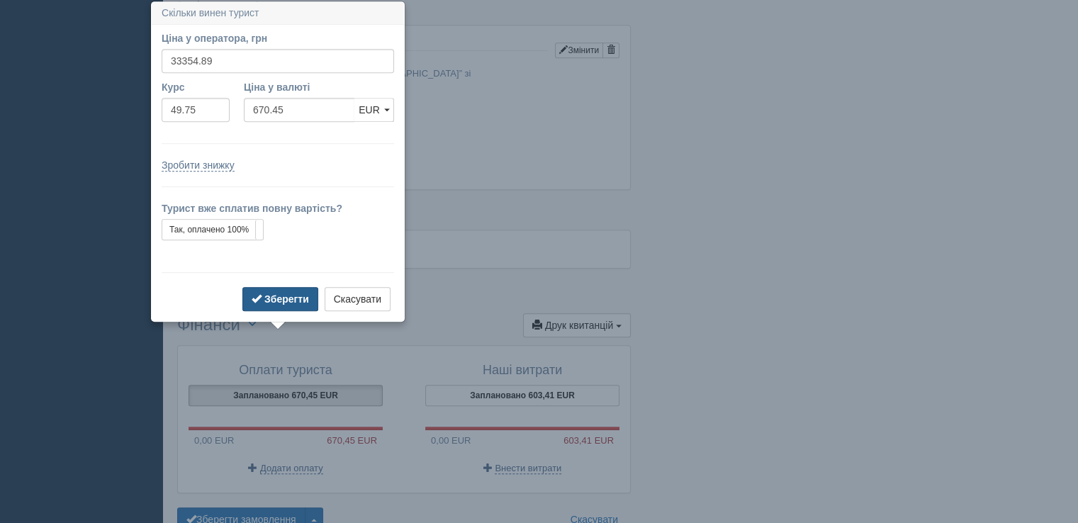
click at [286, 298] on b "Зберегти" at bounding box center [286, 298] width 45 height 11
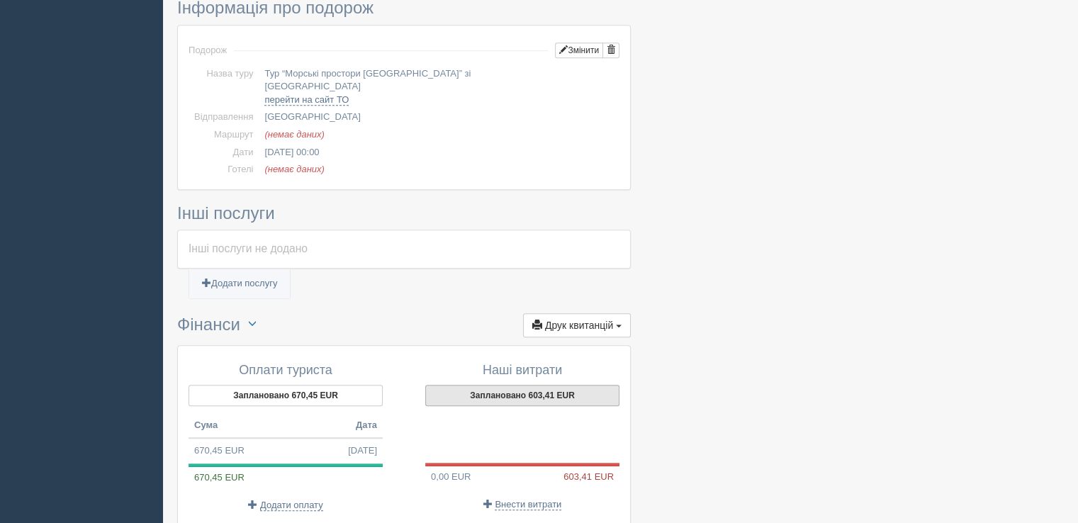
click at [546, 385] on button "Заплановано 603,41 EUR" at bounding box center [522, 395] width 194 height 21
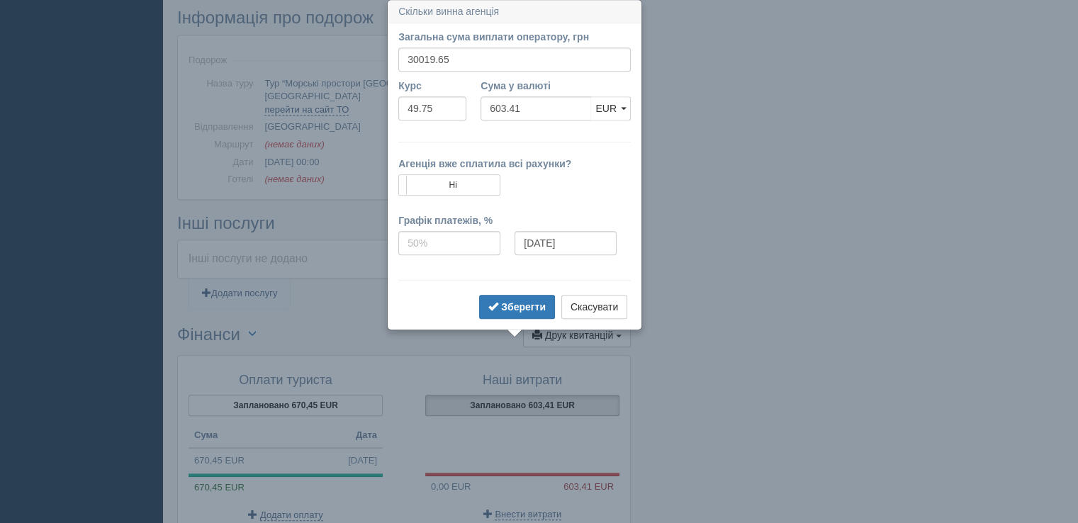
scroll to position [825, 0]
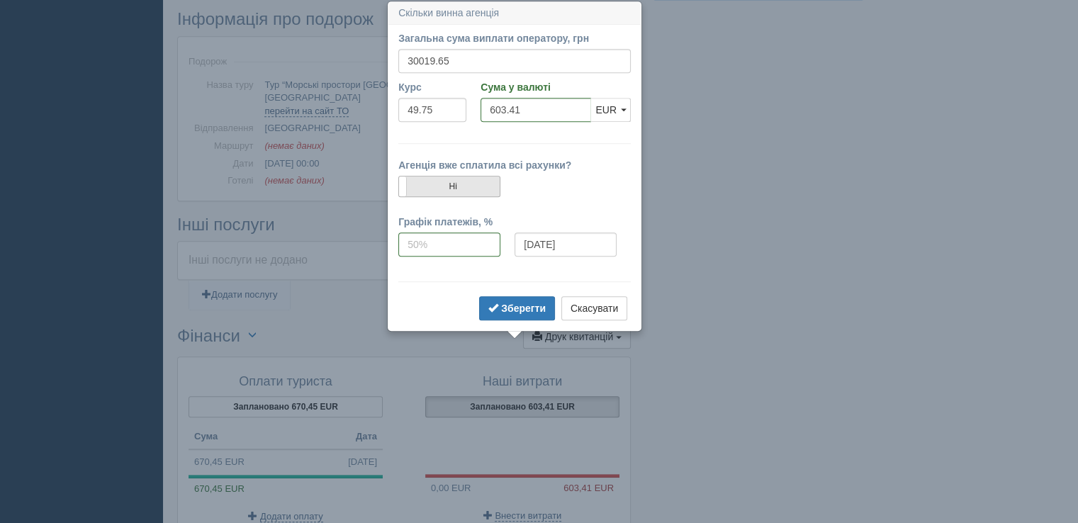
click at [466, 188] on label "Ні" at bounding box center [449, 186] width 101 height 20
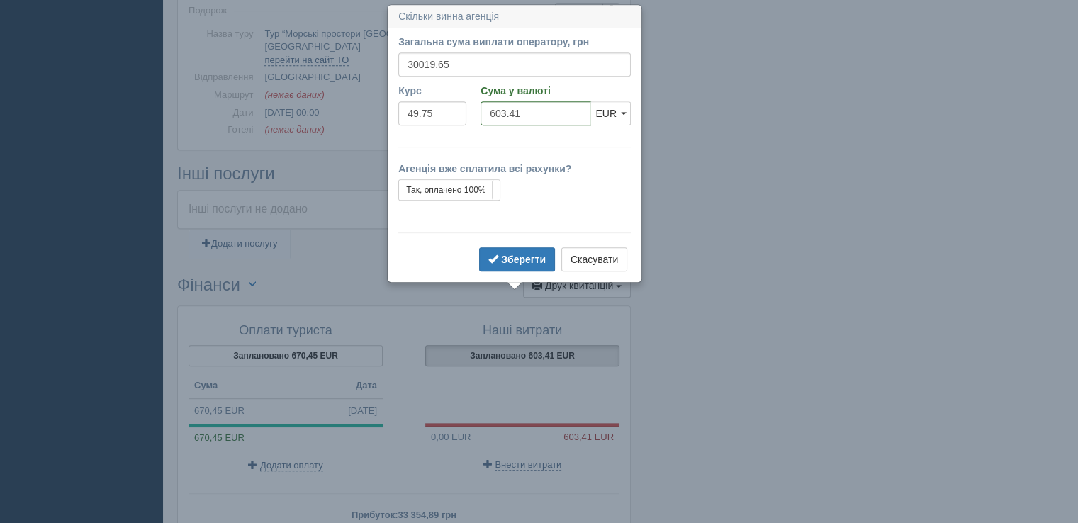
scroll to position [880, 0]
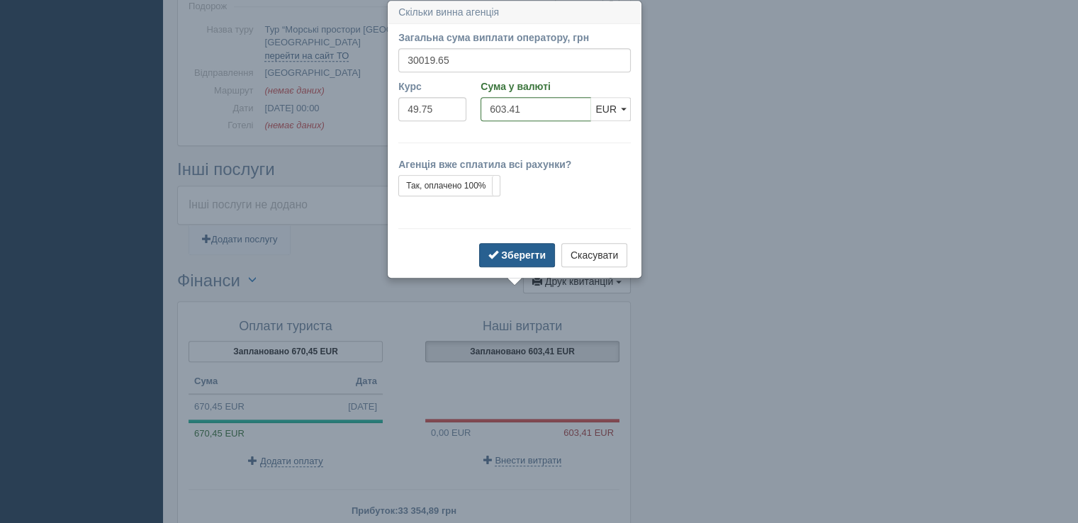
drag, startPoint x: 502, startPoint y: 253, endPoint x: 508, endPoint y: 249, distance: 7.3
click at [504, 252] on b "Зберегти" at bounding box center [523, 254] width 45 height 11
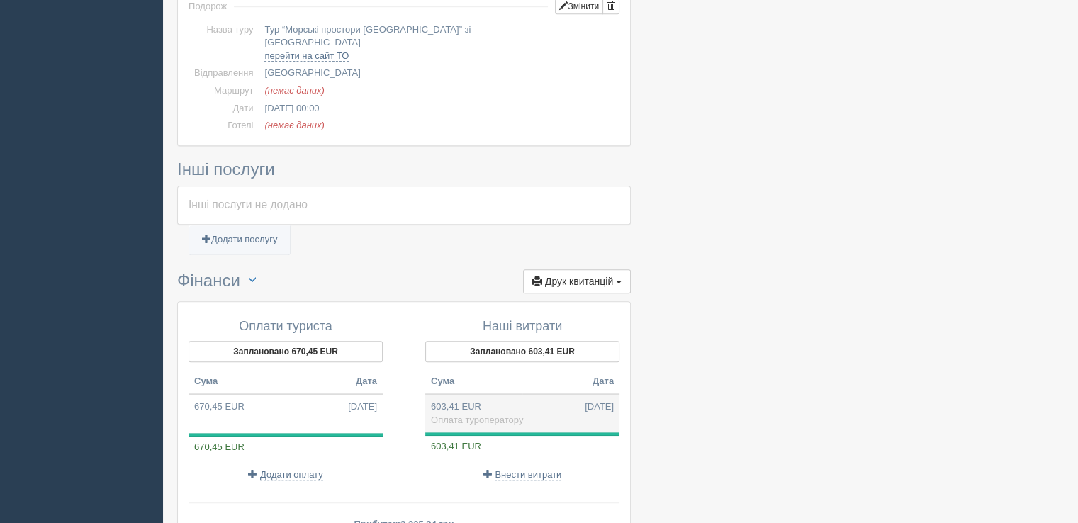
click at [511, 394] on td "603,41 EUR 20.09.2025 Оплата туроператору" at bounding box center [522, 413] width 194 height 38
type input "30019.65"
type input "49.75"
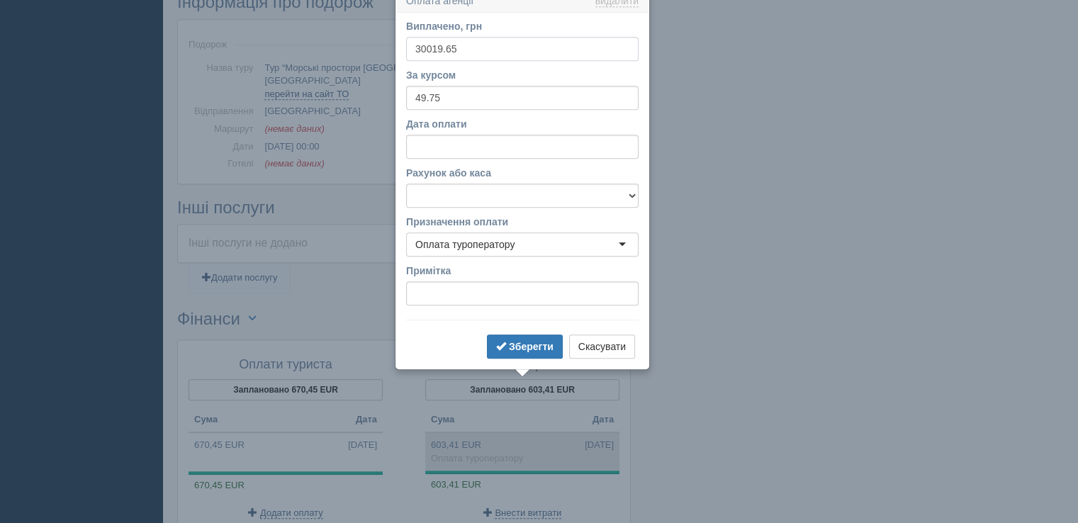
scroll to position [830, 0]
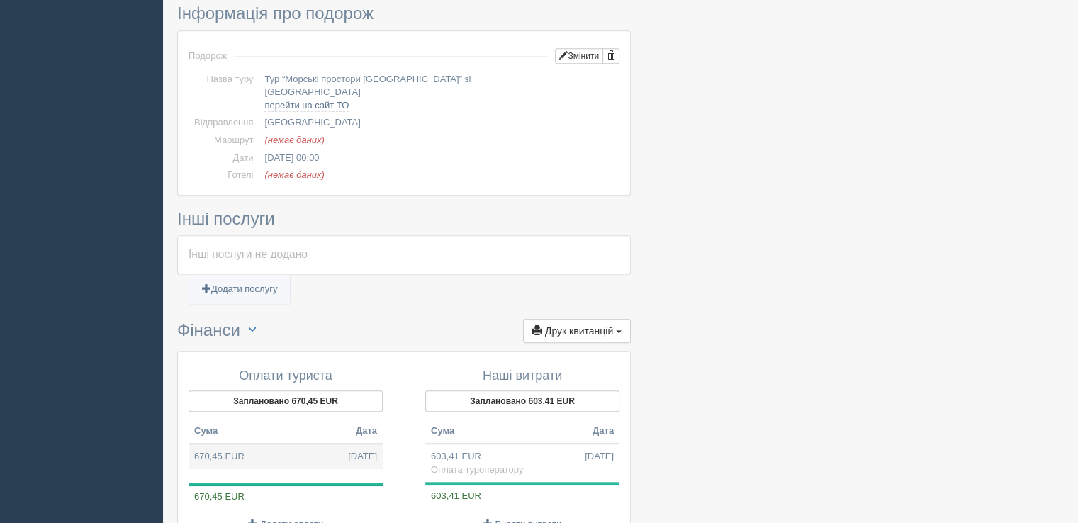
click at [272, 444] on td "670,45 EUR 20.09.2025" at bounding box center [285, 457] width 194 height 26
type input "33354.89"
type input "49.75"
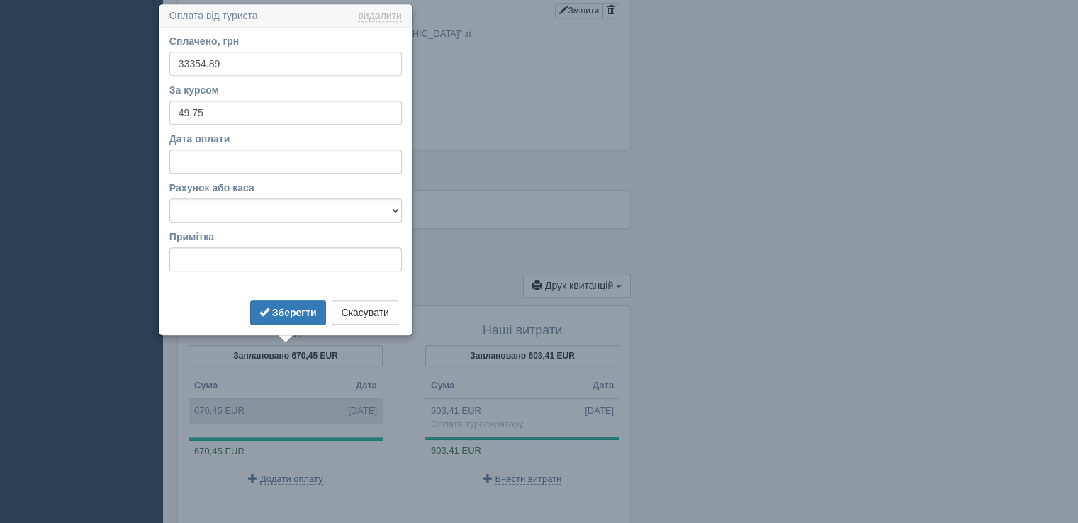
scroll to position [879, 0]
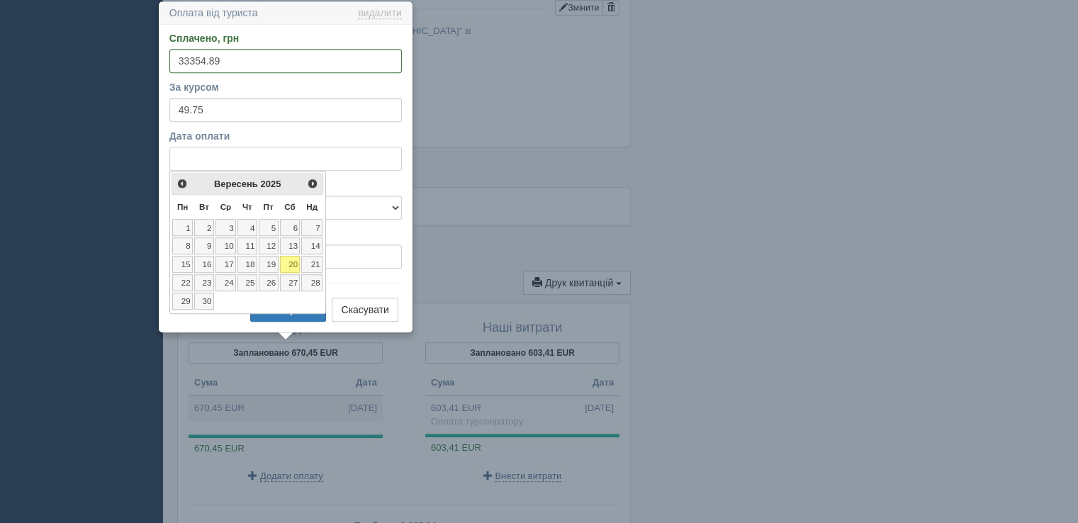
drag, startPoint x: 241, startPoint y: 160, endPoint x: 99, endPoint y: 162, distance: 141.7
click at [383, 301] on button "Скасувати" at bounding box center [365, 310] width 66 height 24
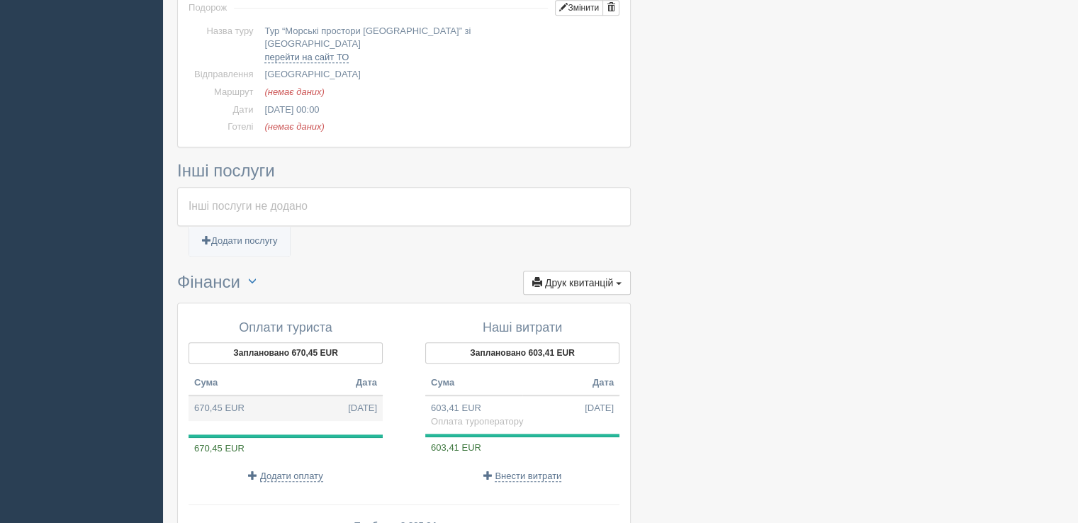
click at [315, 395] on td "670,45 EUR 20.09.2025" at bounding box center [285, 408] width 194 height 26
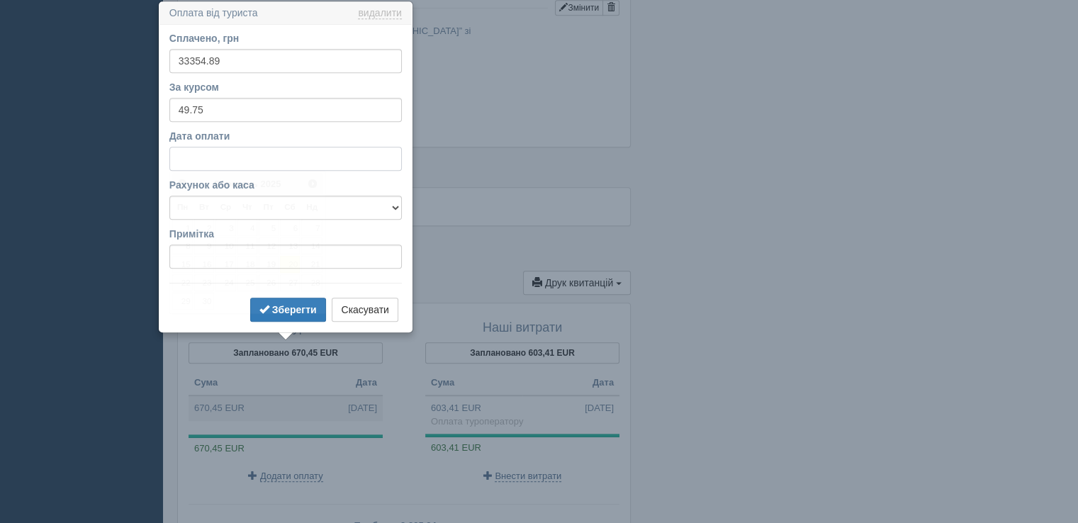
click at [211, 157] on input "Дата оплати" at bounding box center [285, 159] width 232 height 24
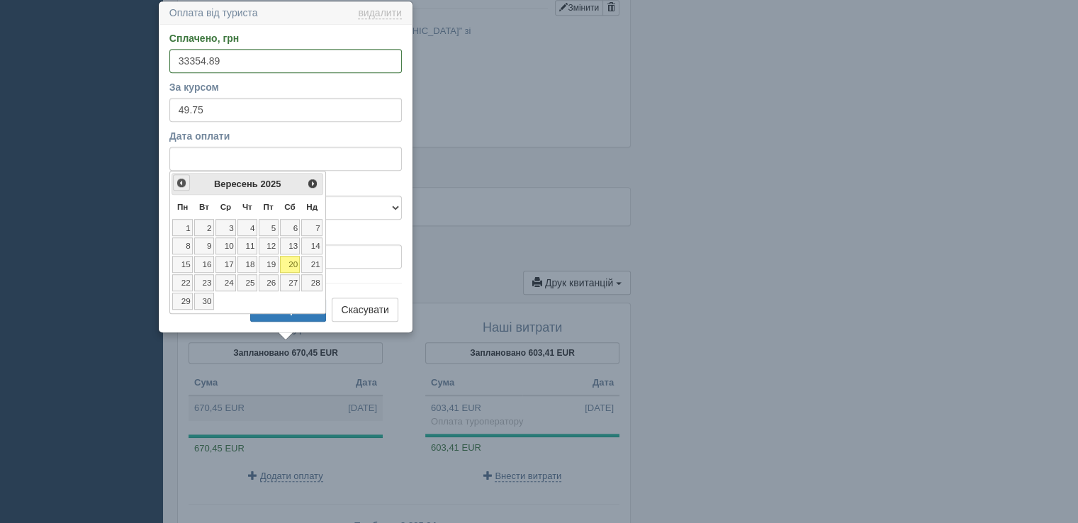
click at [176, 184] on span "<Попер" at bounding box center [181, 182] width 11 height 11
click at [179, 183] on span "<Попер" at bounding box center [181, 182] width 11 height 11
click at [253, 278] on link "24" at bounding box center [247, 282] width 20 height 17
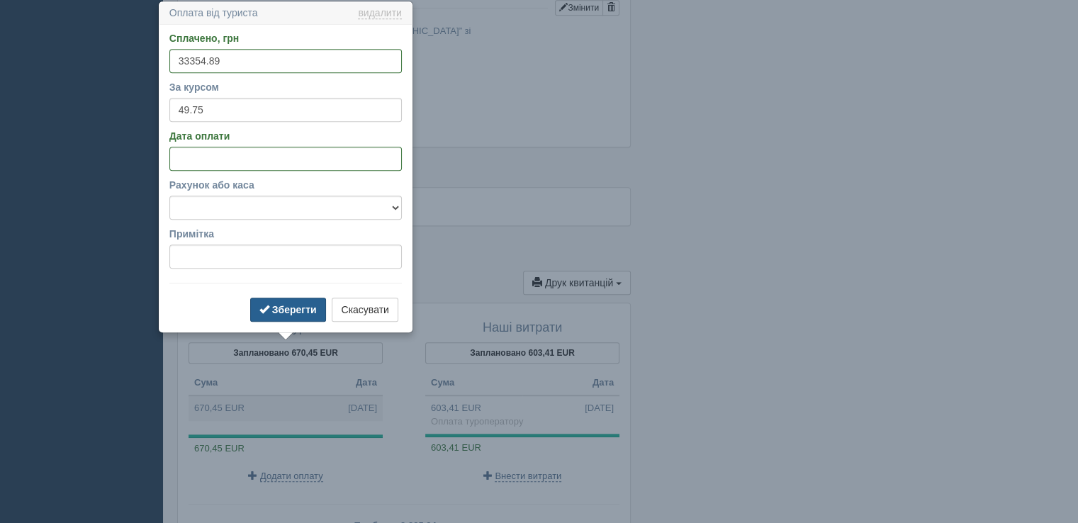
click at [281, 312] on b "Зберегти" at bounding box center [294, 309] width 45 height 11
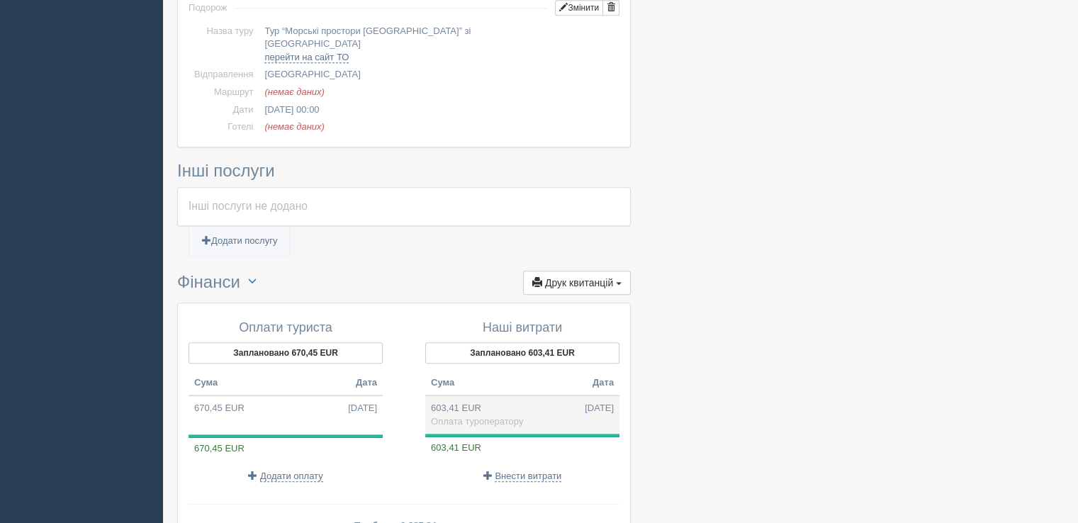
click at [487, 395] on td "603,41 EUR 20.09.2025 Оплата туроператору" at bounding box center [522, 414] width 194 height 38
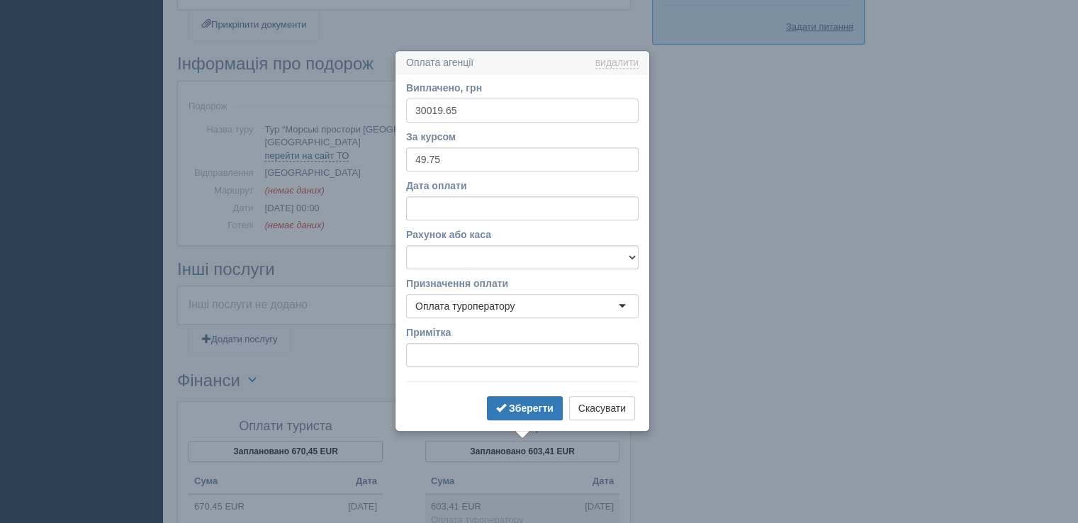
scroll to position [760, 0]
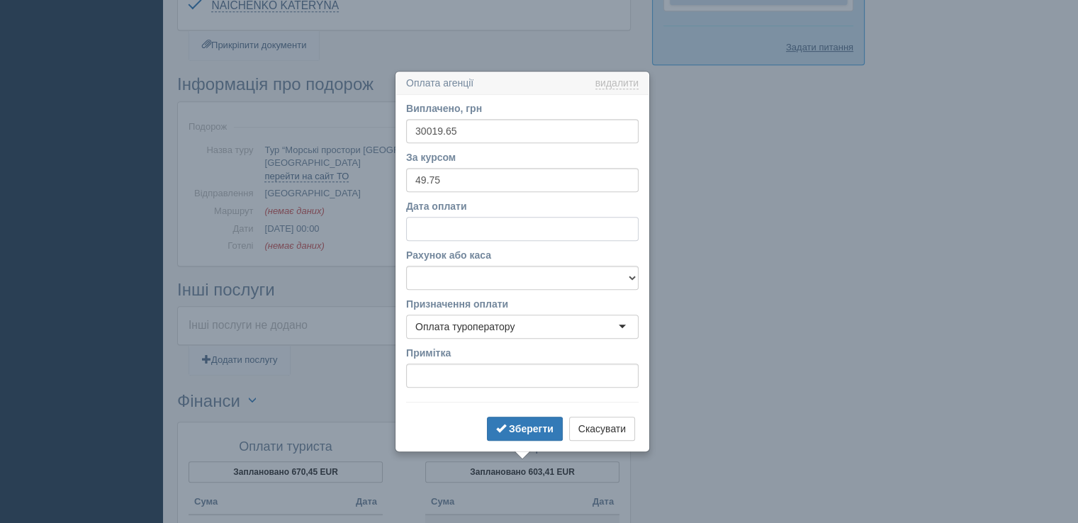
click at [450, 231] on input "Дата оплати" at bounding box center [522, 229] width 232 height 24
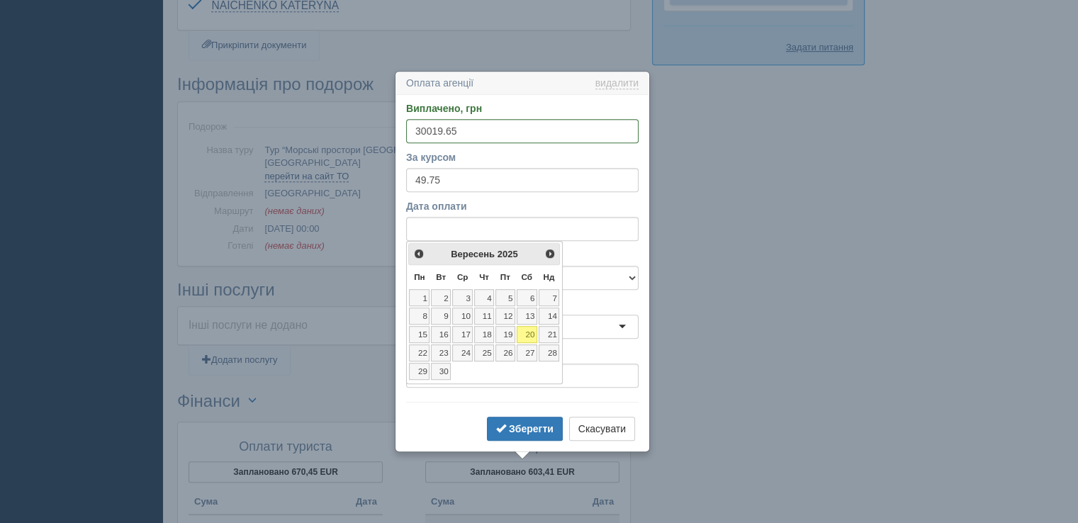
click at [427, 247] on div "<Попер Наст> Вересень 2025" at bounding box center [484, 254] width 152 height 22
click at [422, 252] on span "<Попер" at bounding box center [417, 252] width 11 height 11
click at [483, 352] on link "24" at bounding box center [484, 352] width 20 height 17
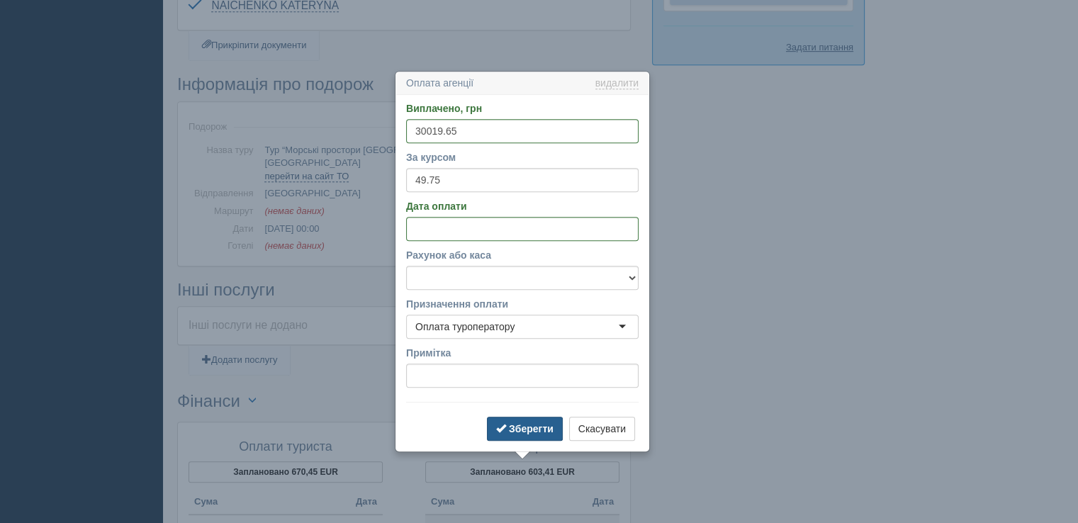
click at [510, 423] on b "Зберегти" at bounding box center [531, 428] width 45 height 11
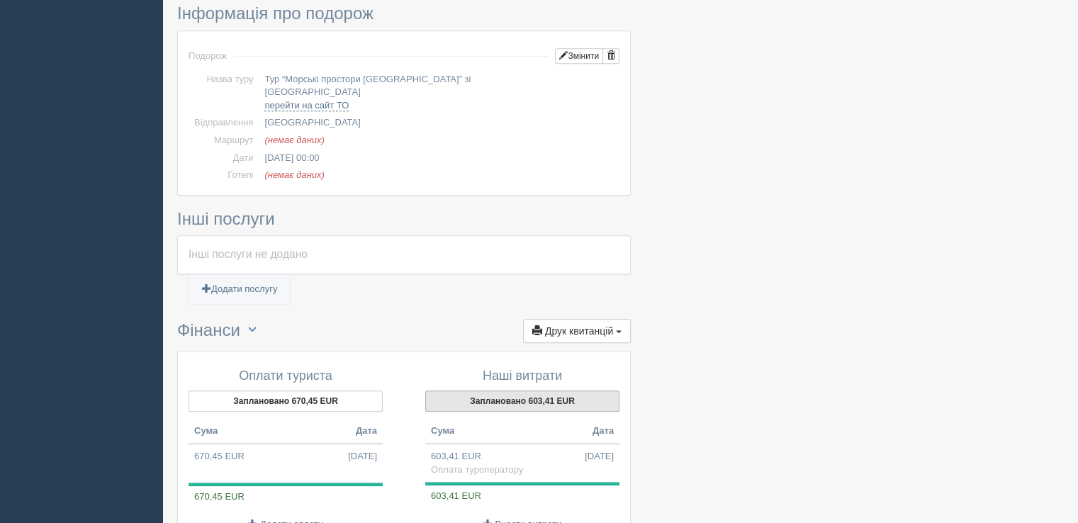
scroll to position [959, 0]
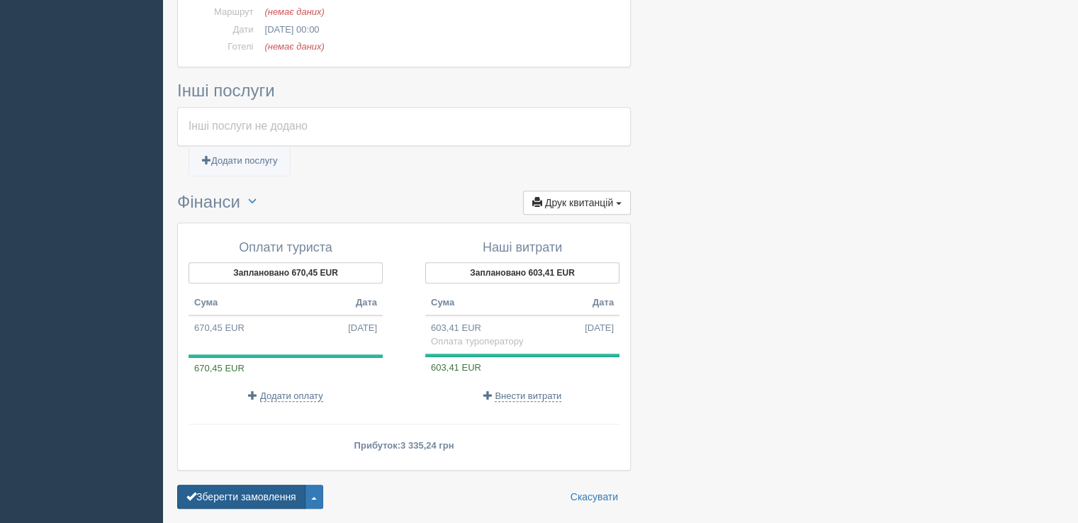
click at [266, 485] on button "Зберегти замовлення" at bounding box center [241, 497] width 128 height 24
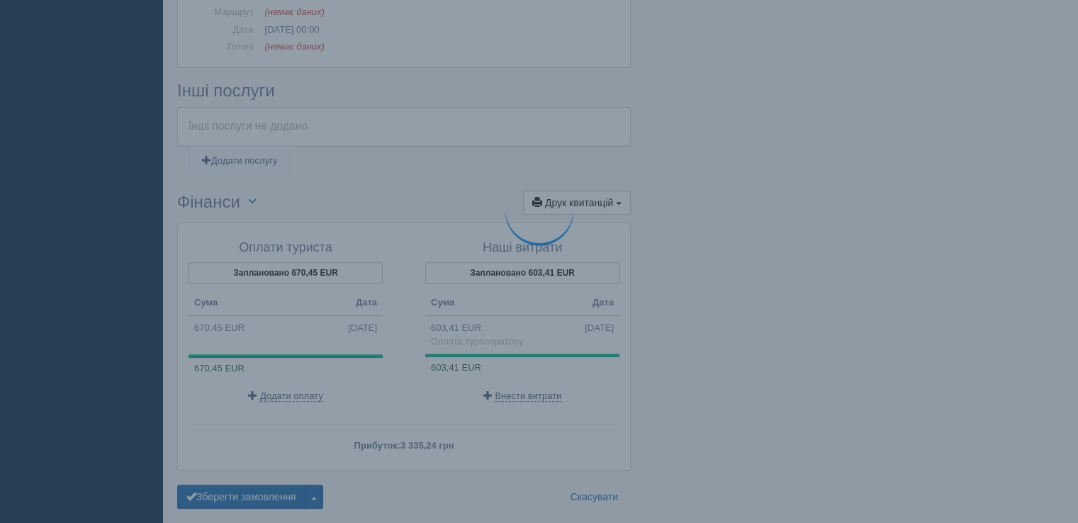
scroll to position [833, 0]
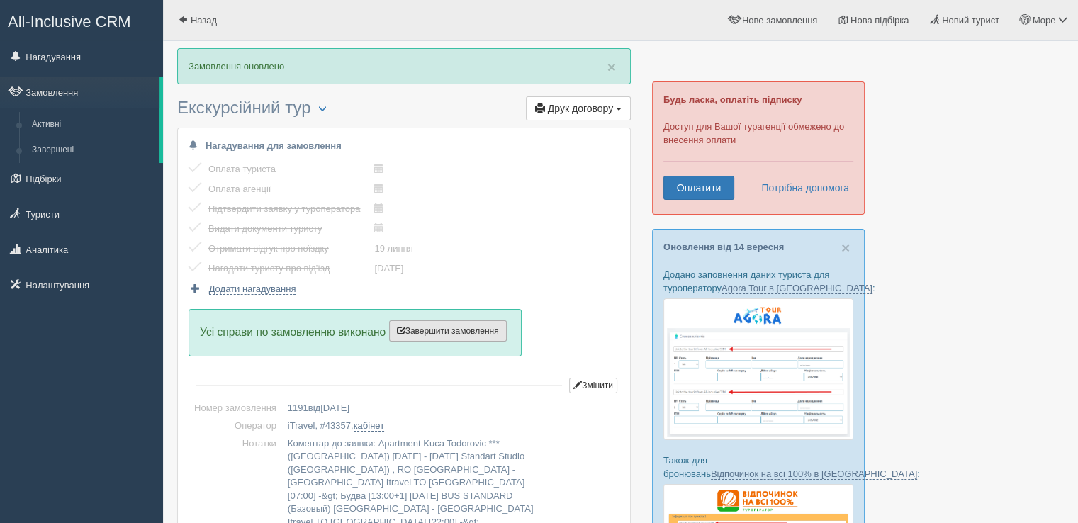
click at [462, 332] on span "Завершити замовлення" at bounding box center [448, 331] width 102 height 10
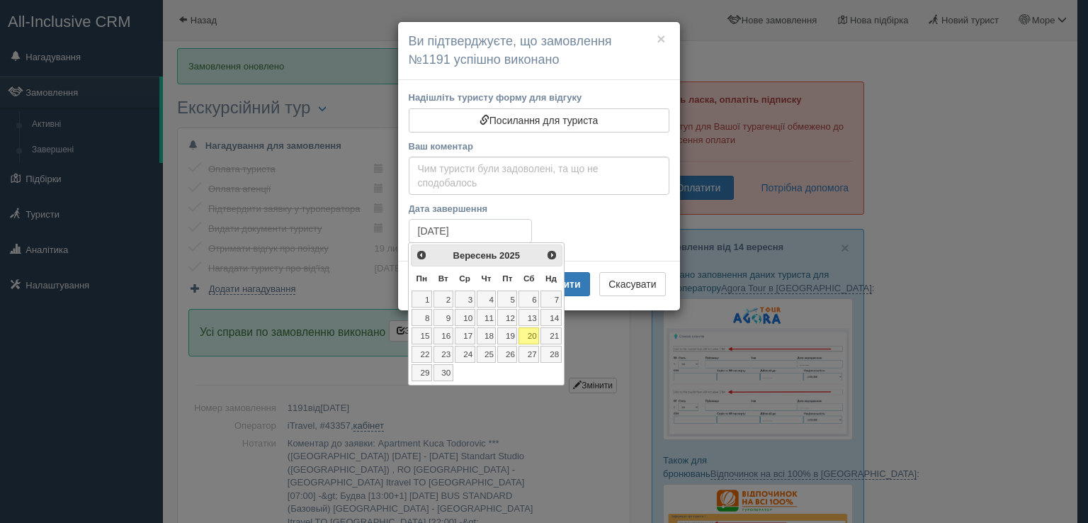
drag, startPoint x: 472, startPoint y: 225, endPoint x: 446, endPoint y: 274, distance: 54.5
click at [472, 226] on input "[DATE]" at bounding box center [470, 231] width 123 height 24
click at [413, 256] on link "<Попер" at bounding box center [420, 254] width 16 height 16
click at [490, 368] on link "31" at bounding box center [487, 372] width 20 height 17
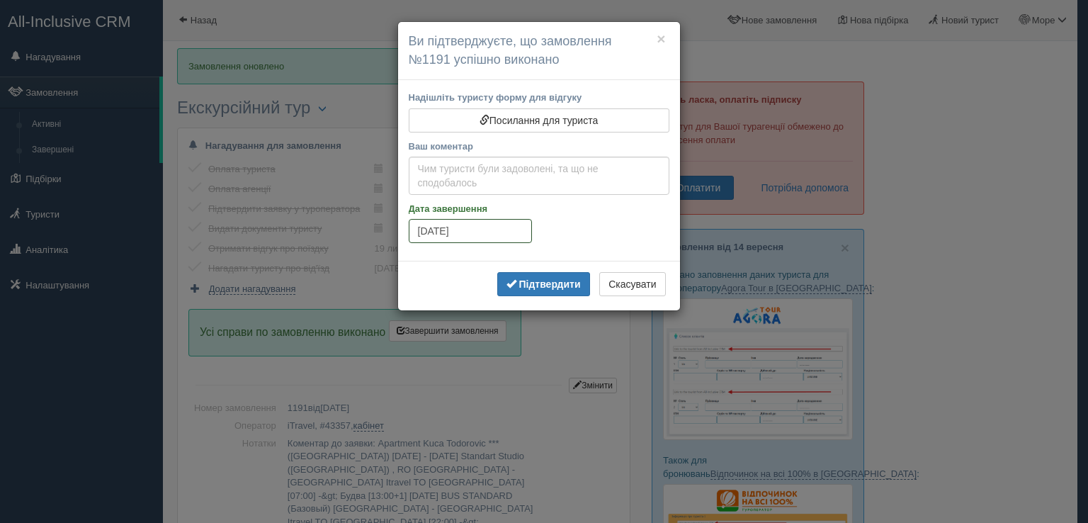
click at [477, 226] on input "[DATE]" at bounding box center [470, 231] width 123 height 24
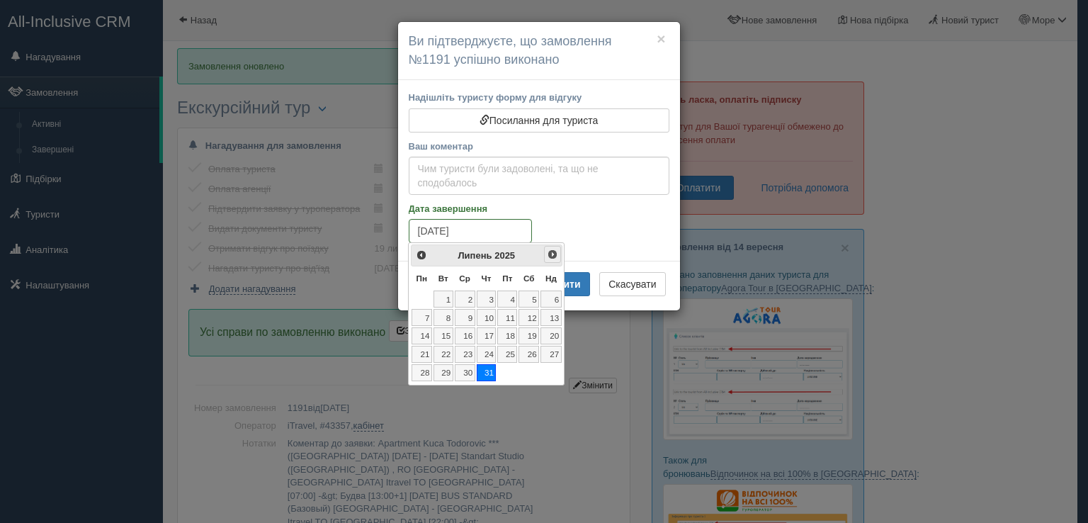
click at [550, 259] on span "Наст>" at bounding box center [552, 254] width 11 height 11
click at [530, 301] on link "2" at bounding box center [529, 299] width 21 height 17
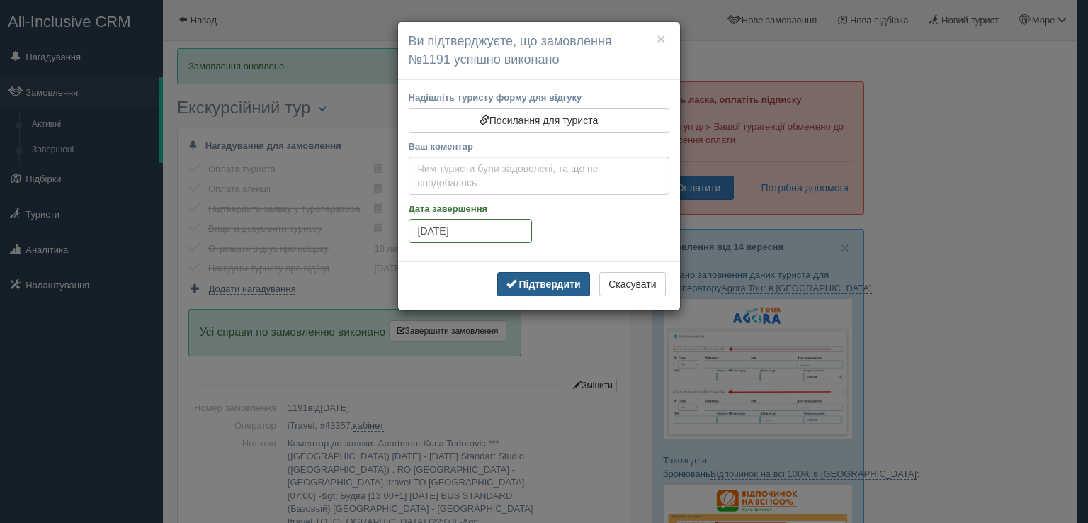
click at [542, 286] on b "Підтвердити" at bounding box center [550, 283] width 62 height 11
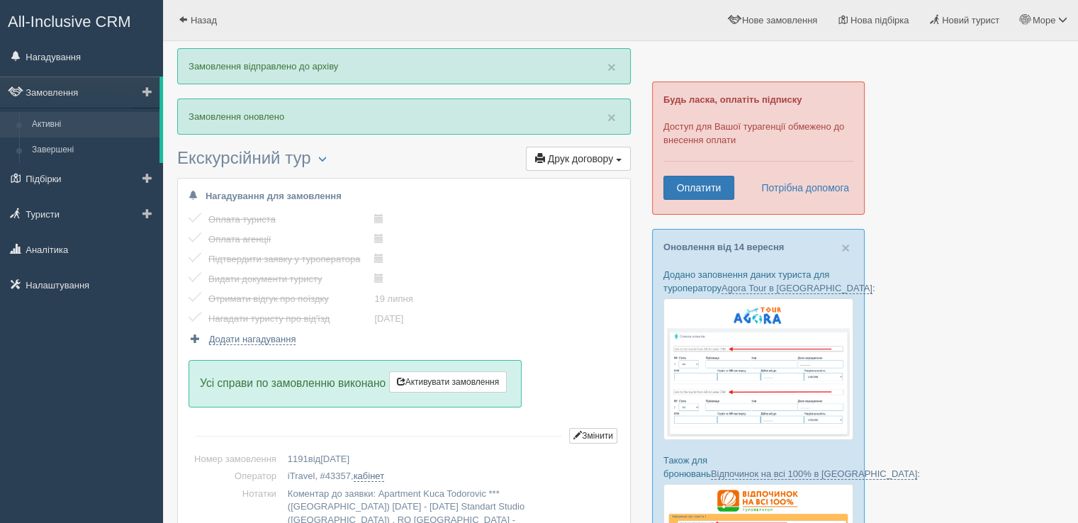
click at [60, 114] on link "Активні" at bounding box center [93, 125] width 134 height 26
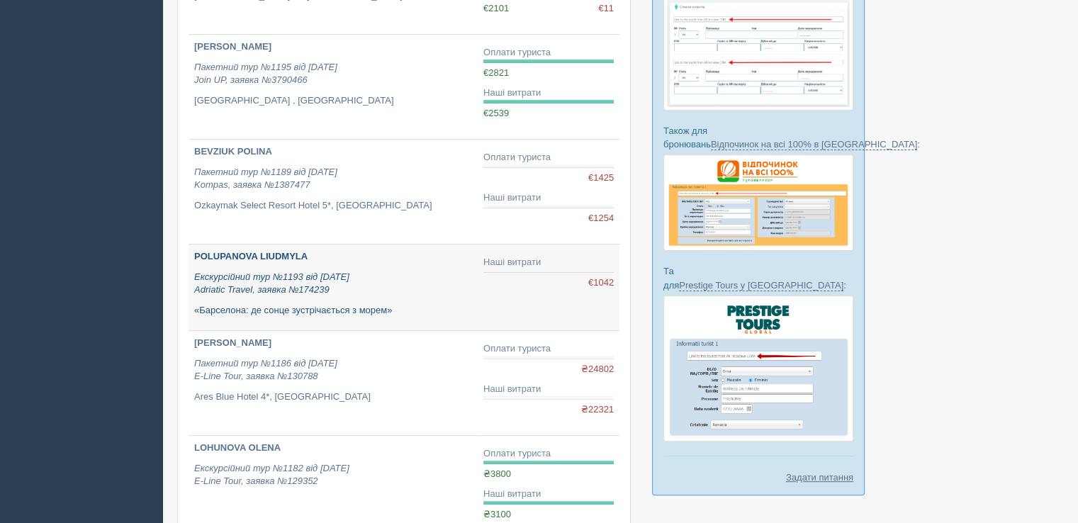
scroll to position [354, 0]
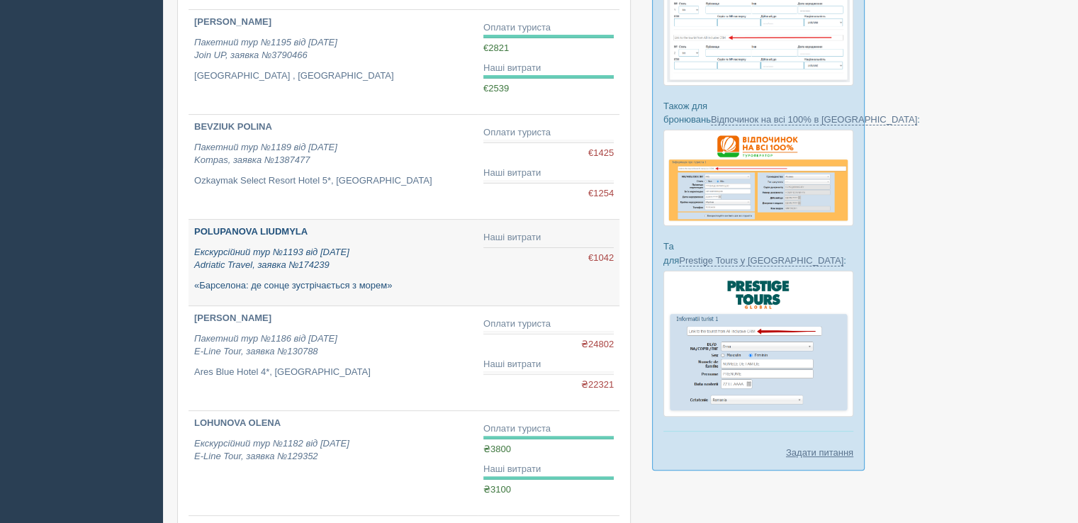
click at [271, 234] on b "POLUPANOVA LIUDMYLA" at bounding box center [250, 231] width 113 height 11
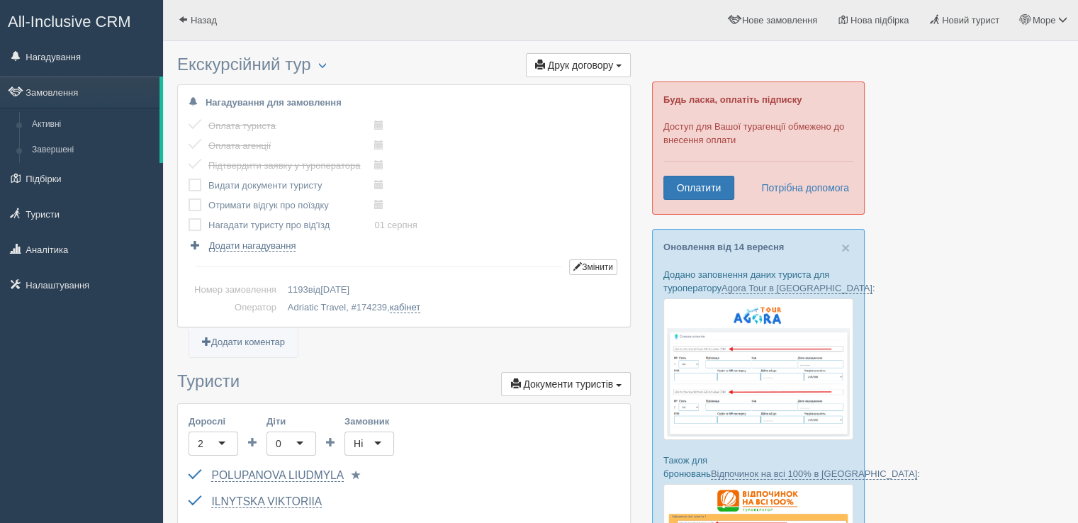
click at [201, 188] on td at bounding box center [198, 186] width 20 height 20
drag, startPoint x: 194, startPoint y: 188, endPoint x: 194, endPoint y: 203, distance: 14.2
click at [188, 179] on label at bounding box center [188, 179] width 0 height 0
click at [0, 0] on input "checkbox" at bounding box center [0, 0] width 0 height 0
click at [188, 198] on label at bounding box center [188, 198] width 0 height 0
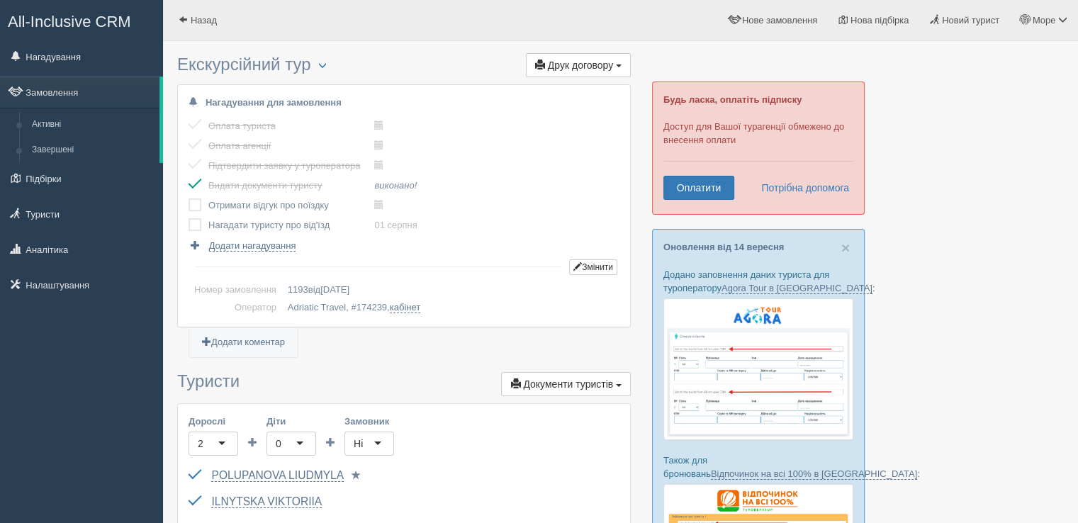
click at [0, 0] on input "checkbox" at bounding box center [0, 0] width 0 height 0
click at [188, 218] on label at bounding box center [188, 218] width 0 height 0
click at [0, 0] on input "checkbox" at bounding box center [0, 0] width 0 height 0
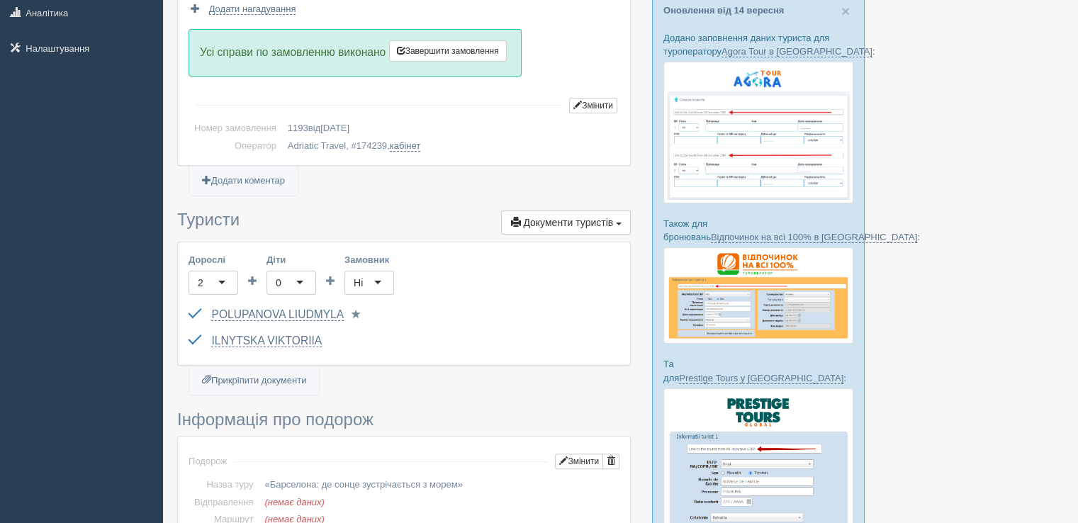
scroll to position [213, 0]
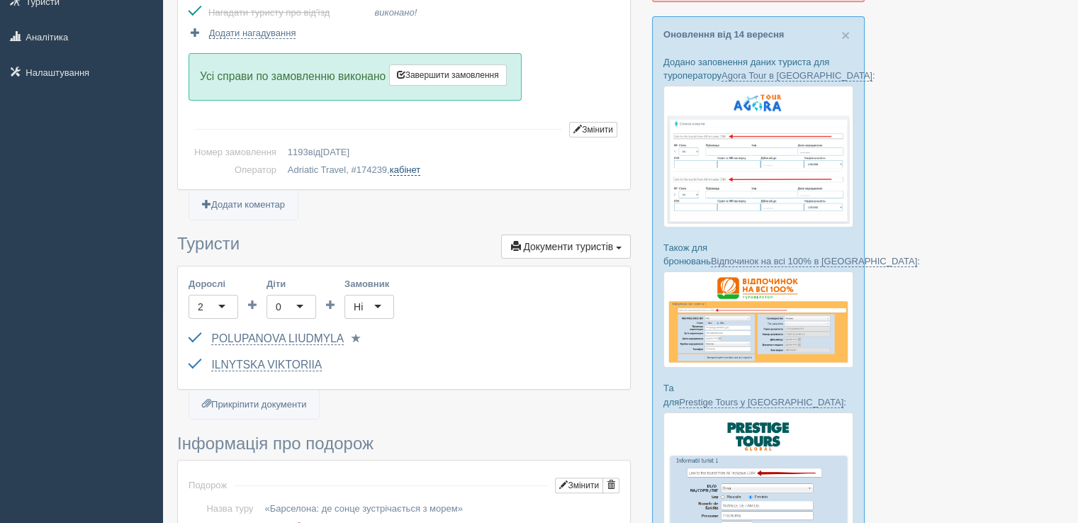
click at [411, 169] on link "кабінет" at bounding box center [405, 169] width 30 height 11
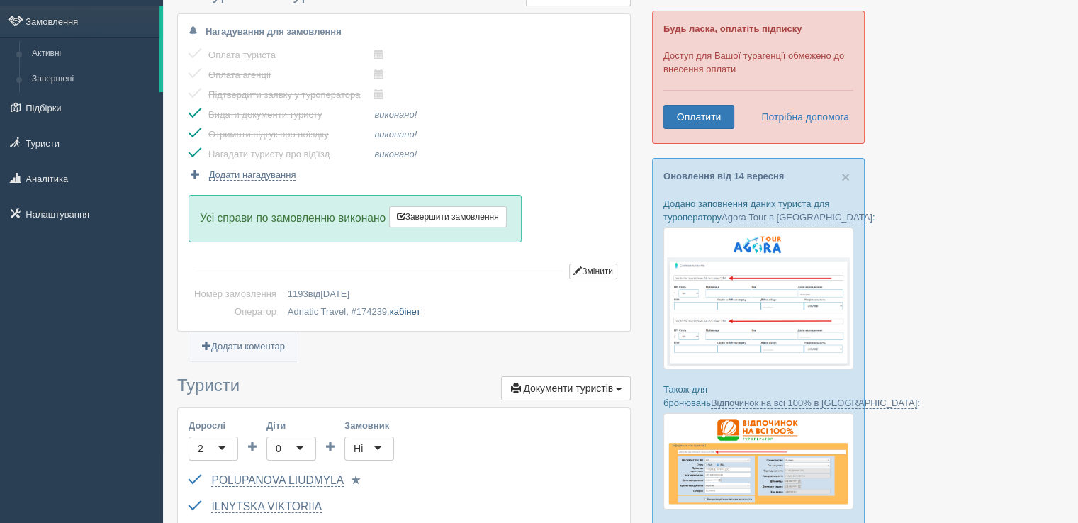
scroll to position [142, 0]
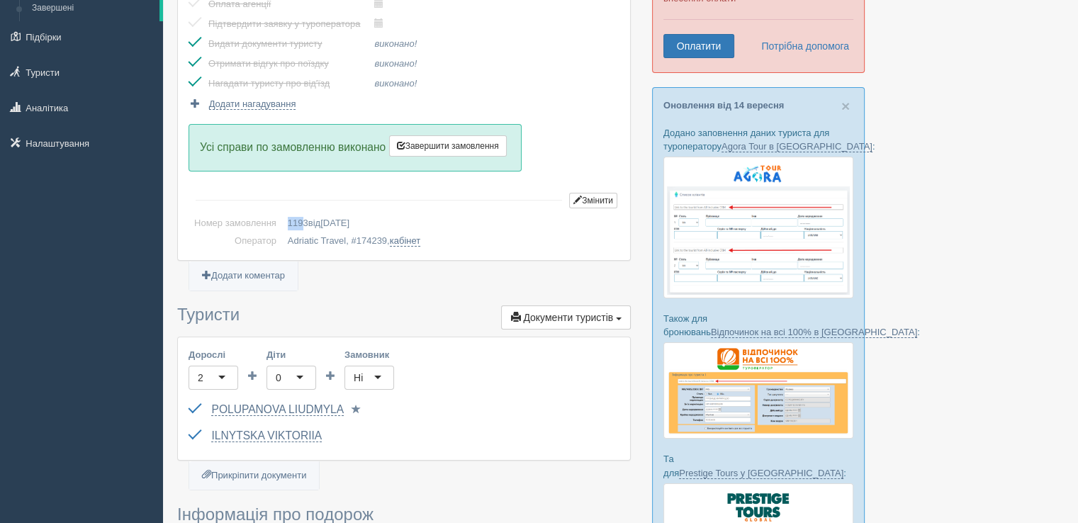
drag, startPoint x: 281, startPoint y: 218, endPoint x: 301, endPoint y: 222, distance: 20.2
click at [301, 222] on td "1193 від [DATE]" at bounding box center [450, 224] width 337 height 18
drag, startPoint x: 354, startPoint y: 239, endPoint x: 384, endPoint y: 239, distance: 29.8
click at [384, 239] on td "Adriatic Travel, # 174239 , кабінет" at bounding box center [450, 241] width 337 height 18
copy span "174239"
